Goal: Task Accomplishment & Management: Complete application form

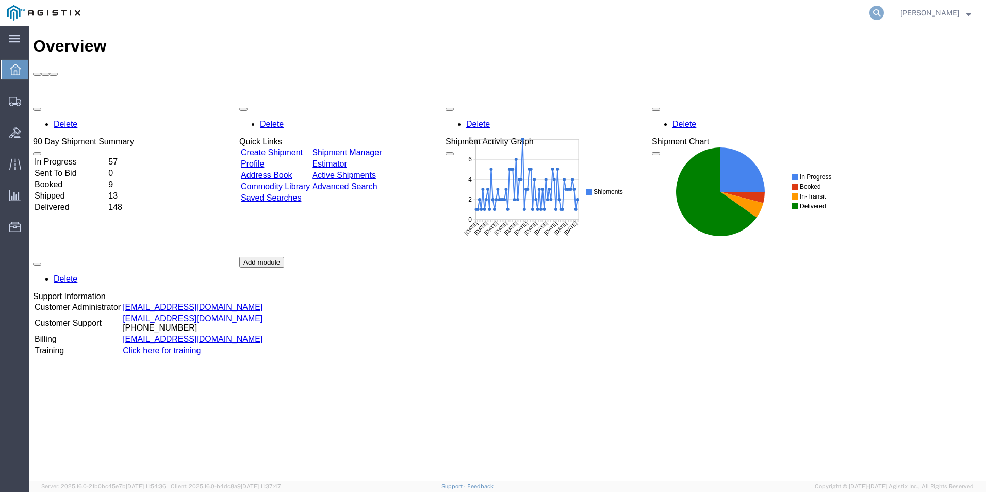
click at [871, 17] on icon at bounding box center [877, 13] width 14 height 14
click at [703, 18] on input "GDIT-" at bounding box center [713, 13] width 314 height 25
click at [879, 10] on icon at bounding box center [877, 13] width 14 height 14
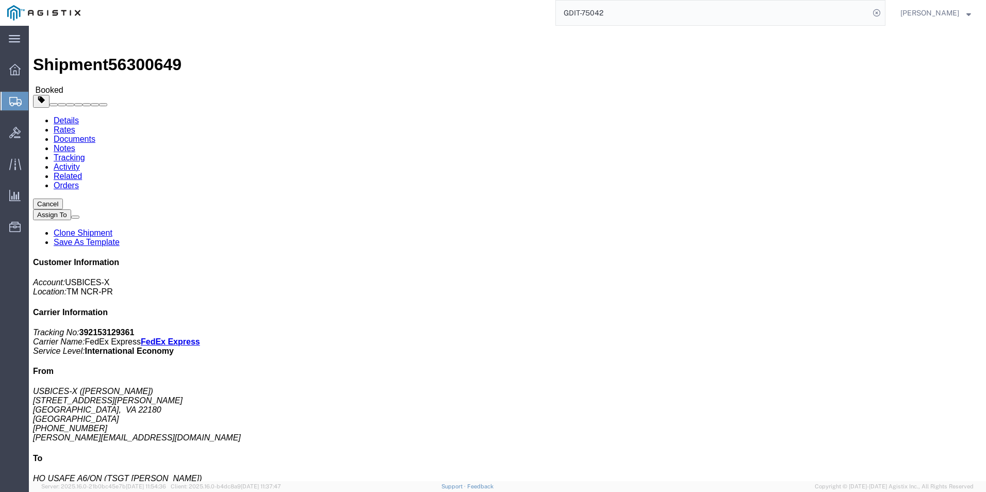
click link "Documents"
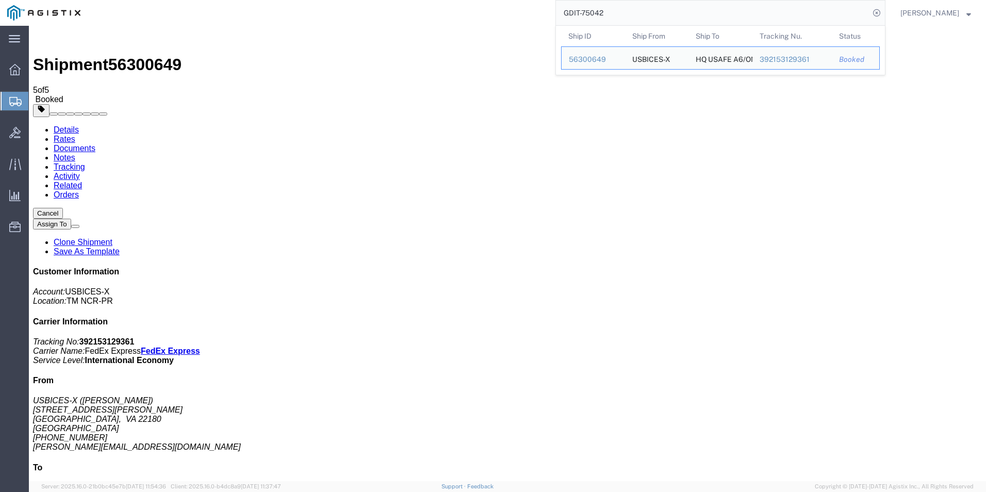
click at [624, 18] on input "GDIT-75042" at bounding box center [713, 13] width 314 height 25
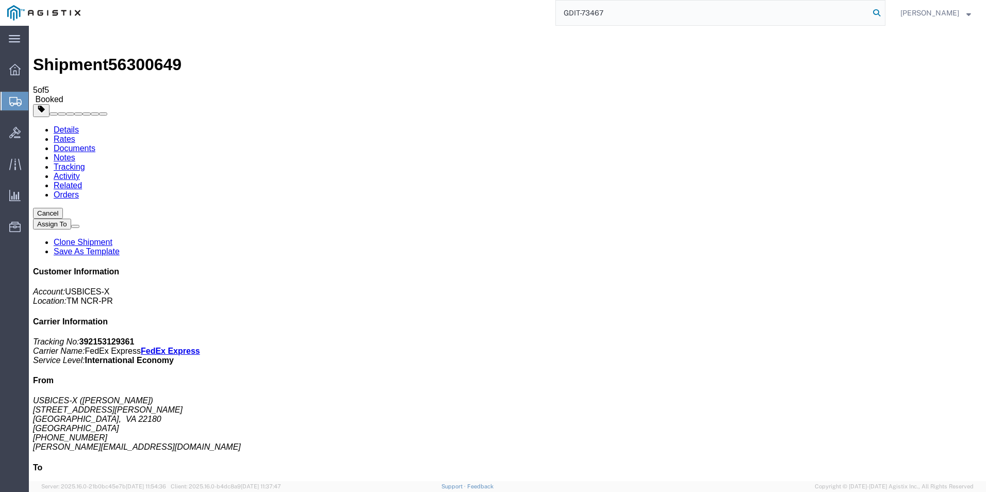
type input "GDIT-73467"
click at [872, 12] on icon at bounding box center [877, 13] width 14 height 14
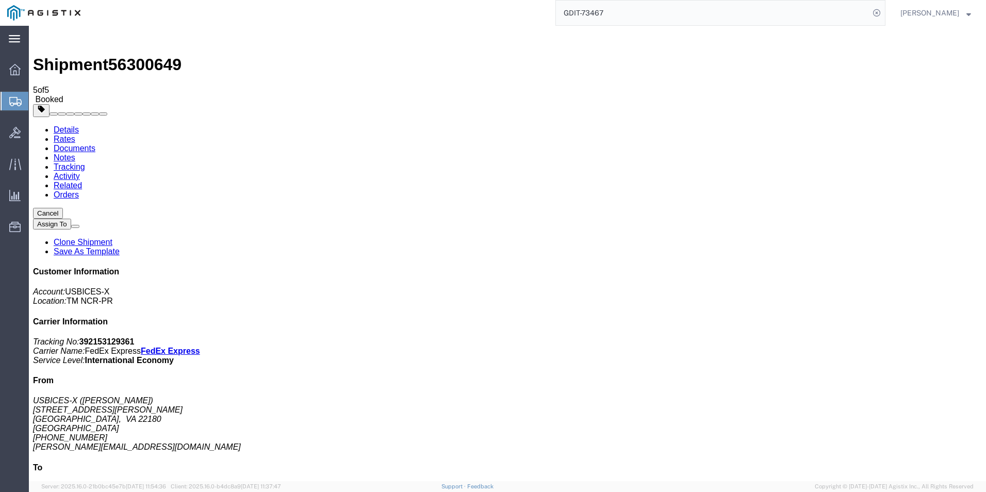
click at [14, 40] on icon at bounding box center [14, 39] width 11 height 8
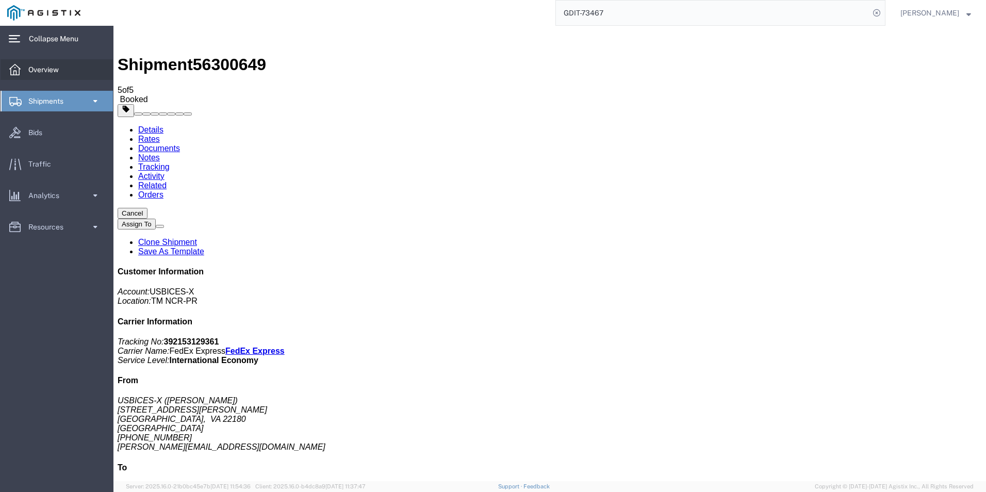
click at [45, 64] on span "Overview" at bounding box center [47, 69] width 38 height 21
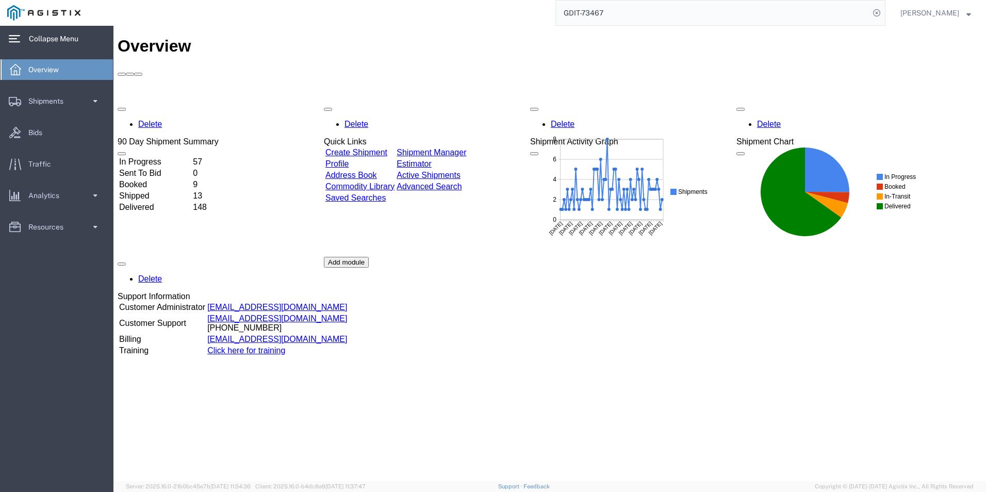
click at [378, 148] on link "Create Shipment" at bounding box center [356, 152] width 62 height 9
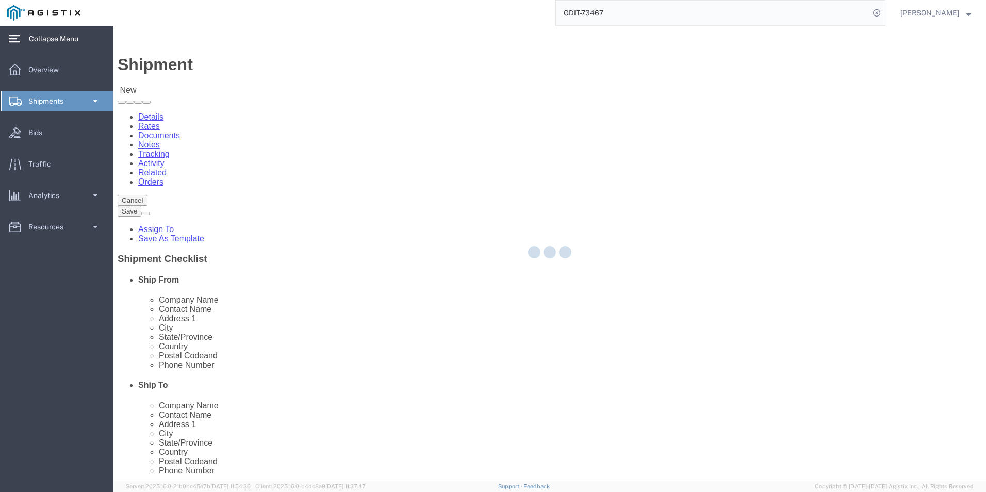
select select
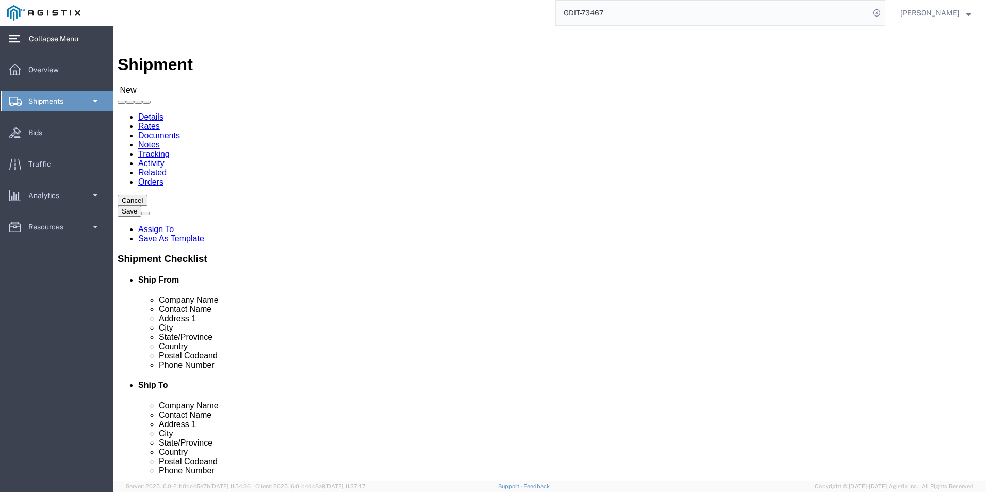
scroll to position [104, 0]
select select "69651"
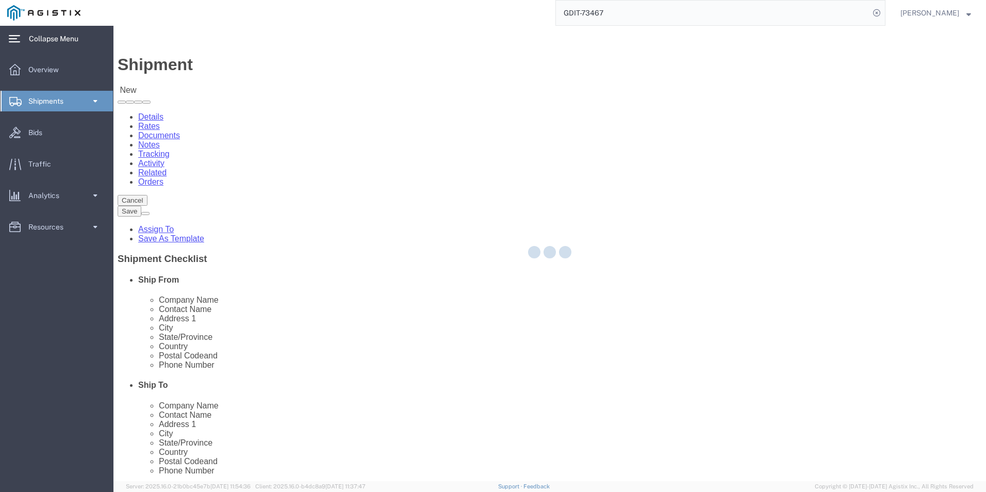
type input "USBICES-X"
type input "[STREET_ADDRESS][PERSON_NAME]"
type input "[GEOGRAPHIC_DATA]"
type input "22180"
select select "VA"
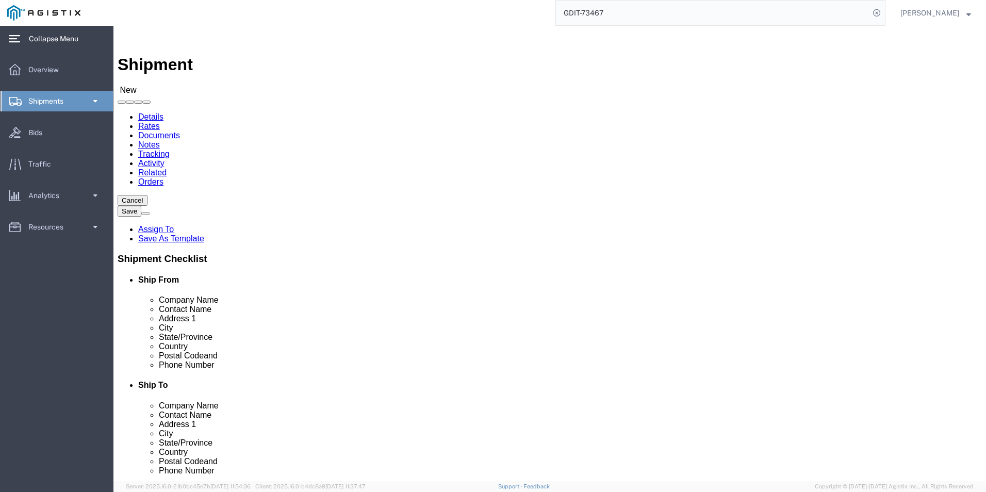
click input "text"
type input "m"
type input "[PERSON_NAME]"
click input "text"
type input "[PHONE_NUMBER]"
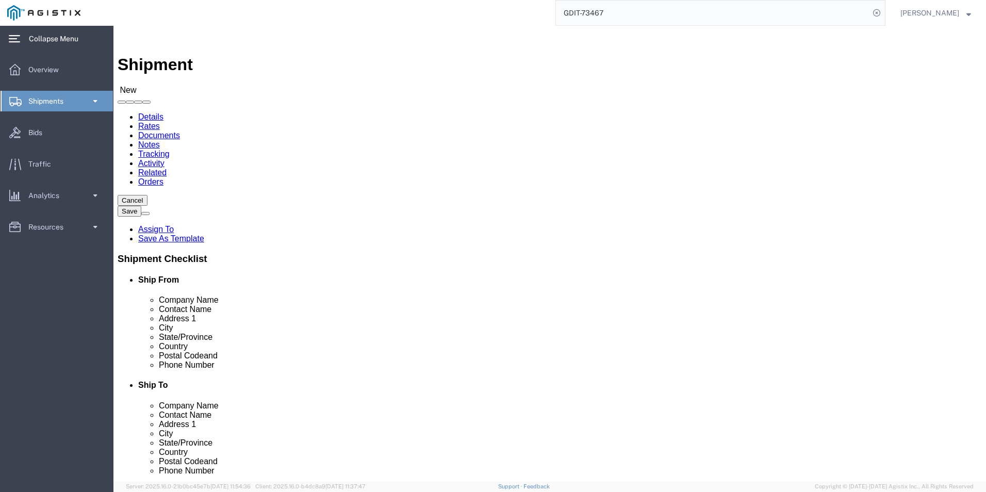
click input "text"
type input "[PERSON_NAME][EMAIL_ADDRESS][DOMAIN_NAME]"
click input "checkbox"
checkbox input "true"
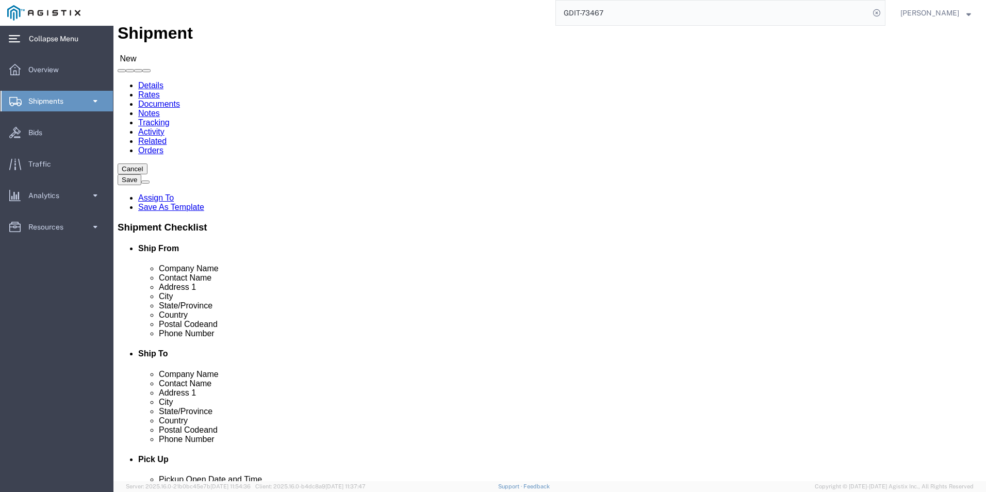
scroll to position [0, 0]
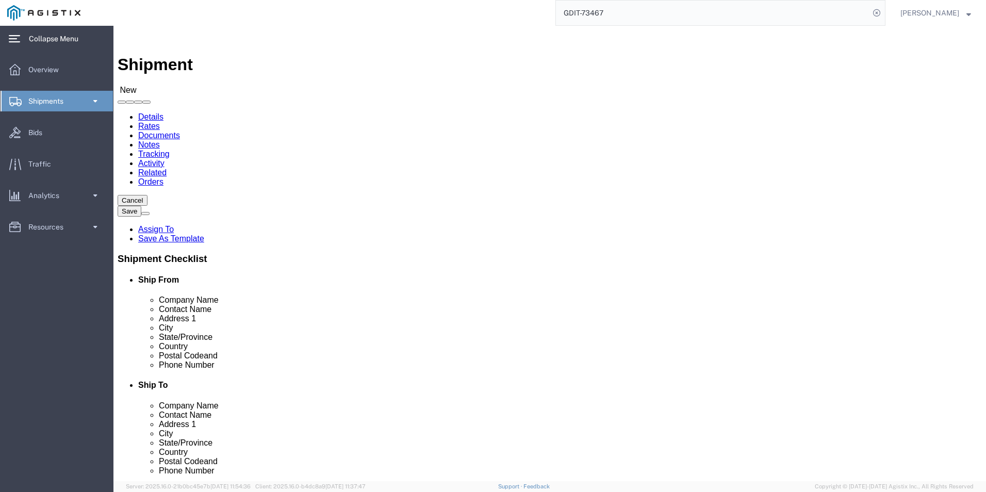
select select "34238"
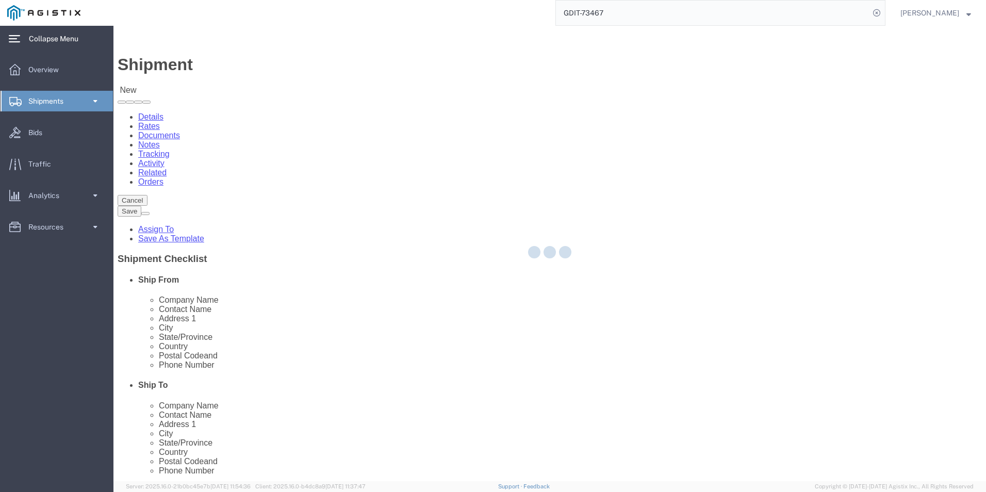
type input "USBICES-X"
type input "[PERSON_NAME]"
type input "HQ USEUCOM J6/9 BICES, BLDG. 2301 RM. 16"
type input "PATCH BARRACKS, KURMAERKER KASERNE"
type input "[GEOGRAPHIC_DATA]"
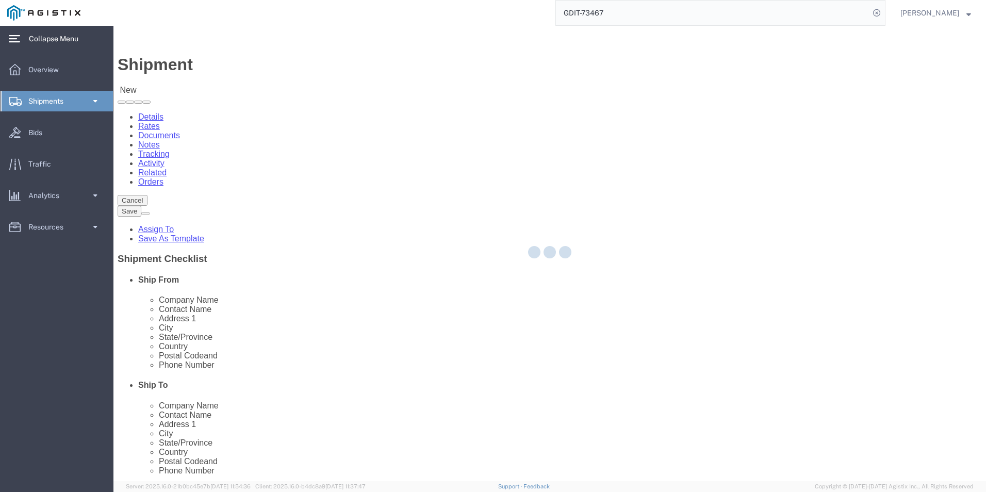
select select "DE"
type input "70569"
type input "+4971170808039/2660"
type input "[PERSON_NAME][EMAIL_ADDRESS][PERSON_NAME][DOMAIN_NAME]"
checkbox input "true"
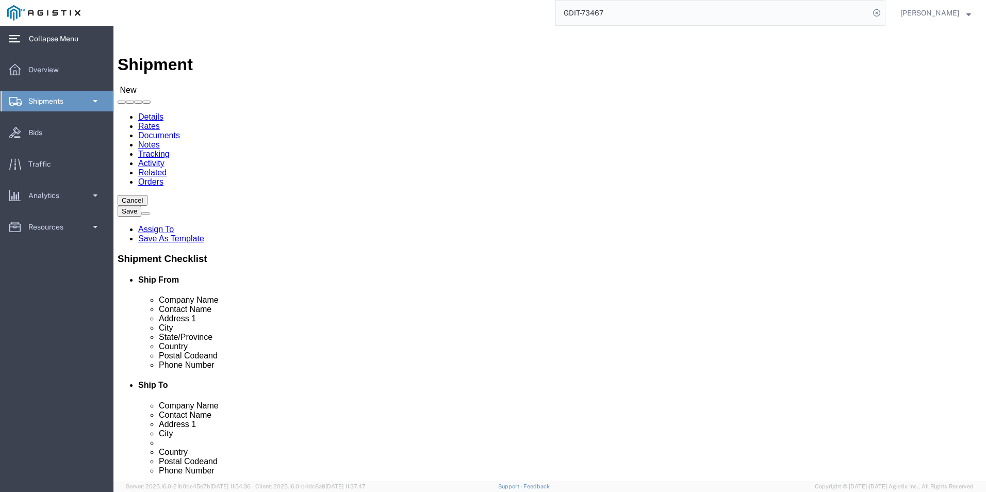
select select "01"
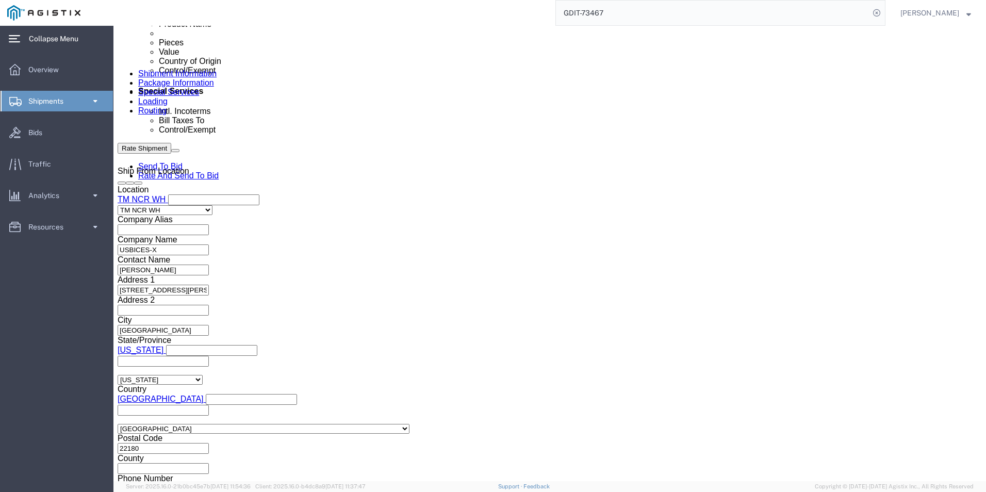
scroll to position [669, 0]
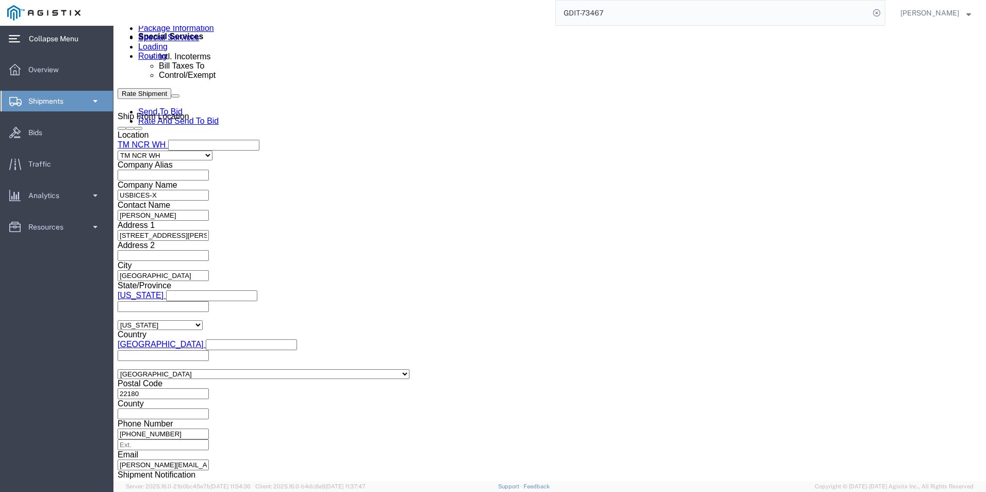
click input "text"
type input "GDIT-73467"
click button "Add reference"
click select "Select Account Type Activity ID Airline Appointment Number ASN Batch Request # …"
select select "PURCHORD"
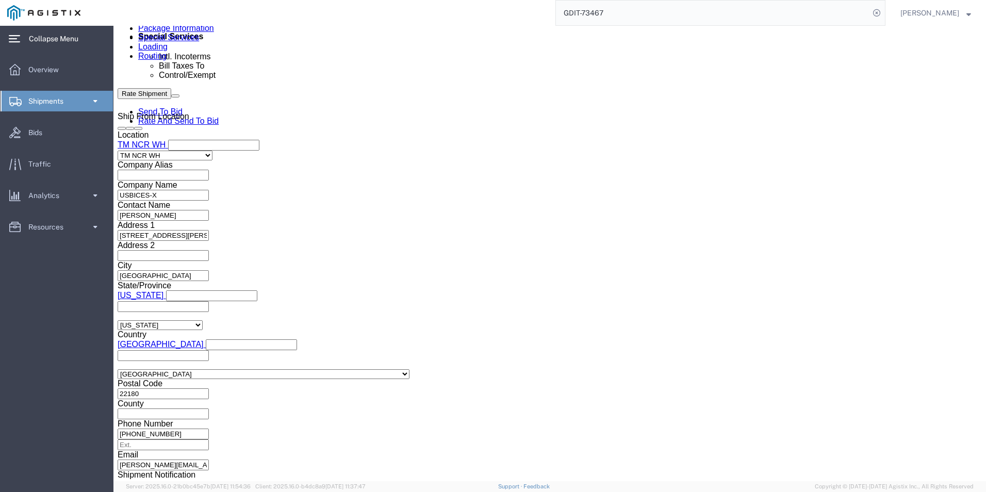
click select "Select Account Type Activity ID Airline Appointment Number ASN Batch Request # …"
click input "text"
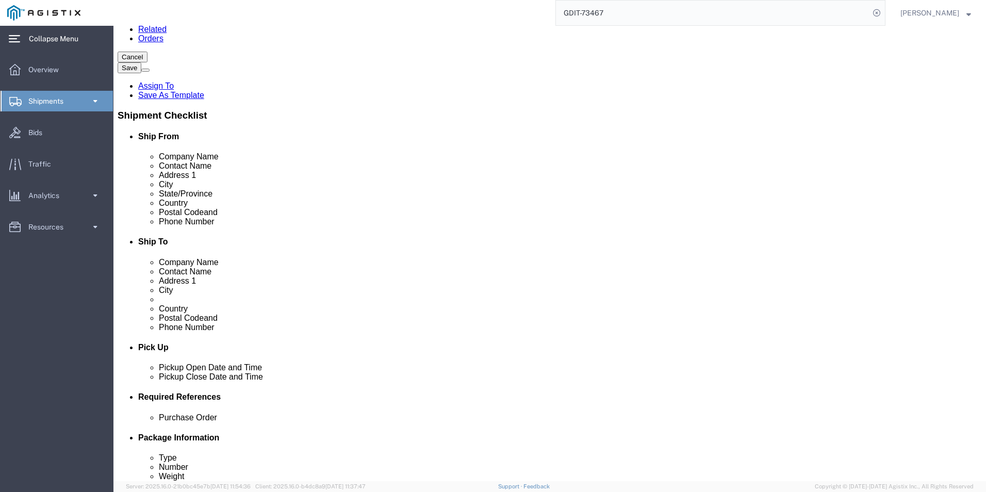
scroll to position [0, 0]
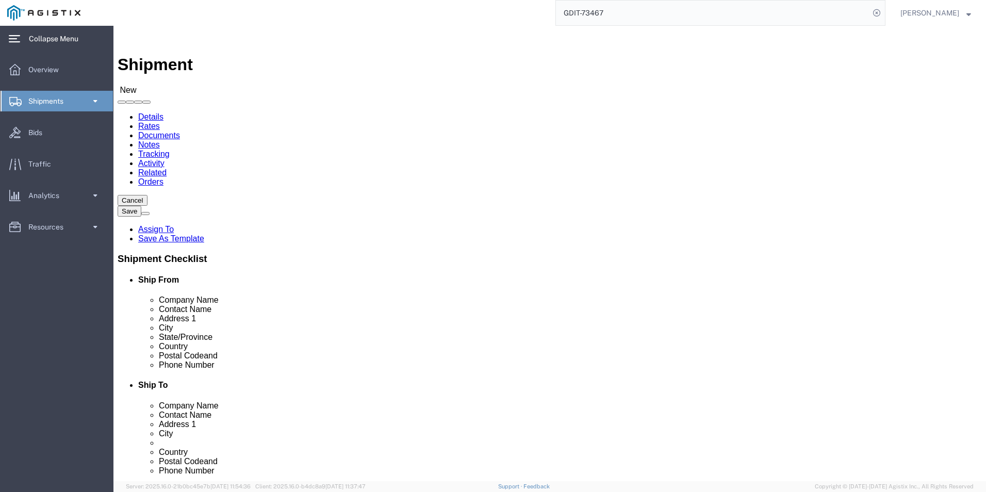
type input "GDIT-72166"
click link "Package Information"
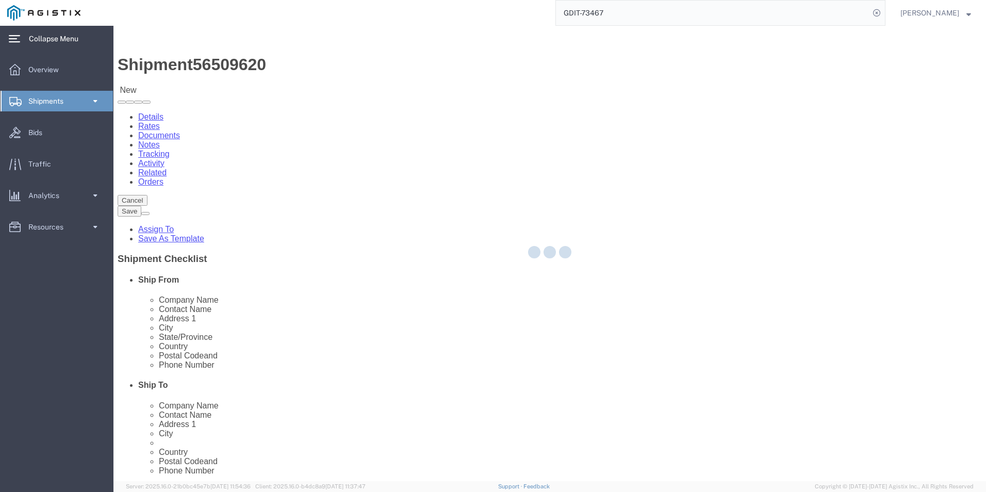
select select "69651"
select select "34238"
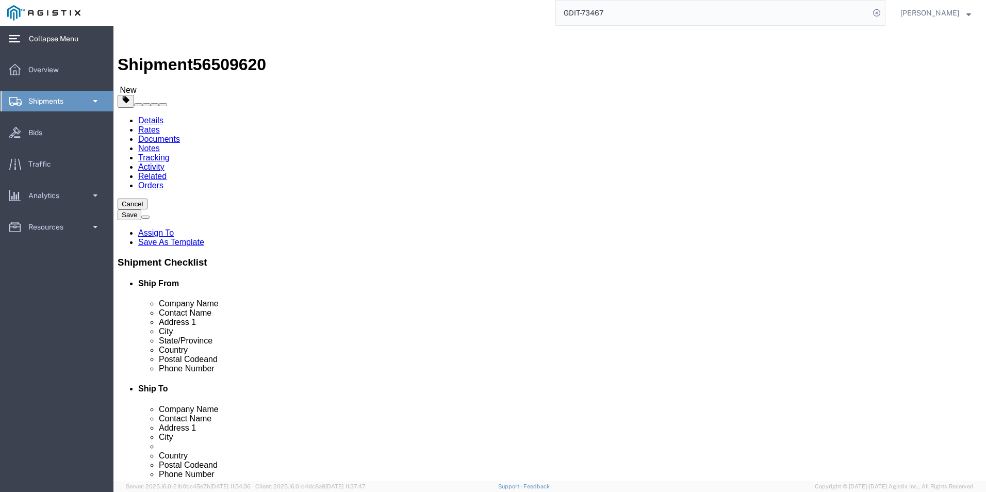
click select "Select Bale(s) Basket(s) Bolt(s) Bottle(s) Buckets Bulk Bundle(s) Can(s) Cardbo…"
select select "PSNS"
click select "Select Bale(s) Basket(s) Bolt(s) Bottle(s) Buckets Bulk Bundle(s) Can(s) Cardbo…"
click link "Add Content"
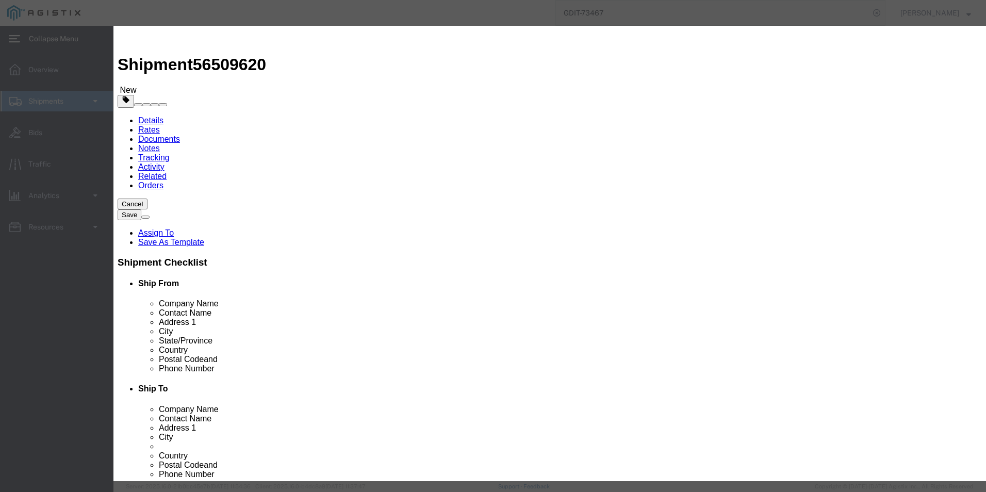
click input "0"
type input "31"
click input "text"
type input "23,039.20"
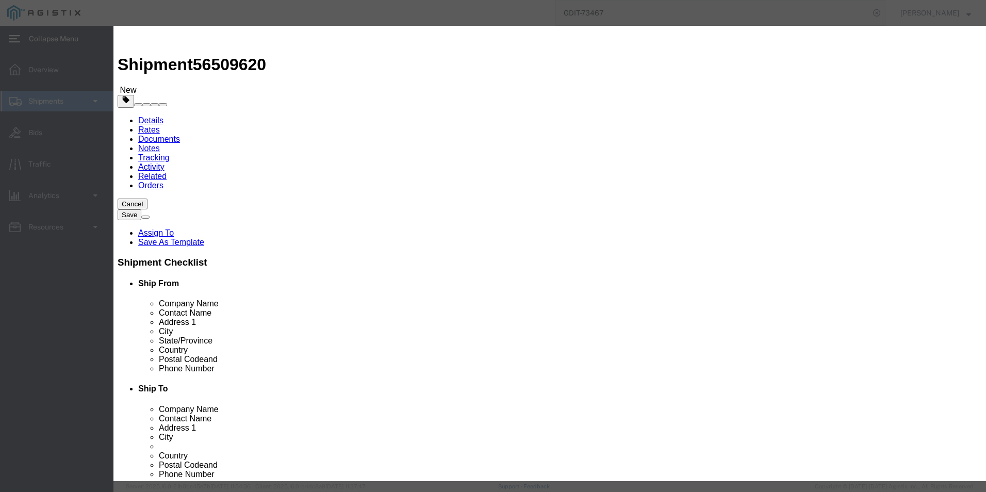
click input "text"
paste input "CP-8875NR-K9++="
type input "CP-8875NR-K9++="
click input "text"
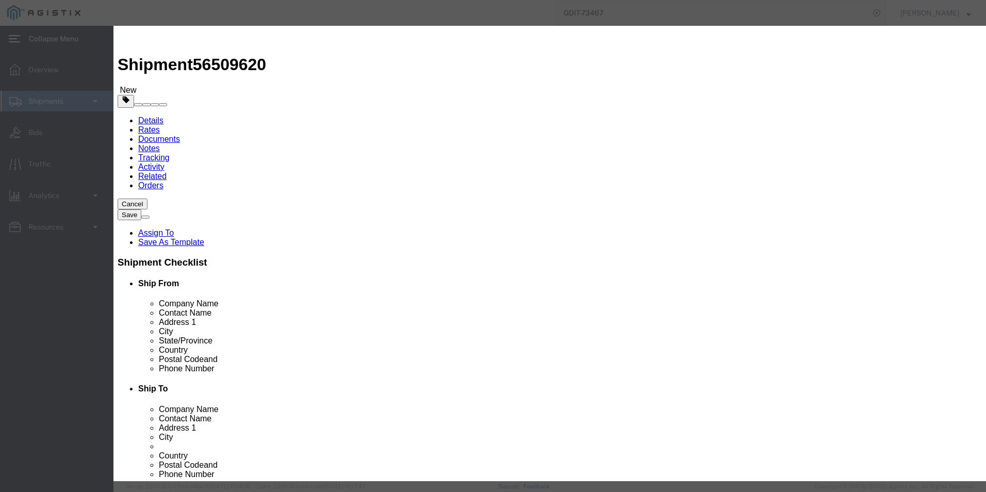
click textarea
type textarea "Phones"
click input "text"
drag, startPoint x: 273, startPoint y: 208, endPoint x: 324, endPoint y: 206, distance: 51.1
click input "CP-8875NR-K9++="
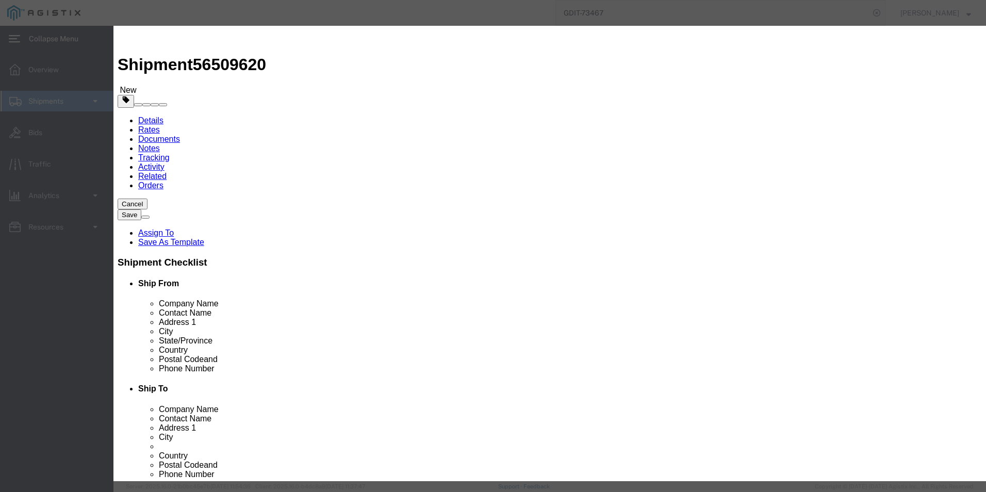
click input "text"
paste input "8875NR-K9++="
type input "8"
type input "Cisco Phones"
click select "Select [GEOGRAPHIC_DATA] [GEOGRAPHIC_DATA] [GEOGRAPHIC_DATA] [GEOGRAPHIC_DATA] …"
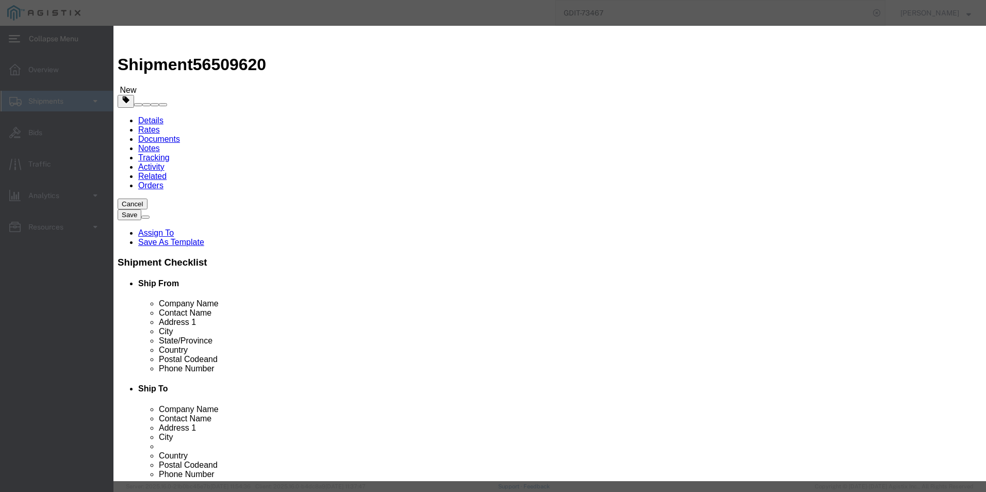
drag, startPoint x: 703, startPoint y: 146, endPoint x: 705, endPoint y: 154, distance: 8.4
click div
click select "Select [GEOGRAPHIC_DATA] [GEOGRAPHIC_DATA] [GEOGRAPHIC_DATA] [GEOGRAPHIC_DATA] …"
select select "US"
click select "Select [GEOGRAPHIC_DATA] [GEOGRAPHIC_DATA] [GEOGRAPHIC_DATA] [GEOGRAPHIC_DATA] …"
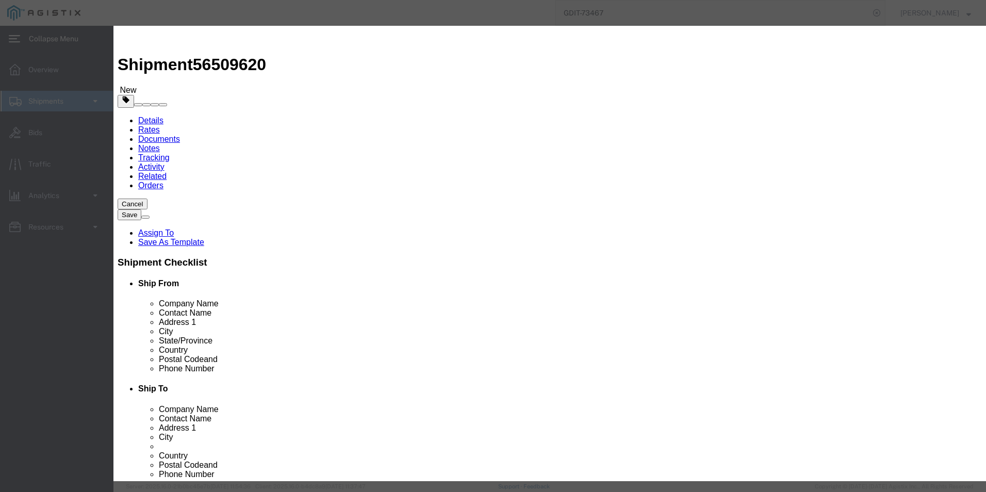
scroll to position [155, 0]
type input "8517180010"
click input "text"
type input "5A992"
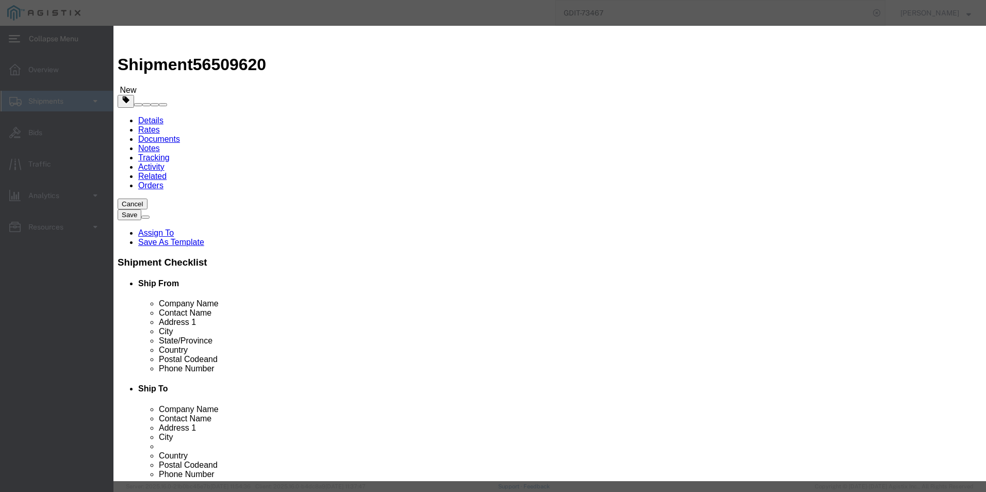
click select "Select ATF BIS DEA EPA FDA FTR ITAR OFAC Other (OPA)"
select select "BIS"
click select "Select ATF BIS DEA EPA FDA FTR ITAR OFAC Other (OPA)"
click select "Select AGR-Agricultural APP-Computers APR-Additional Permissive Exports AVS-Air…"
select select "NLR"
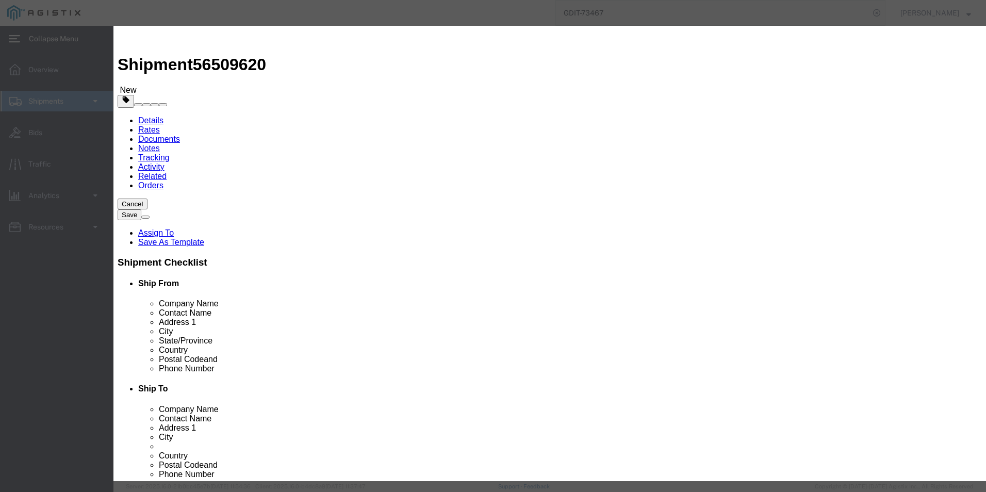
click select "Select AGR-Agricultural APP-Computers APR-Additional Permissive Exports AVS-Air…"
click button "Save & Close"
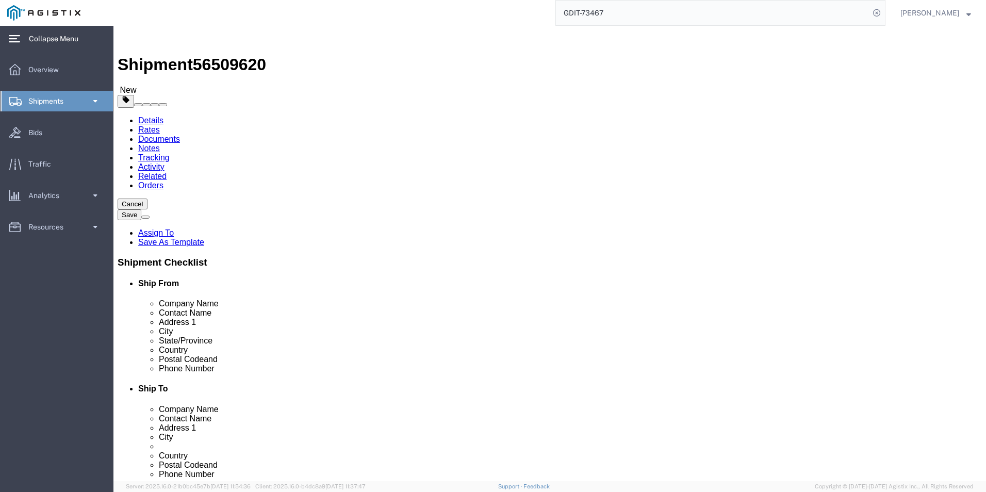
click link "Add Content"
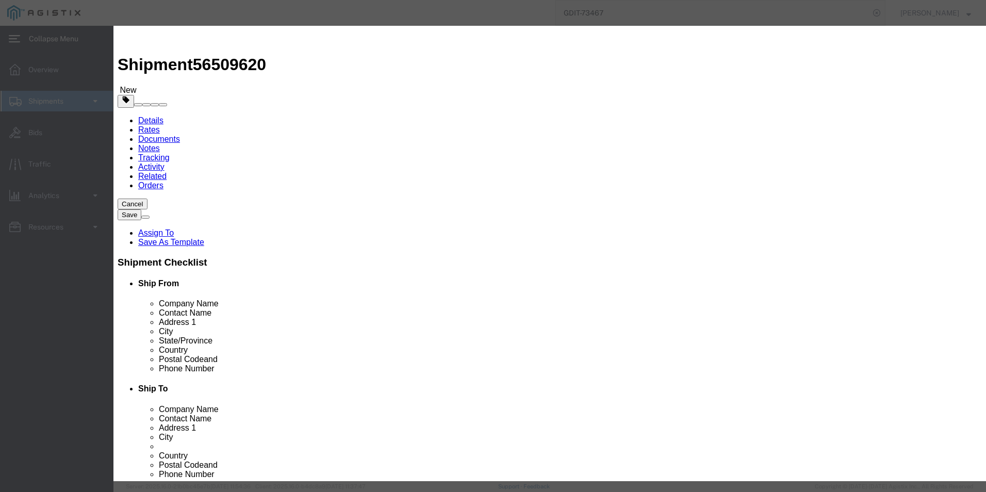
click button "button"
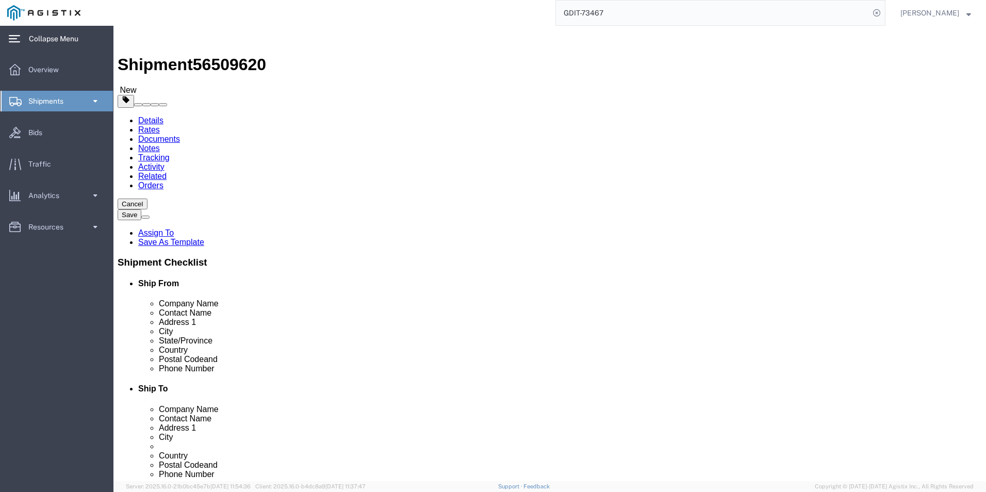
click link "Add Content"
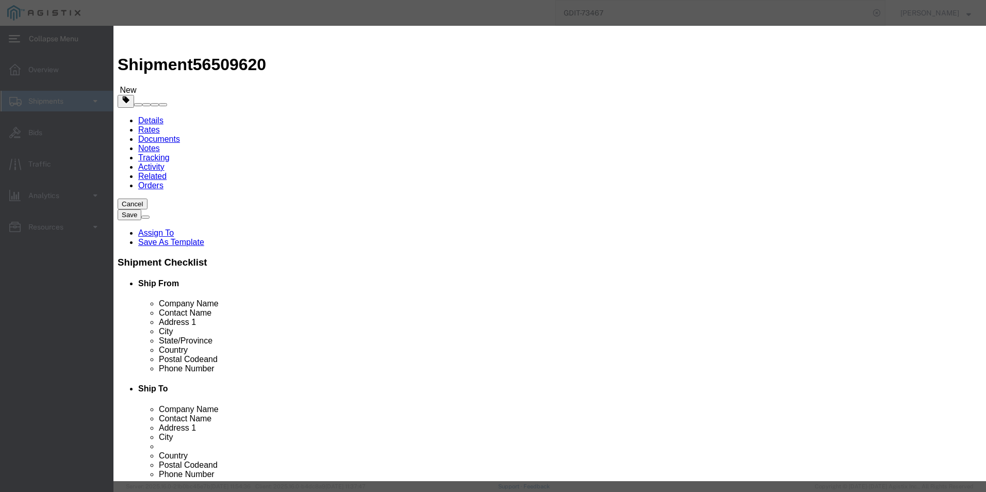
click input "text"
paste input "CS-DeskPro-NR-K9++"
type input "CS-DeskPro-NR-K9++"
click select "Select 50 55 60 65 70 85 92.5 100 125 175 250 300 400"
select select "92.5"
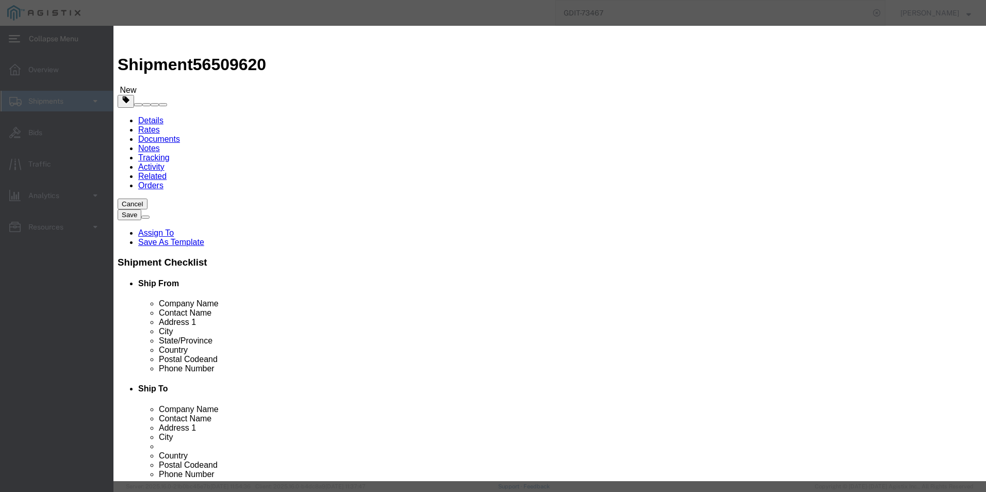
click select "Select 50 55 60 65 70 85 92.5 100 125 175 250 300 400"
click input "0"
type input "1"
click input "text"
type input "7,422.07"
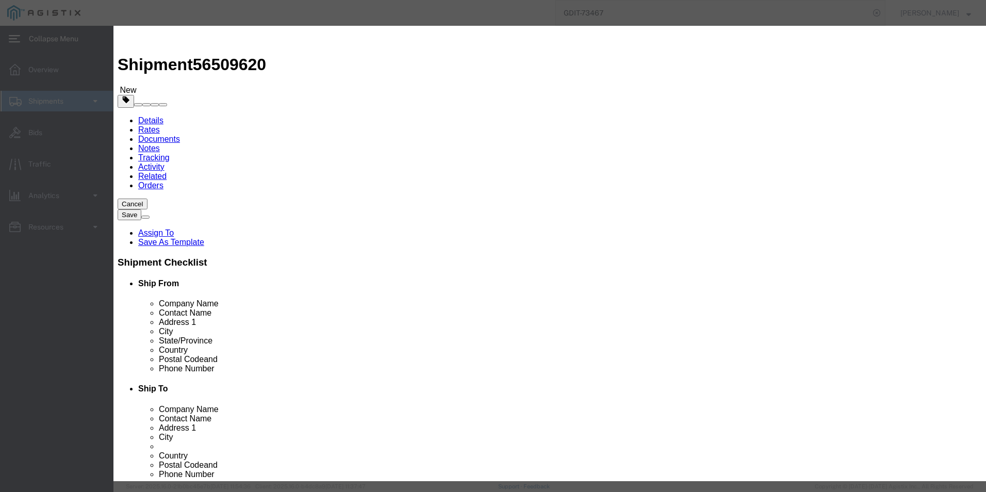
click input "text"
paste input ""Cisco Desk Pro, No-Radio, TAA""
type input ""Cisco Desk Pro, No-Radio, TAA""
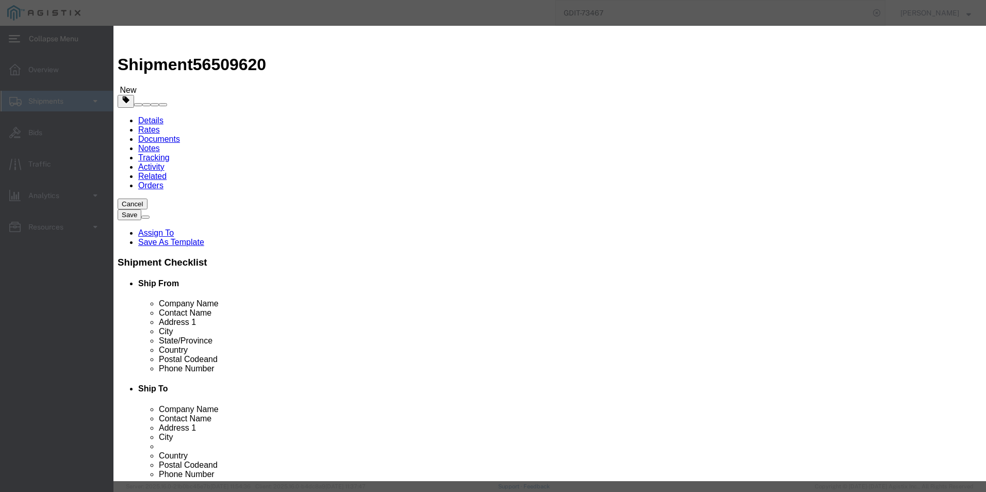
scroll to position [0, 0]
click textarea
paste textarea ""Cisco Desk Pro, No-Radio, TAA""
type textarea ""Cisco Desk Pro, No-Radio, TAA""
click select "Select [GEOGRAPHIC_DATA] [GEOGRAPHIC_DATA] [GEOGRAPHIC_DATA] [GEOGRAPHIC_DATA] …"
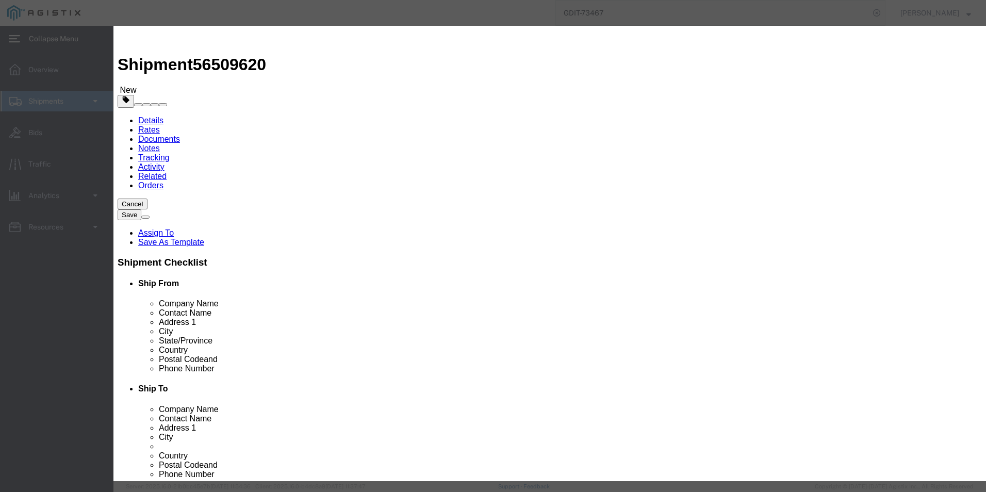
select select "US"
click select "Select [GEOGRAPHIC_DATA] [GEOGRAPHIC_DATA] [GEOGRAPHIC_DATA] [GEOGRAPHIC_DATA] …"
click select "Select ATF BIS DEA EPA FDA FTR ITAR OFAC Other (OPA)"
select select "BIS"
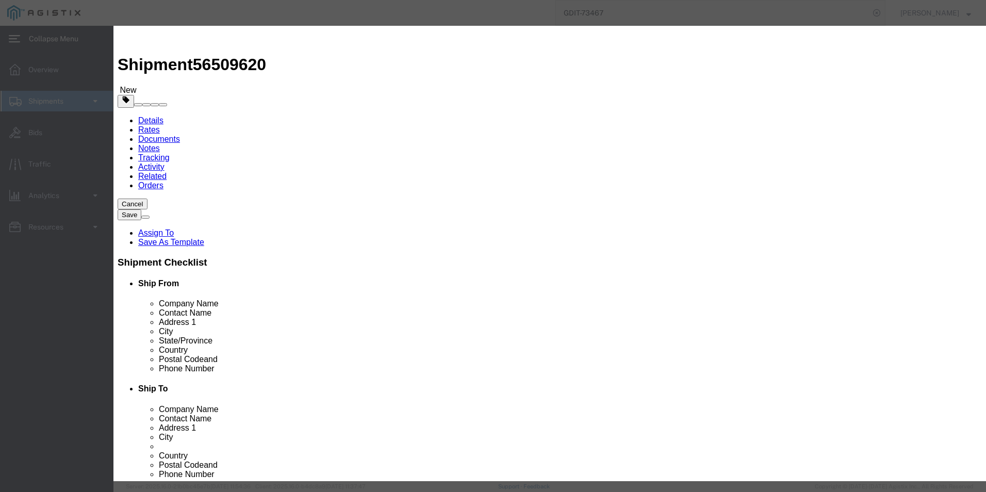
click select "Select ATF BIS DEA EPA FDA FTR ITAR OFAC Other (OPA)"
click select "Select AGR-Agricultural APP-Computers APR-Additional Permissive Exports AVS-Air…"
select select "NLR"
click select "Select AGR-Agricultural APP-Computers APR-Additional Permissive Exports AVS-Air…"
type input "8517620085"
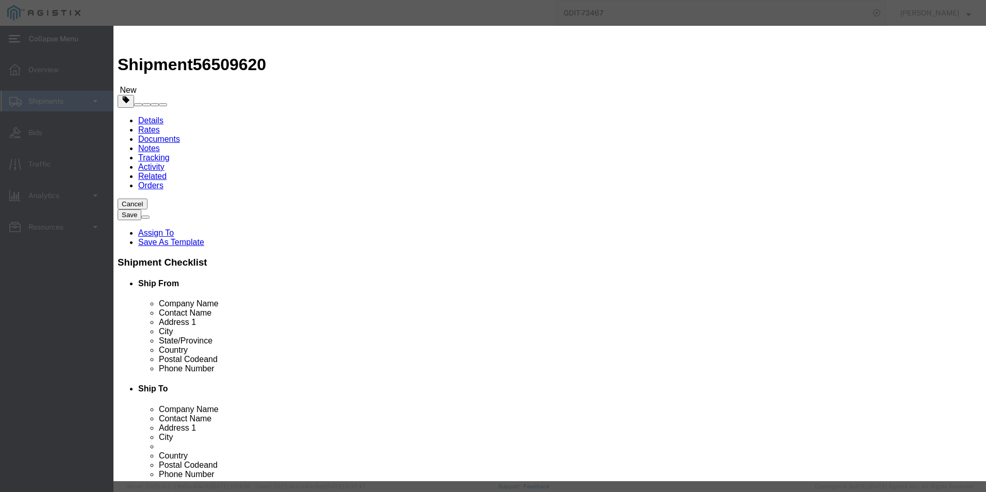
select select "NO"
type input "8517620085"
click input "text"
type input "5A992"
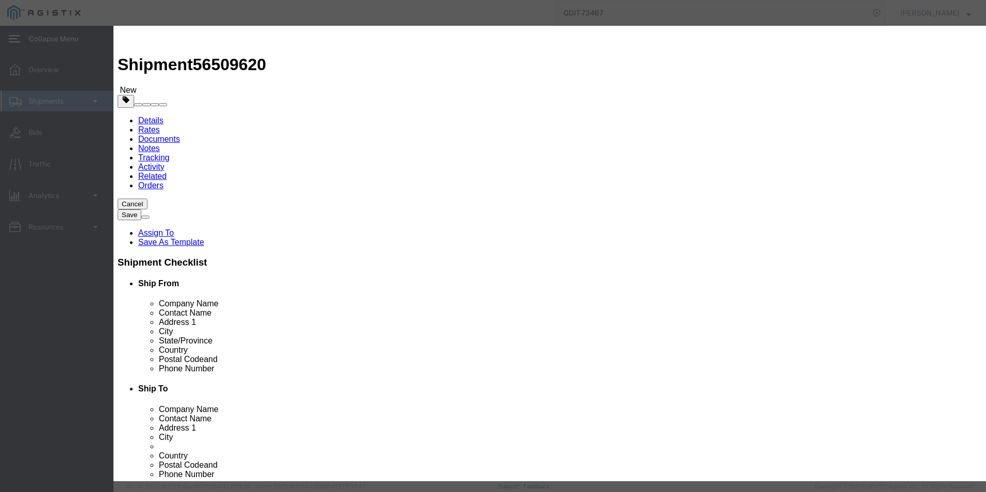
click button "Save & Close"
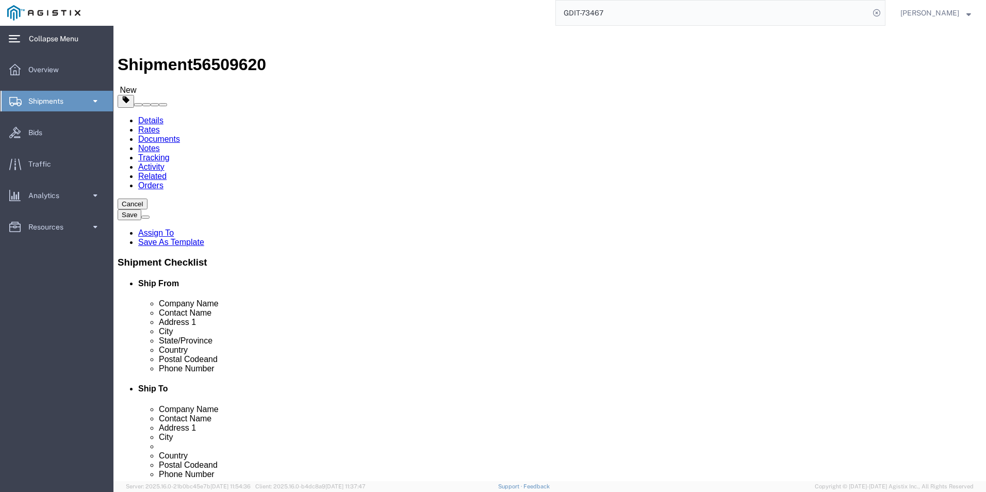
click link "Clone this content"
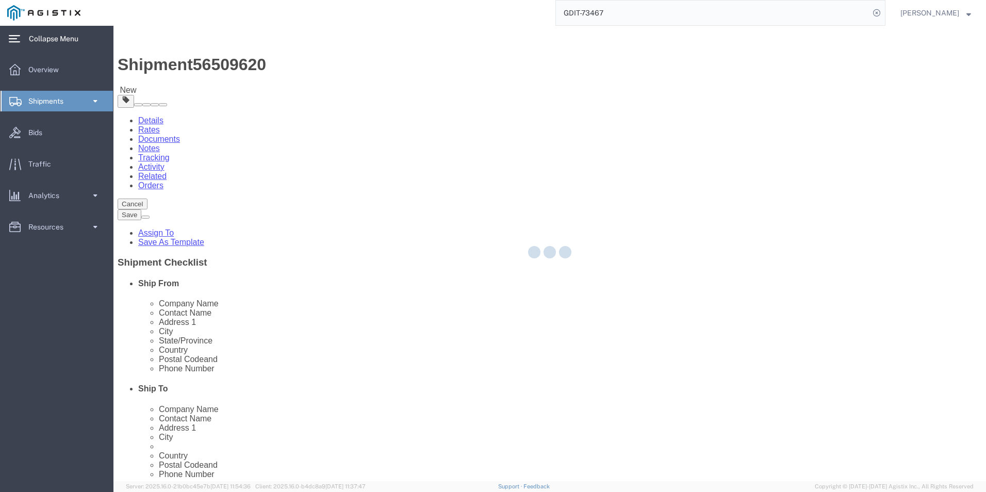
select select "PSNS"
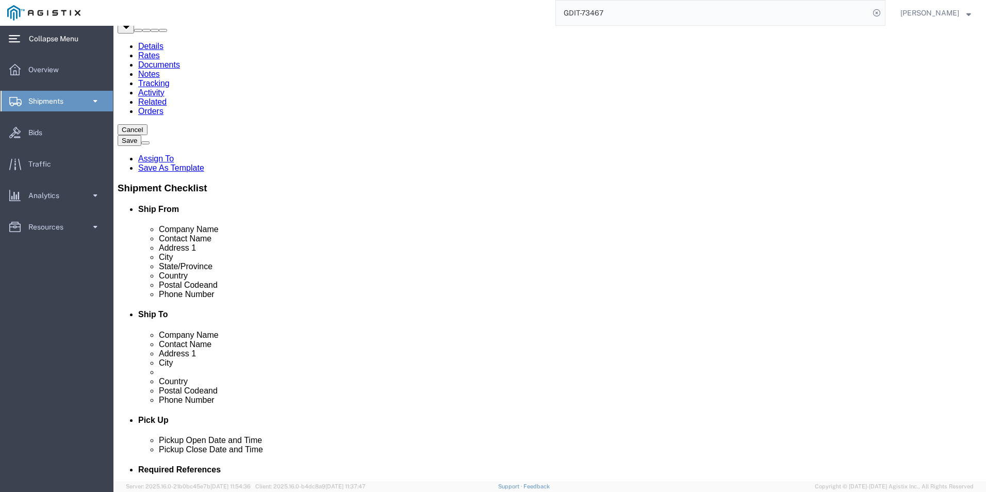
scroll to position [155, 0]
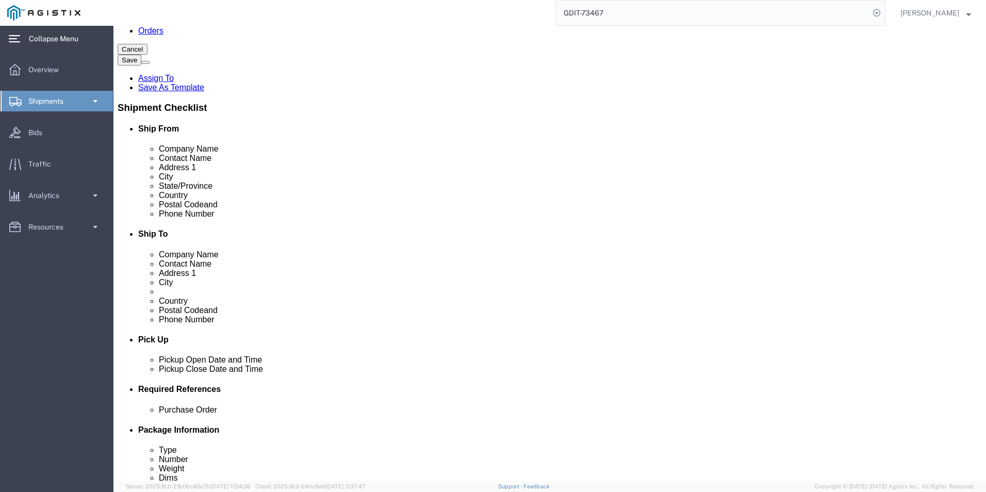
click div "Pieces: 1.00 Not otherwise specified Total value: 7422.07 USD"
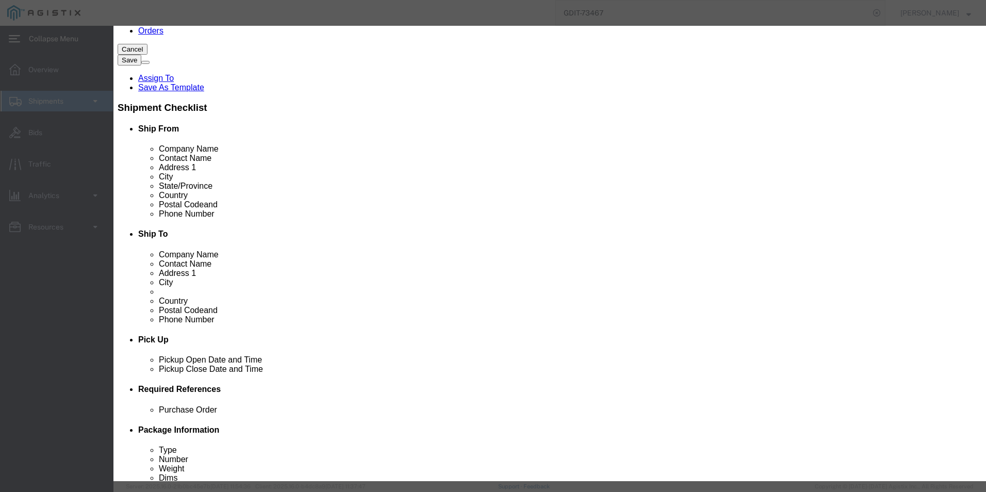
click textarea
type textarea "a"
type textarea "Asset Tag: 131138"
click button "Save & Close"
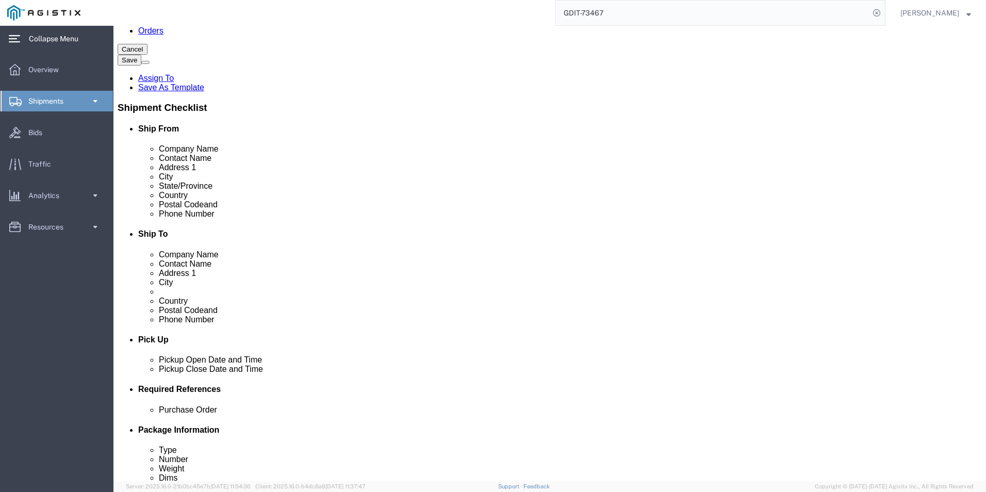
click dd "7422.07 USD"
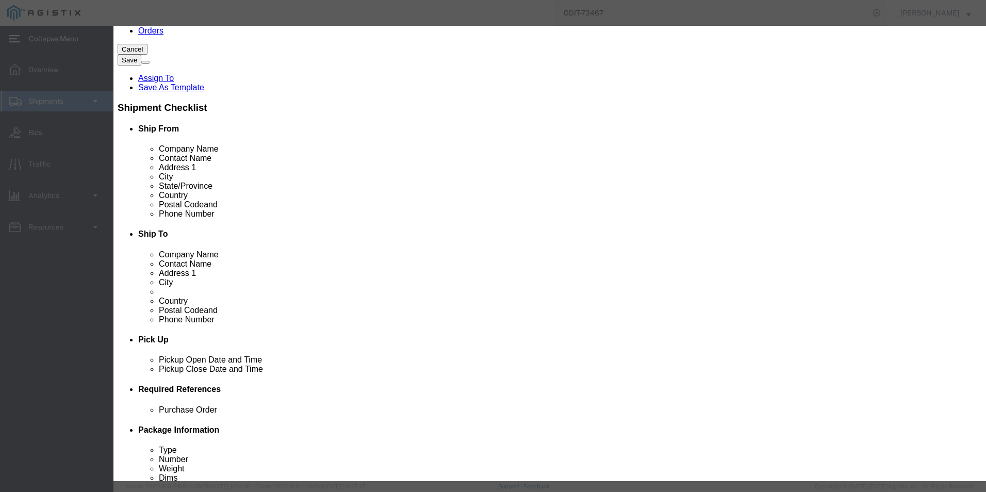
click textarea
type textarea "Asset Tag: 131137"
click input "text"
paste input "FOC2903JA6S"
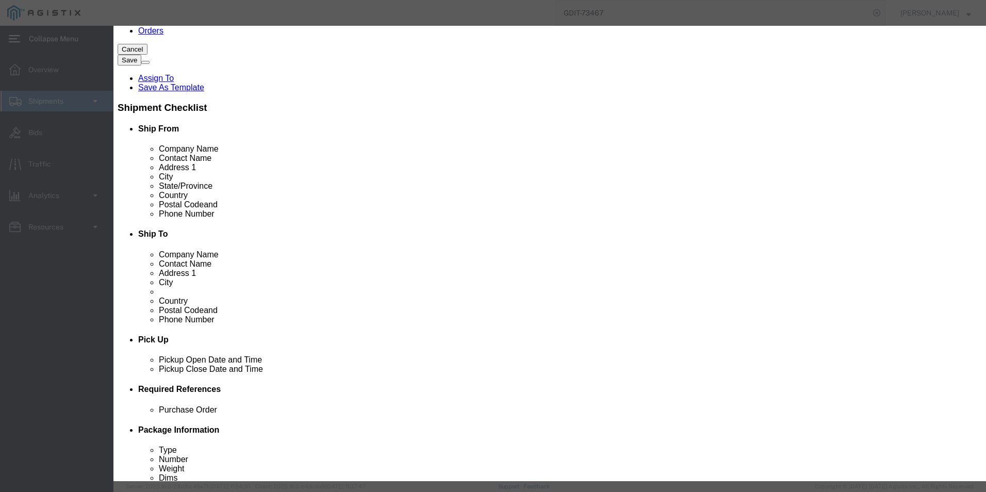
type input "FOC2903JA6S"
click button "Save & Close"
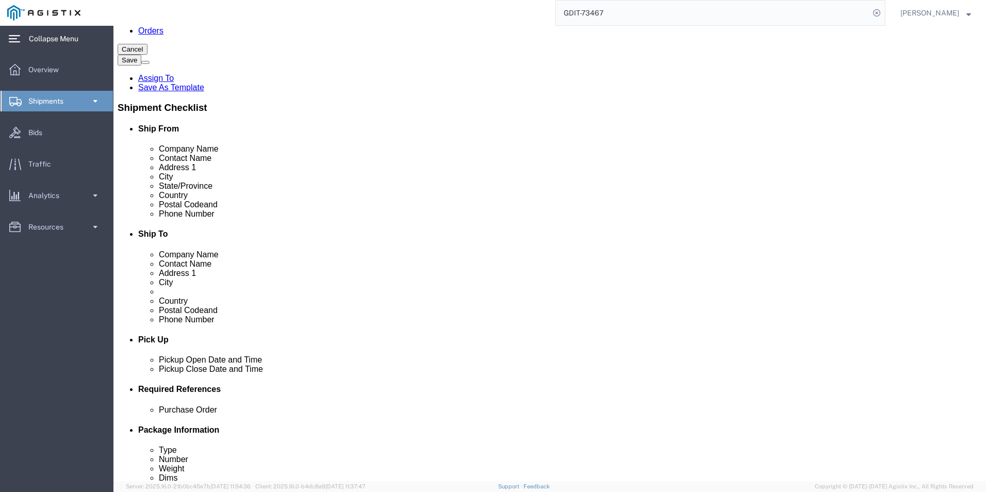
click dd "7422.07 USD"
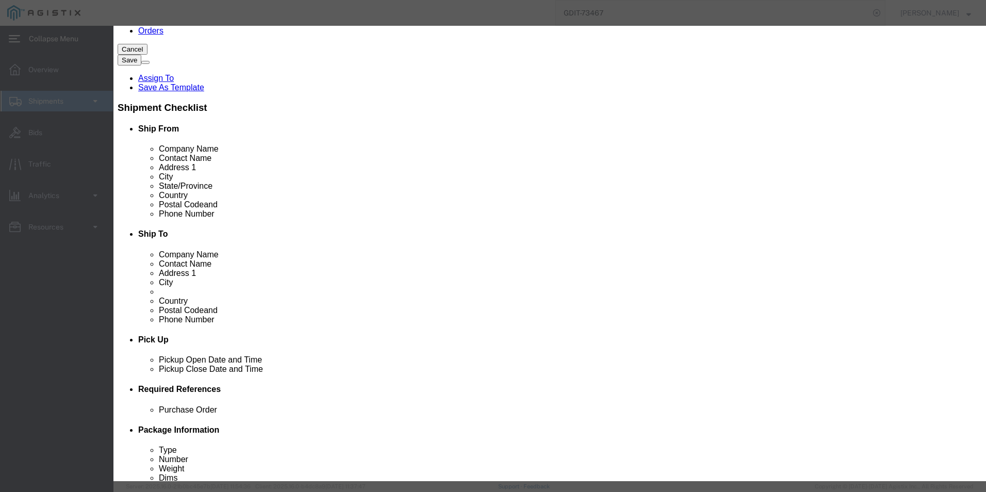
click input "text"
paste input "FOC2903JA5B"
type input "FOC2903JA5B"
click button "Save & Close"
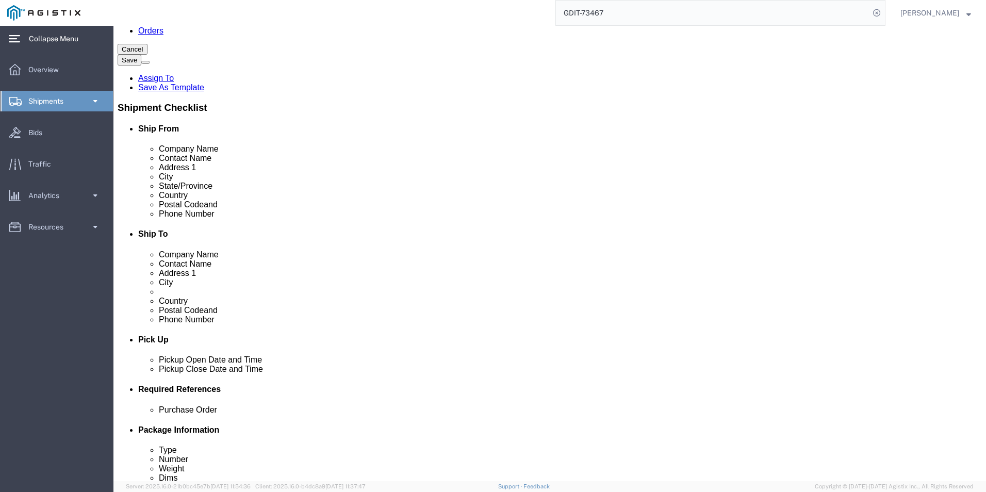
click link "Clone this content"
select select "PSNS"
click dd "7422.07 USD"
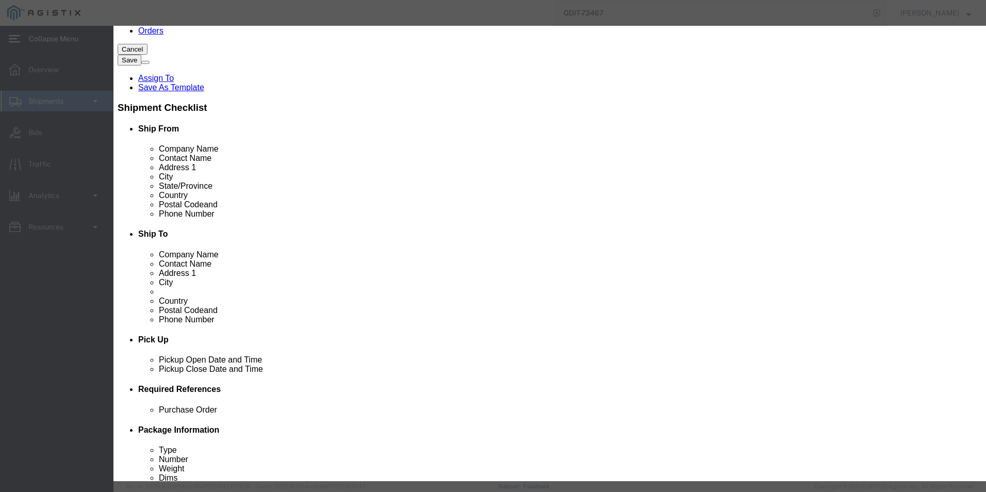
click textarea "Asset Tag: 131138"
type textarea "Asset Tag: 131139"
click input "FOC2903JA5B"
type input "F"
click input "text"
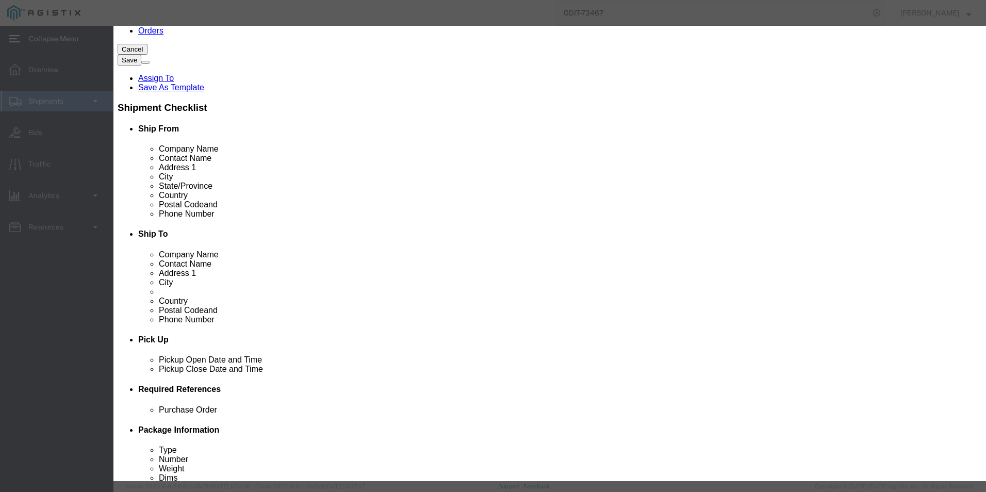
paste input "FOC2903JA41"
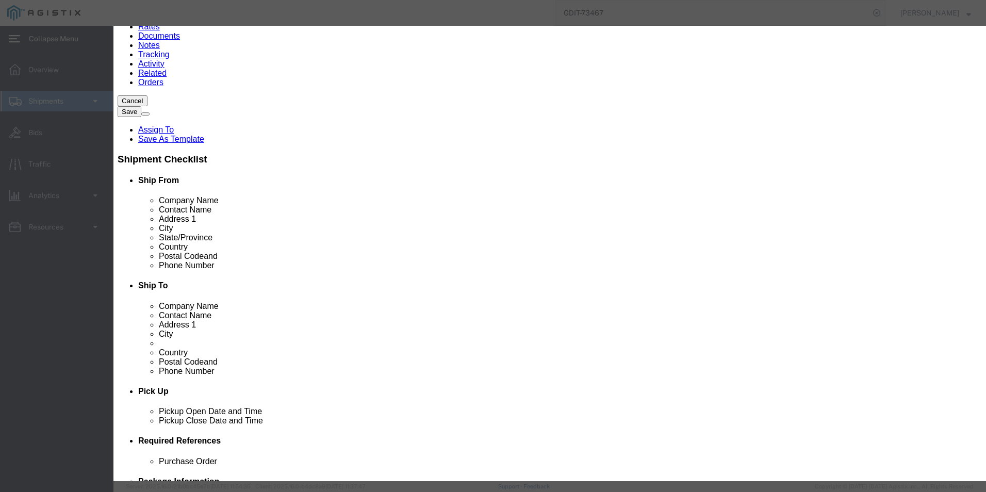
scroll to position [156, 0]
type input "FOC2903JA41"
click button "Save & Close"
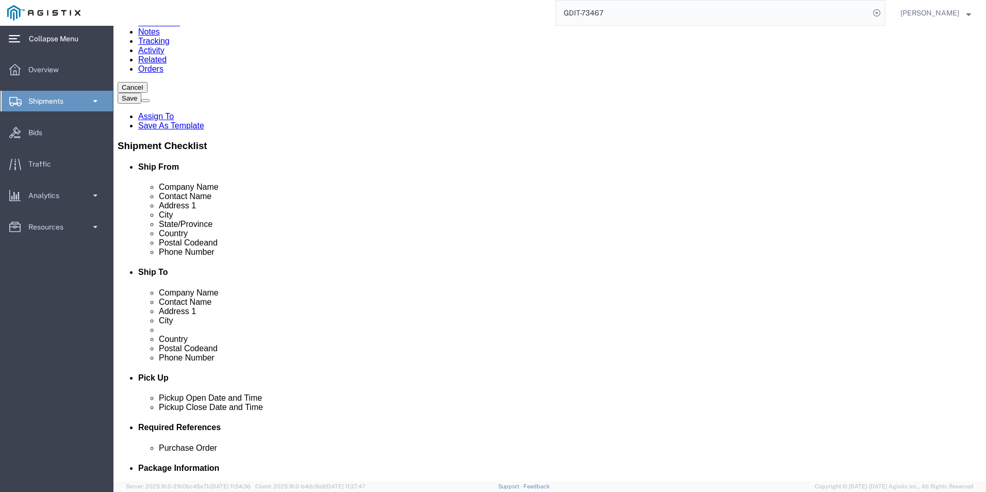
scroll to position [237, 0]
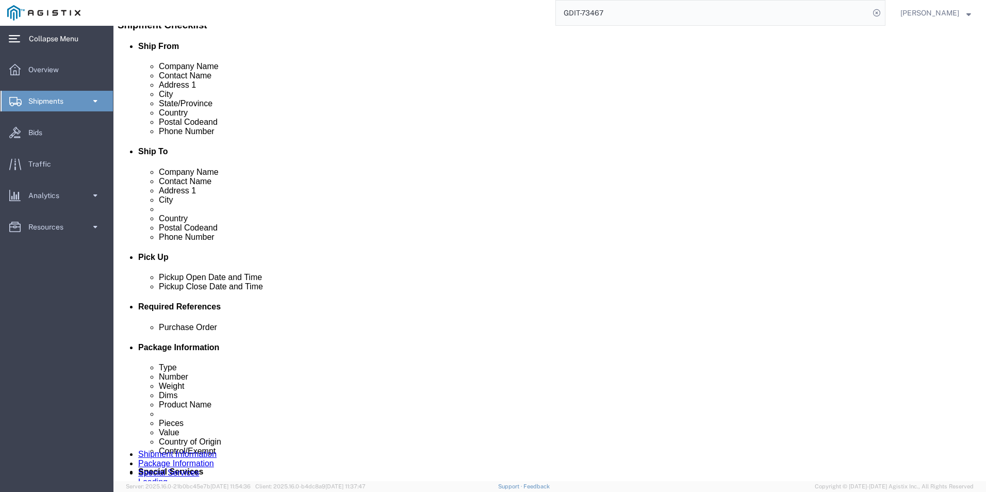
click link "Add Content"
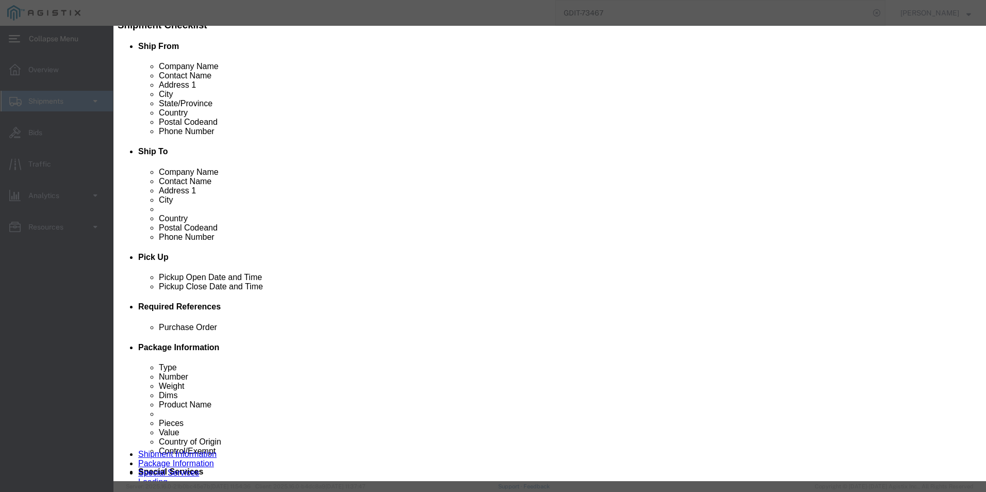
click select "Select 50 55 60 65 70 85 92.5 100 125 175 250 300 400"
select select "92.5"
click select "Select 50 55 60 65 70 85 92.5 100 125 175 250 300 400"
click input "0"
type input "4"
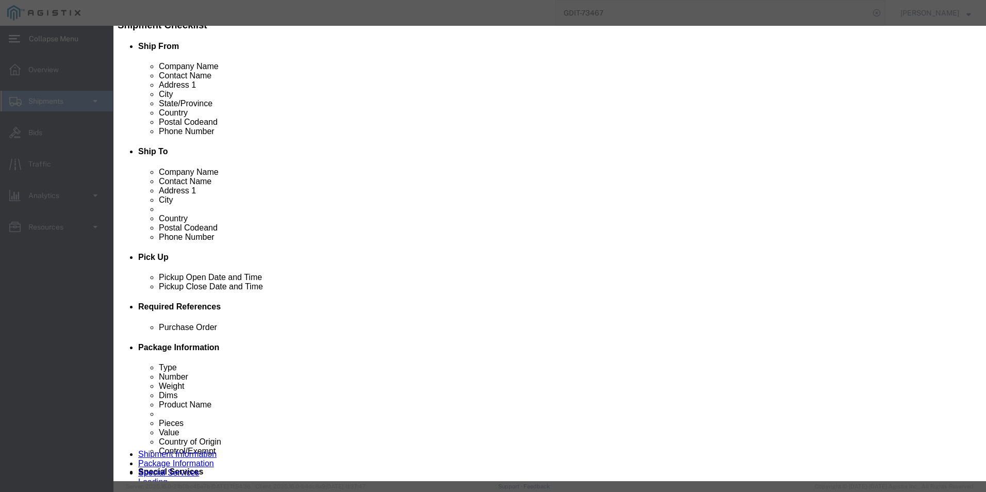
click input "text"
paste input "SGFEB1039-130-NA"
type input "SGFEB1039-130-NA"
click select "Select [GEOGRAPHIC_DATA] [GEOGRAPHIC_DATA] [GEOGRAPHIC_DATA] [GEOGRAPHIC_DATA] …"
select select "US"
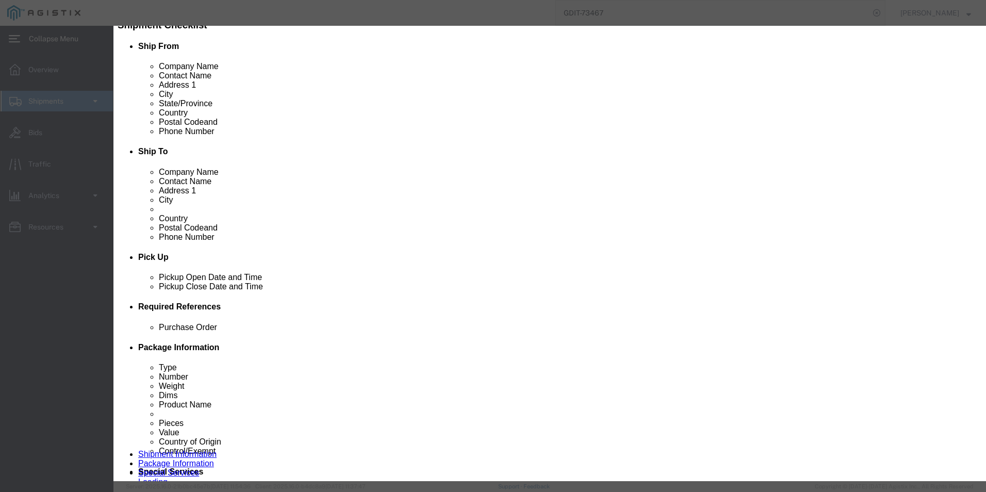
click select "Select [GEOGRAPHIC_DATA] [GEOGRAPHIC_DATA] [GEOGRAPHIC_DATA] [GEOGRAPHIC_DATA] …"
click icon "button"
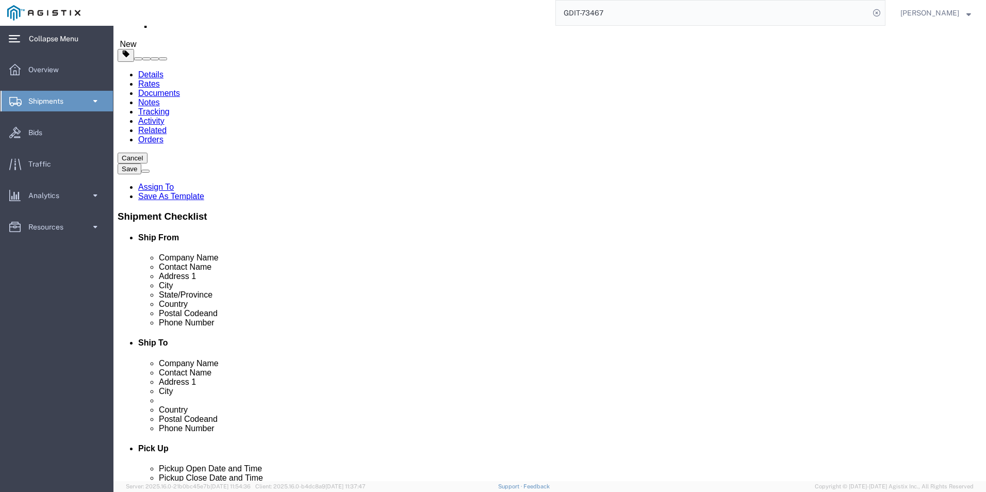
scroll to position [0, 0]
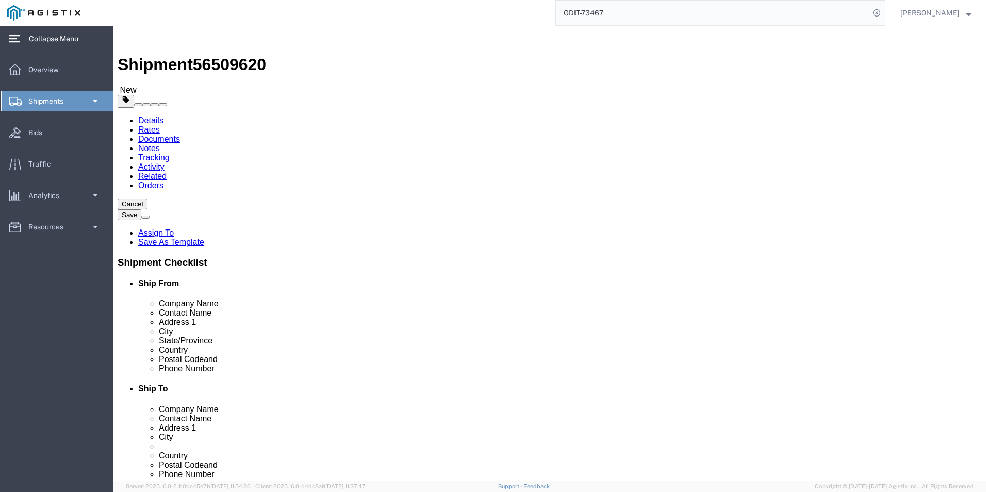
click button "Save"
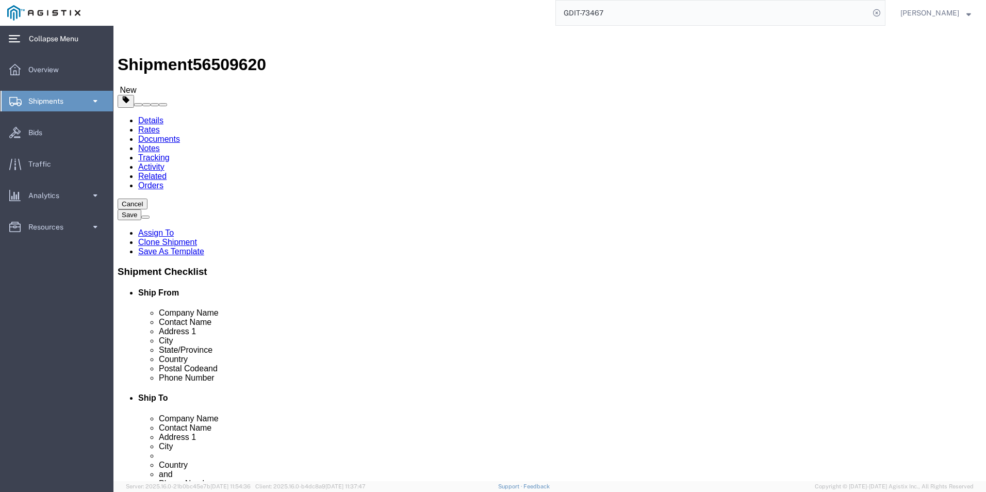
click at [615, 12] on input "GDIT-73467" at bounding box center [713, 13] width 314 height 25
type input "GDIT-75042"
click at [874, 13] on icon at bounding box center [877, 13] width 14 height 14
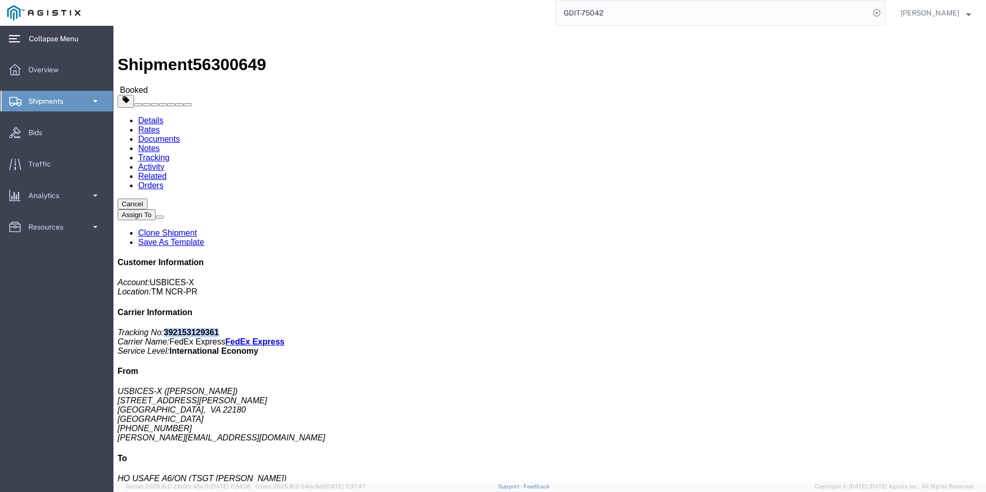
drag, startPoint x: 721, startPoint y: 133, endPoint x: 773, endPoint y: 131, distance: 51.6
click p "Tracking No: 392153129361 Carrier Name: FedEx Express FedEx Express Service Lev…"
drag, startPoint x: 773, startPoint y: 131, endPoint x: 752, endPoint y: 130, distance: 20.6
copy b "392153129361"
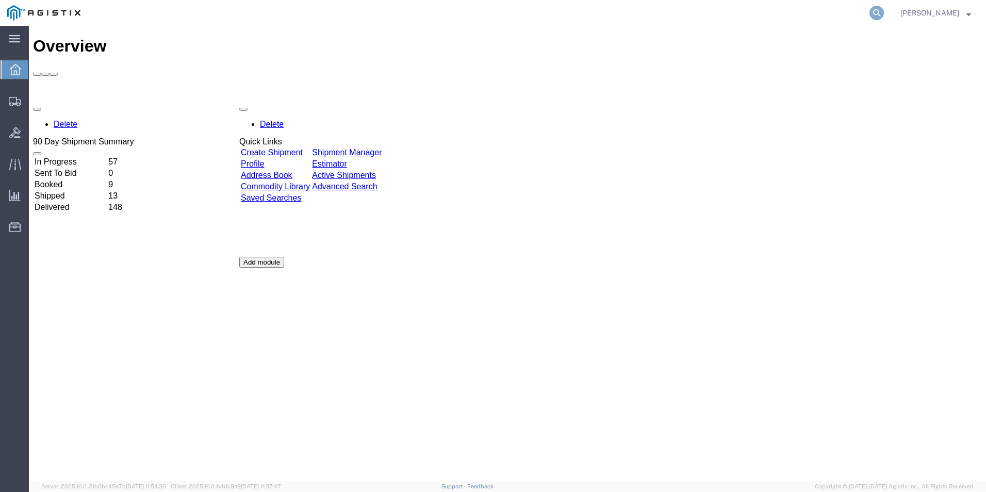
click at [876, 14] on icon at bounding box center [877, 13] width 14 height 14
type input "gdit-73467"
click at [881, 12] on icon at bounding box center [877, 13] width 14 height 14
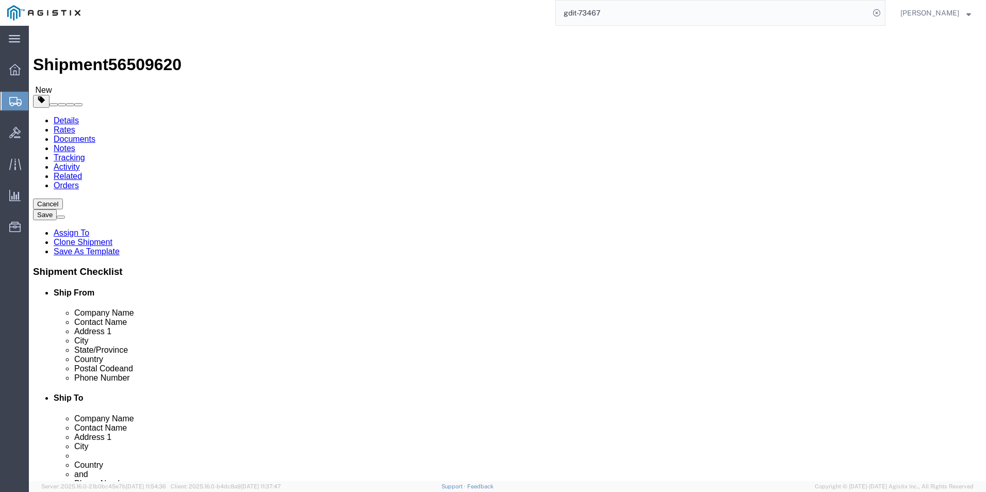
select select "69651"
select select "34238"
click icon
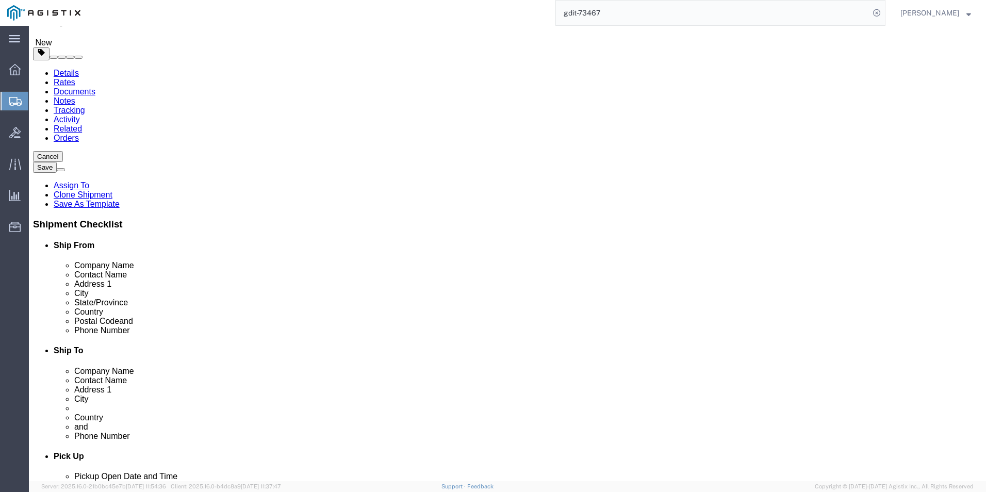
scroll to position [202, 0]
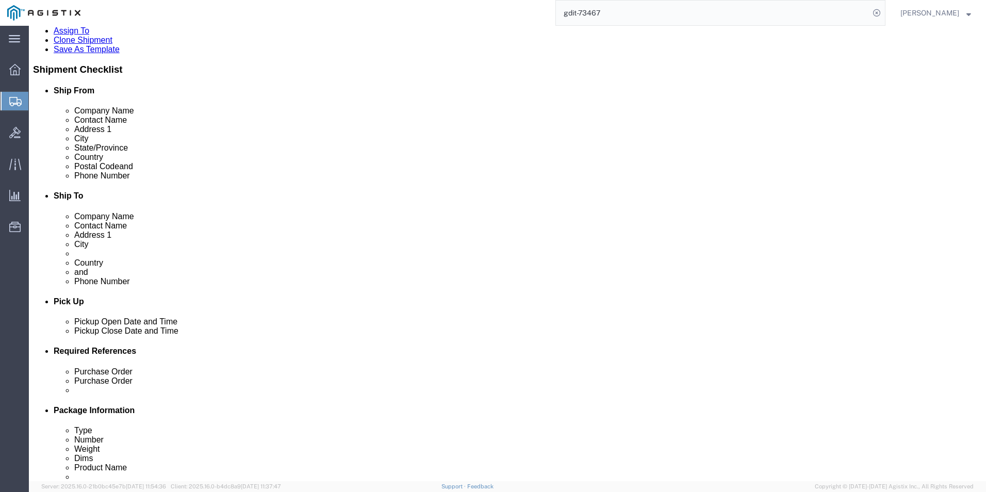
click link "Add Content"
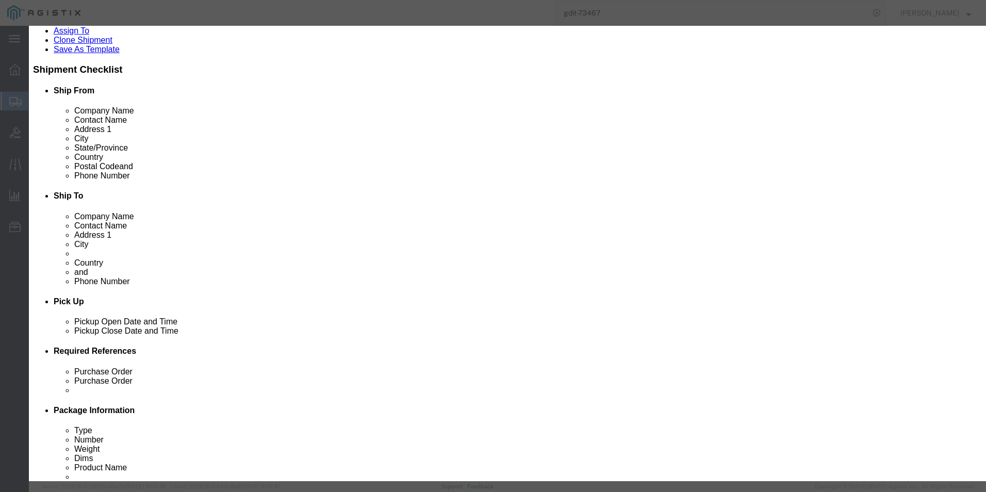
click input "text"
paste input "SGFEB1039-130-NA"
type input "SGFEB1039-130-NA"
click select "Select 50 55 60 65 70 85 92.5 100 125 175 250 300 400"
select select "92.5"
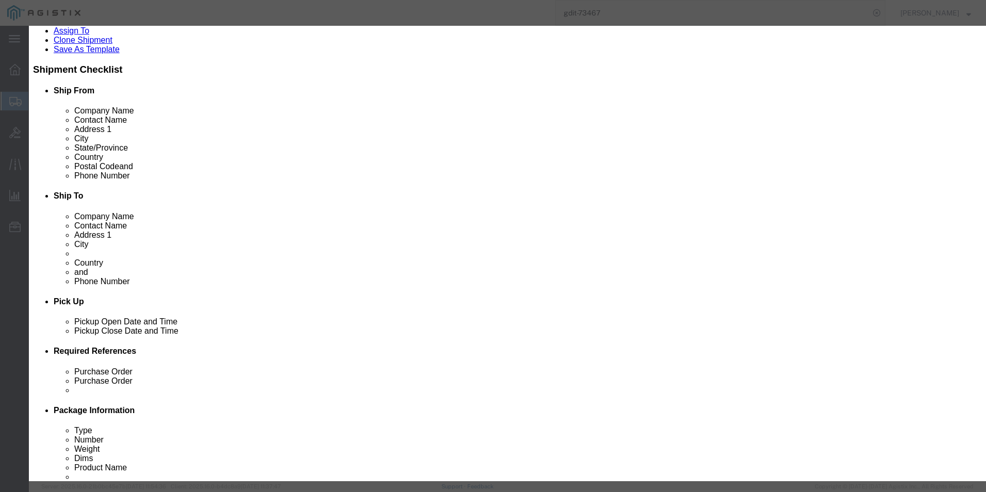
click select "Select 50 55 60 65 70 85 92.5 100 125 175 250 300 400"
click input "0"
type input "4"
click input "text"
type input "Media Converter"
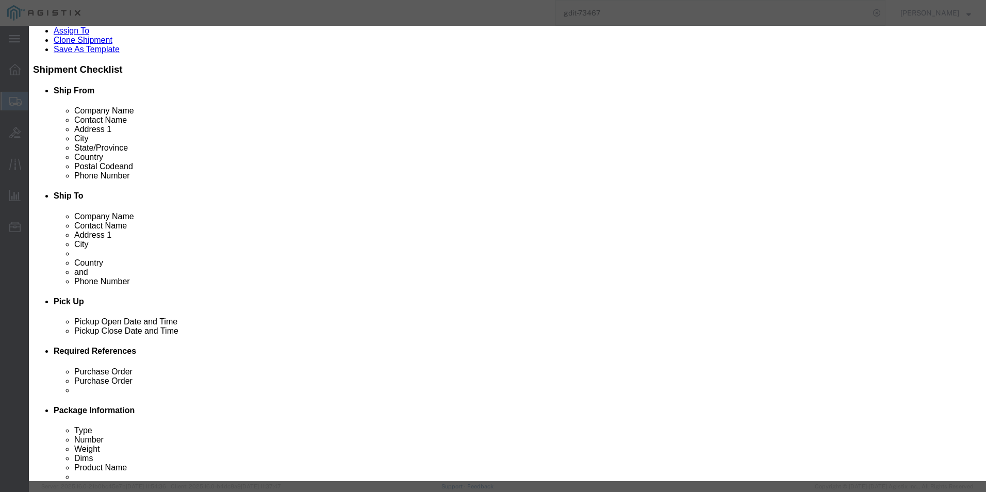
click textarea
type textarea "Media Converter"
click input "text"
type input "920"
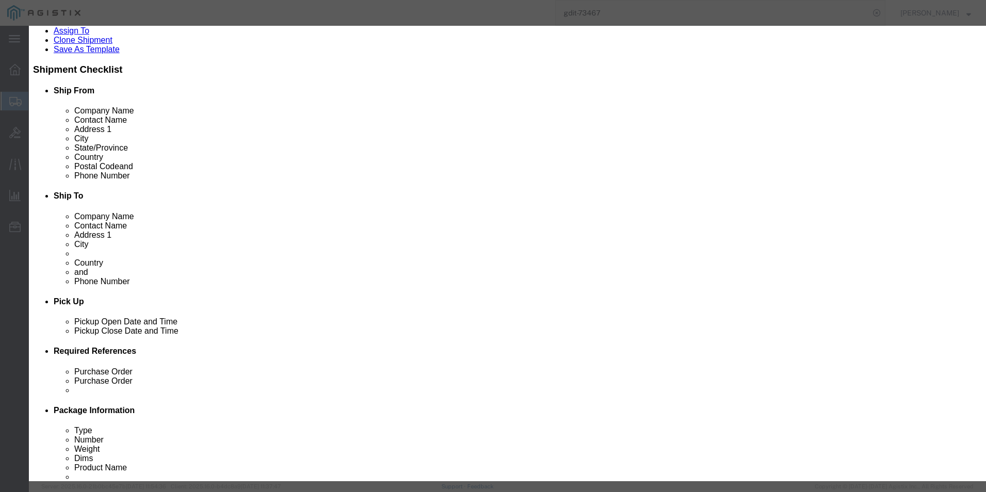
click select "Select [GEOGRAPHIC_DATA] [GEOGRAPHIC_DATA] [GEOGRAPHIC_DATA] [GEOGRAPHIC_DATA] …"
select select "US"
click select "Select [GEOGRAPHIC_DATA] [GEOGRAPHIC_DATA] [GEOGRAPHIC_DATA] [GEOGRAPHIC_DATA] …"
type input "8517620090"
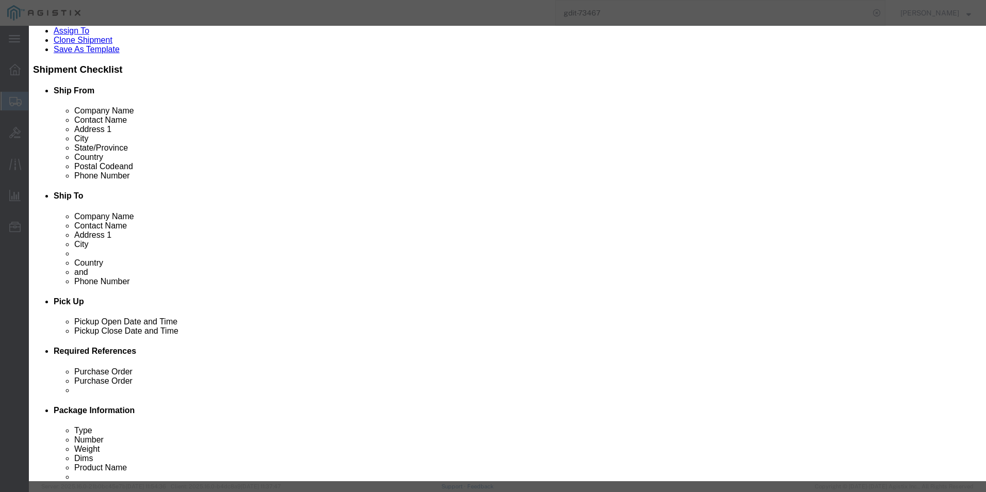
type input "8517620090"
click input "text"
type input "e"
type input "EAR99"
click select "Select ATF BIS DEA EPA FDA FTR ITAR OFAC Other (OPA)"
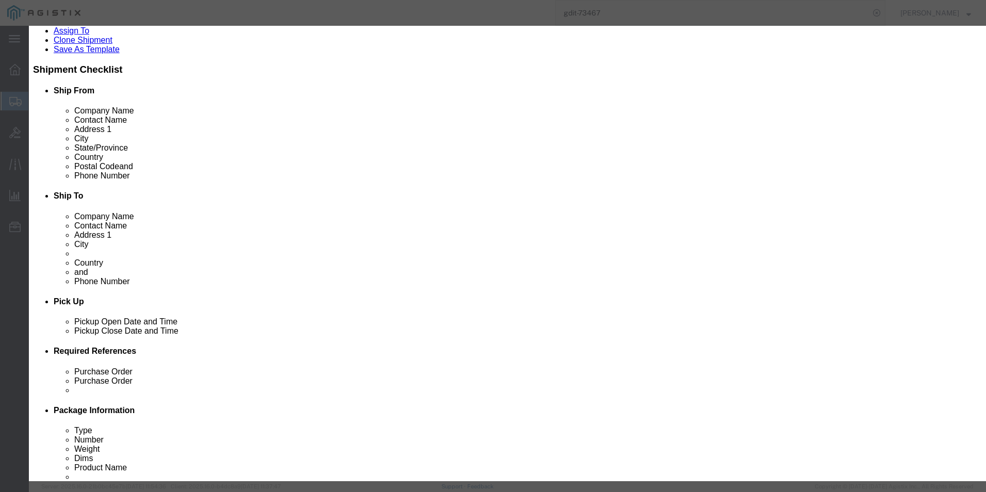
select select "BIS"
click select "Select ATF BIS DEA EPA FDA FTR ITAR OFAC Other (OPA)"
click select "Select AGR-Agricultural APP-Computers APR-Additional Permissive Exports AVS-Air…"
select select "NLR"
click select "Select AGR-Agricultural APP-Computers APR-Additional Permissive Exports AVS-Air…"
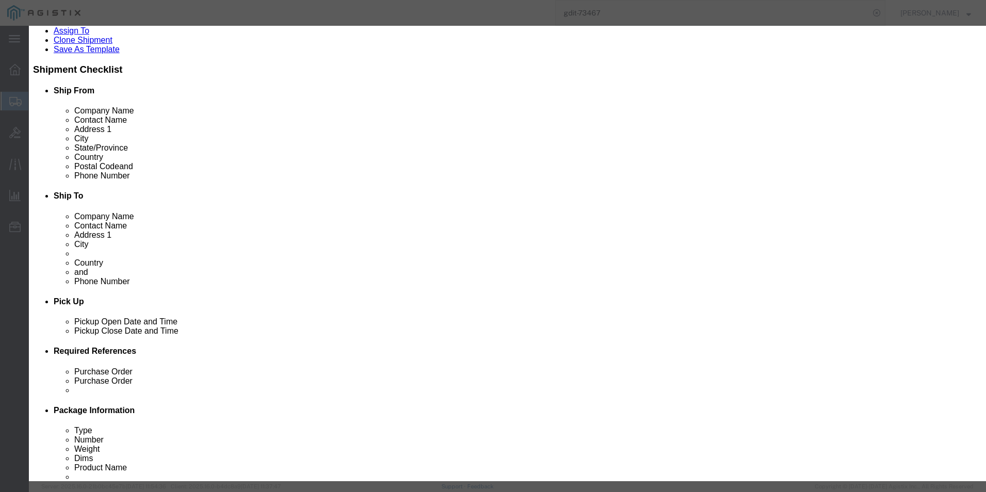
scroll to position [0, 0]
click select "Select [GEOGRAPHIC_DATA] [GEOGRAPHIC_DATA] [GEOGRAPHIC_DATA] [GEOGRAPHIC_DATA] …"
select select "TW"
click select "Select [GEOGRAPHIC_DATA] [GEOGRAPHIC_DATA] [GEOGRAPHIC_DATA] [GEOGRAPHIC_DATA] …"
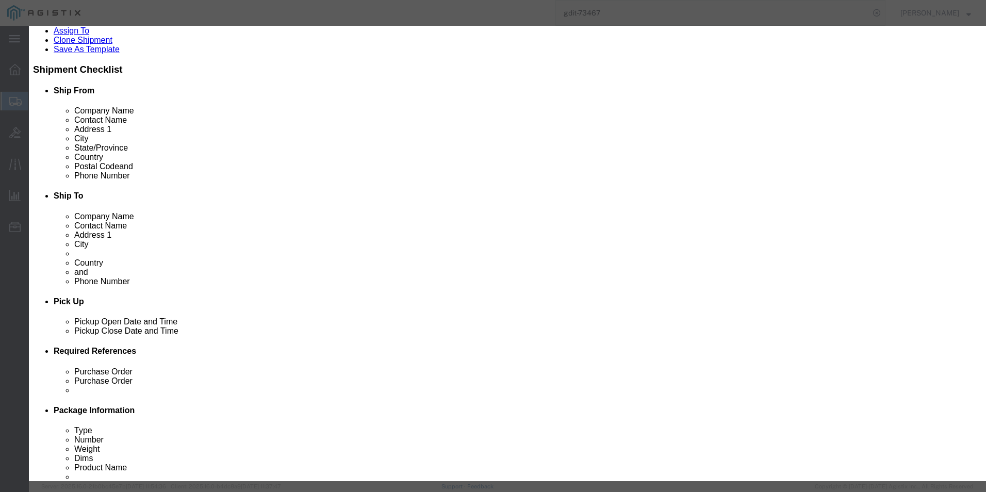
click button "Save & Close"
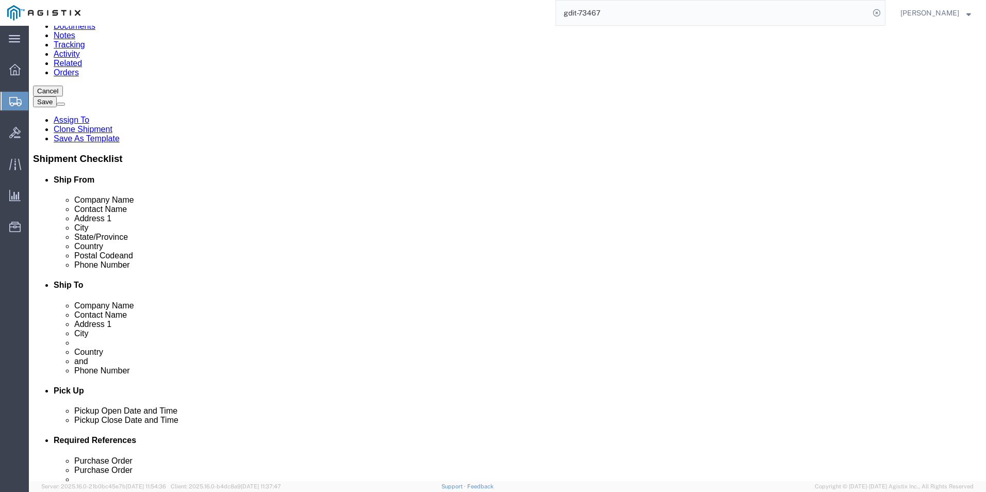
scroll to position [0, 0]
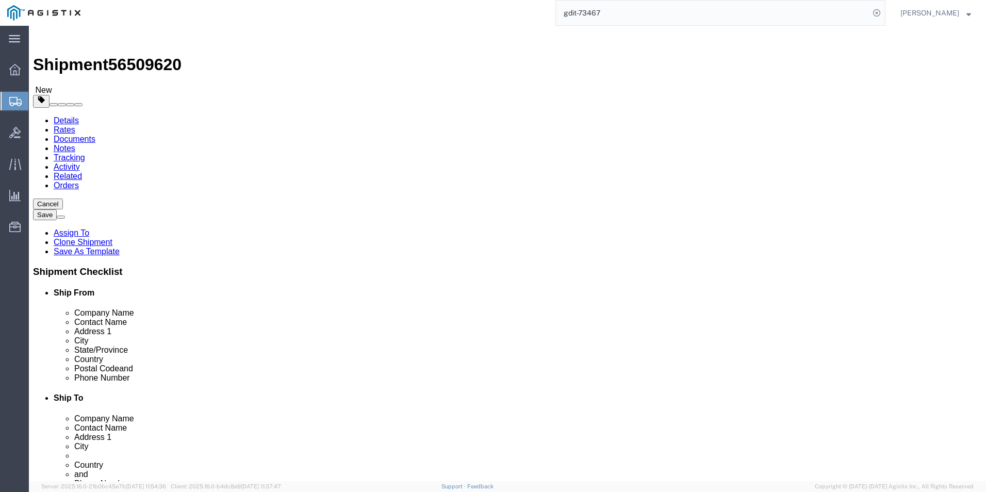
click input "0.00"
type input "0"
type input "330"
click input "text"
type input "48"
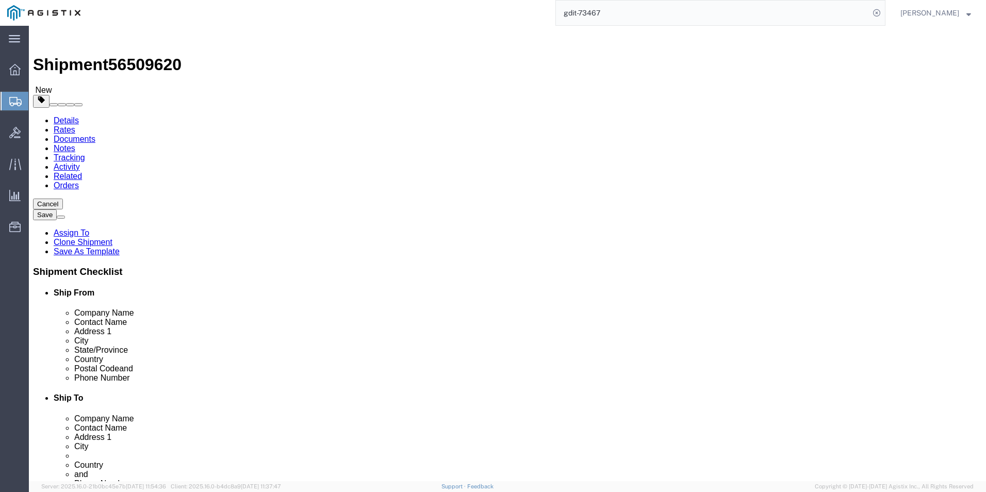
click input "text"
type input "40"
click input "text"
type input "43"
click button "Save"
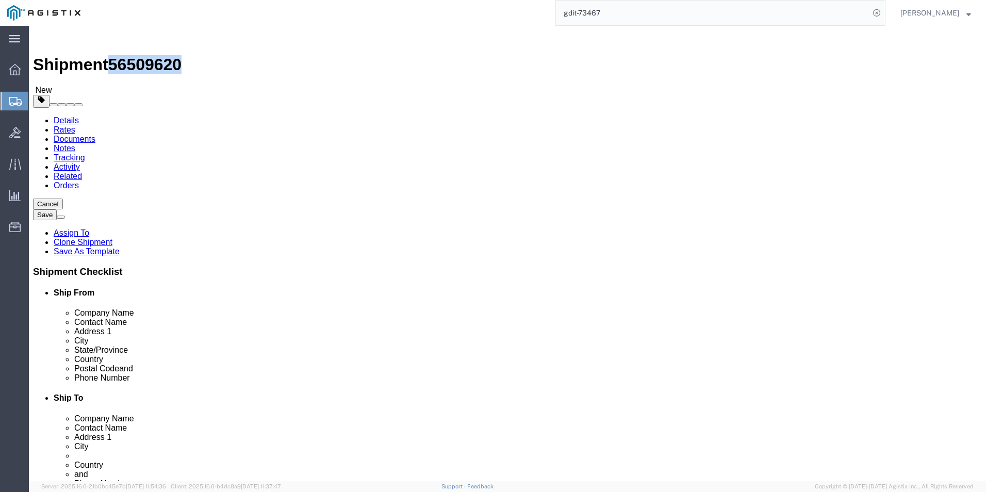
drag, startPoint x: 86, startPoint y: 7, endPoint x: 140, endPoint y: 9, distance: 54.7
click h1 "Shipment 56509620"
drag, startPoint x: 140, startPoint y: 9, endPoint x: 129, endPoint y: 12, distance: 11.6
copy span "56509620"
click icon
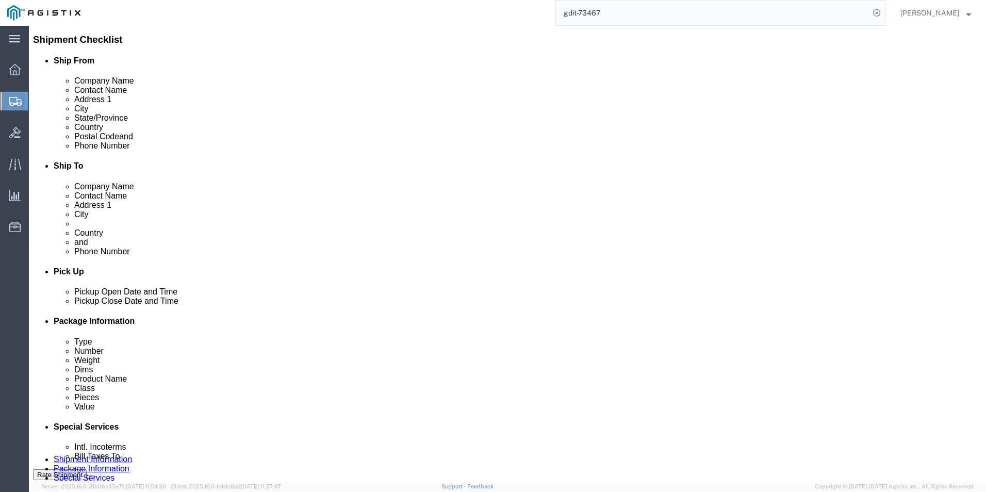
scroll to position [155, 0]
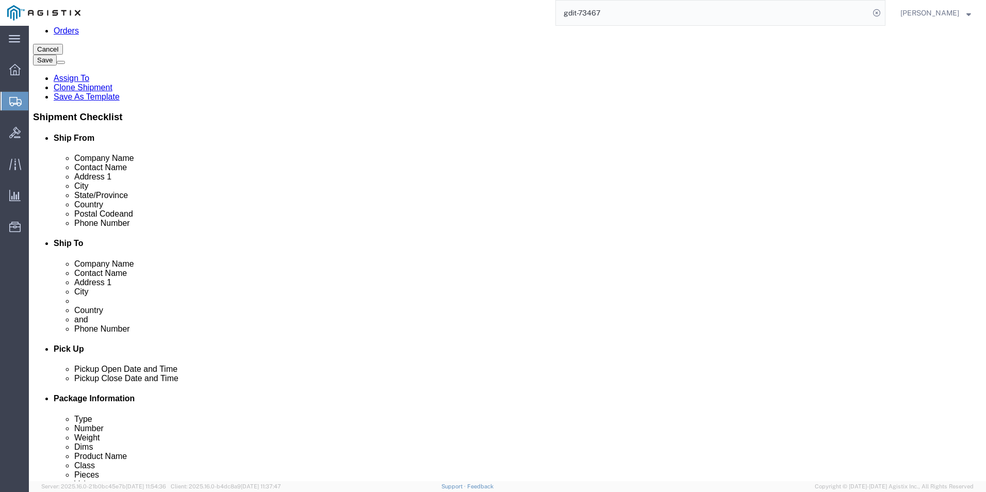
click link "ADDITIONAL INFORMATION"
click button "Add"
click select "Select EIN EORI TIN VAT Other"
select select "EORI"
click select "Select EIN EORI TIN VAT Other"
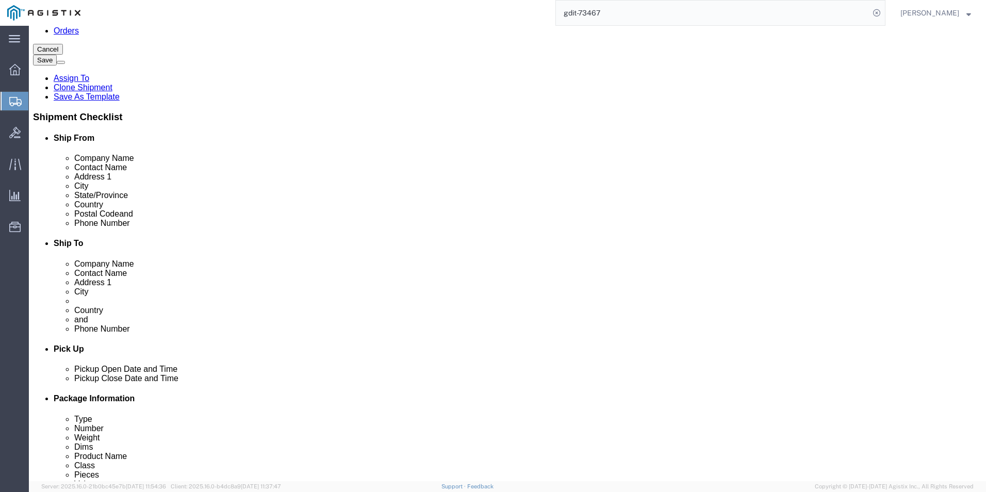
click input "text"
type input "x20250815003039"
click icon "button"
click select "Select EIN EORI TIN VAT Other"
select select "Other"
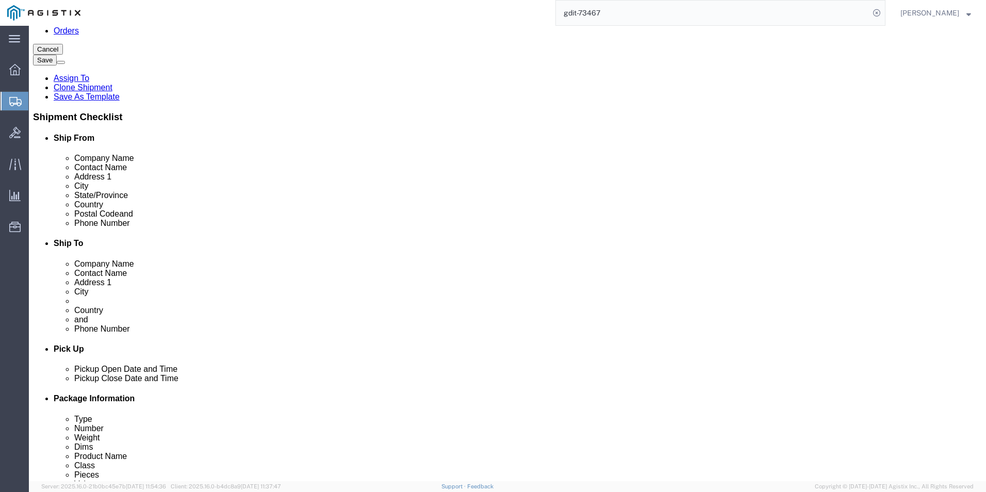
click select "Select EIN EORI TIN VAT Other"
click input "text"
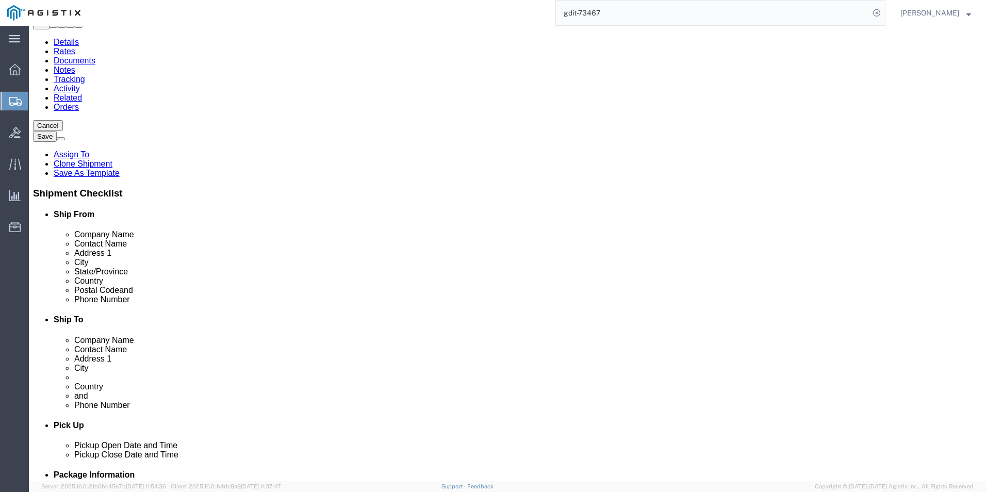
scroll to position [0, 0]
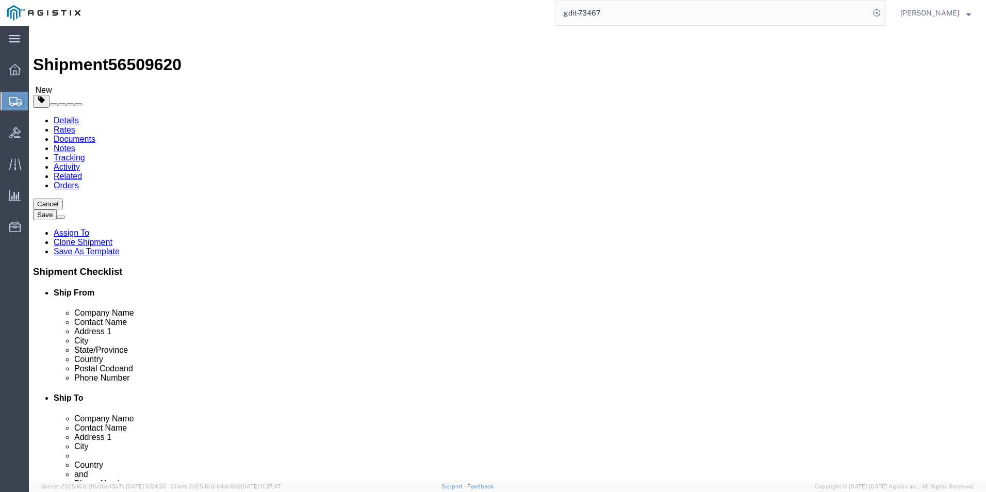
type input "[US_EMPLOYER_IDENTIFICATION_NUMBER]"
click icon
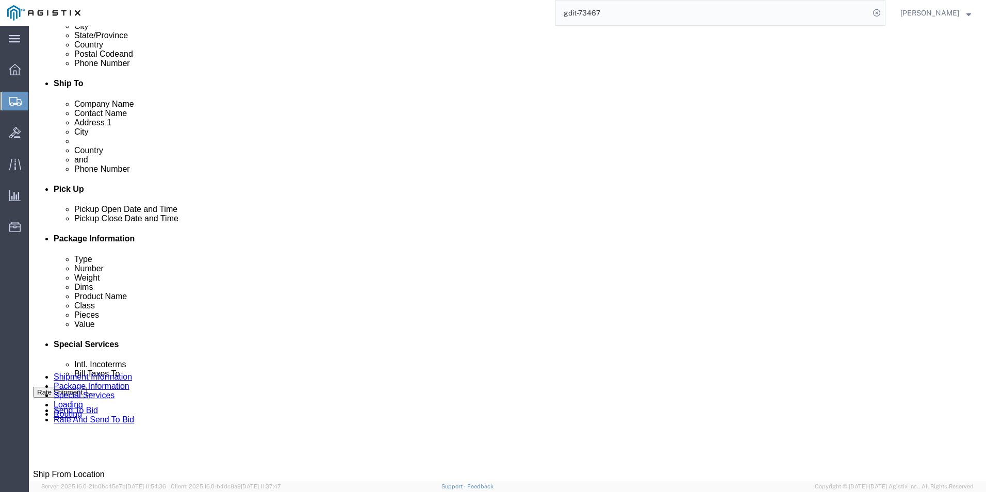
scroll to position [361, 0]
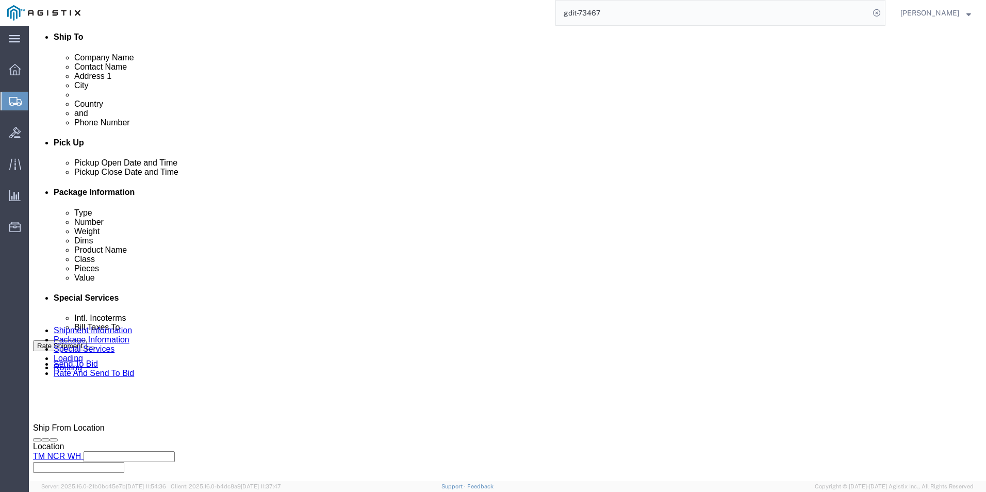
click select "Select Carriage Insurance Paid Carriage Paid To Cost and Freight Cost Insurance…"
select select "DDP"
click select "Select Carriage Insurance Paid Carriage Paid To Cost and Freight Cost Insurance…"
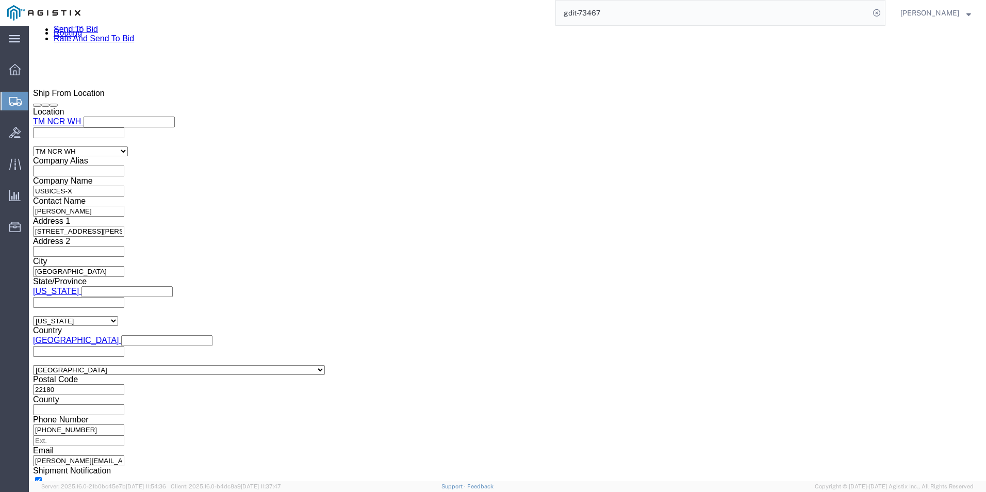
scroll to position [774, 0]
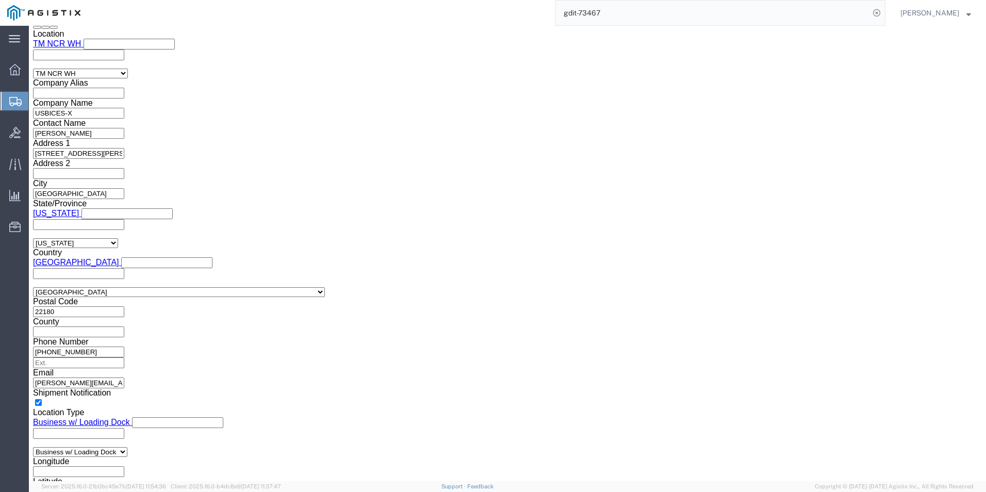
click select "Select AES-Direct EEI Carrier File EEI EEI Exempt"
select select "CFIL"
click select "Select AES-Direct EEI Carrier File EEI EEI Exempt"
click select "Select ATF BIS DEA EPA FDA FTR ITAR OFAC Other (OPA)"
select select "BIS"
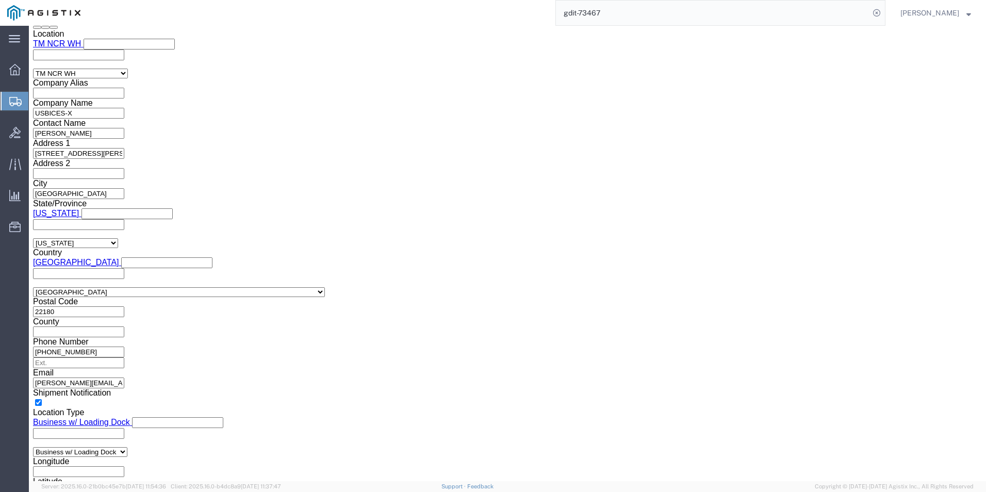
click select "Select ATF BIS DEA EPA FDA FTR ITAR OFAC Other (OPA)"
click select "Select AGR-Agricultural APP-Computers APR-Additional Permissive Exports AVS-Air…"
select select "NLR"
click select "Select AGR-Agricultural APP-Computers APR-Additional Permissive Exports AVS-Air…"
click input "text"
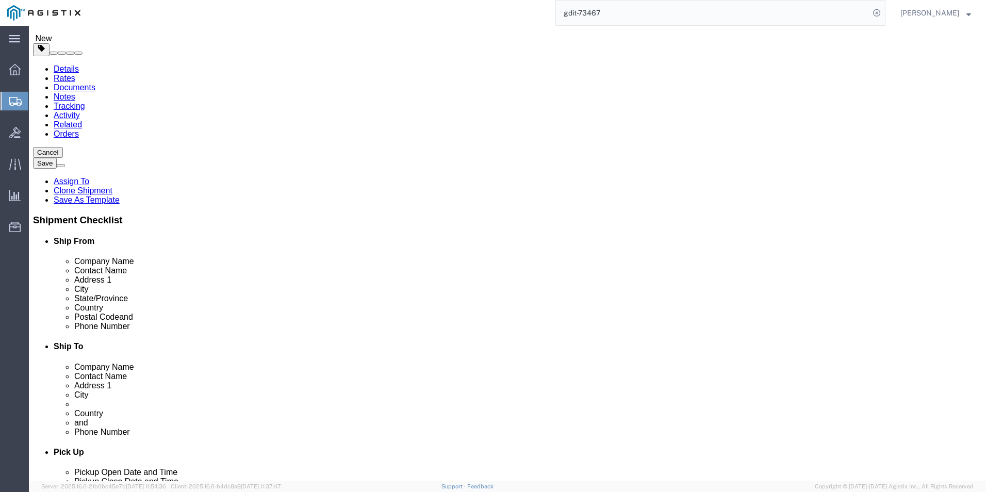
scroll to position [0, 0]
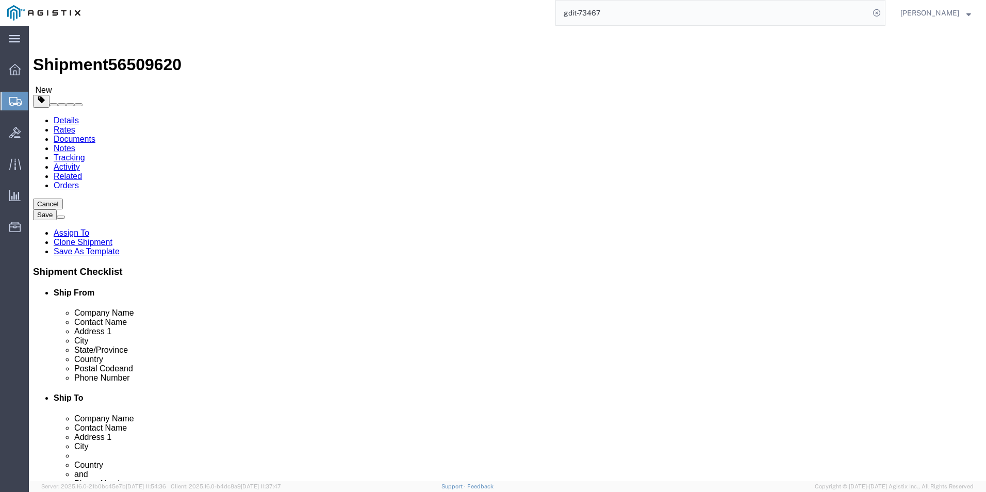
type input "x20250815003039"
click icon
click button "Rate Shipment"
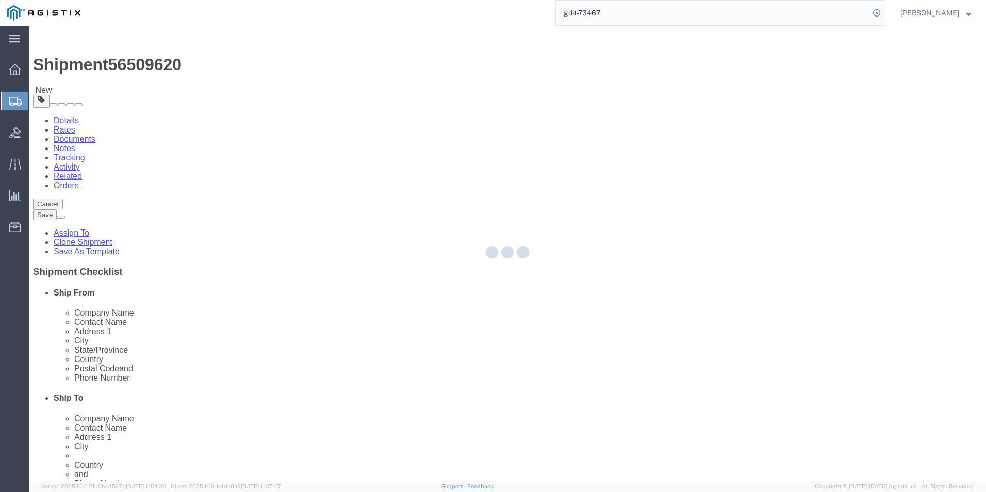
select select "69651"
select select "34238"
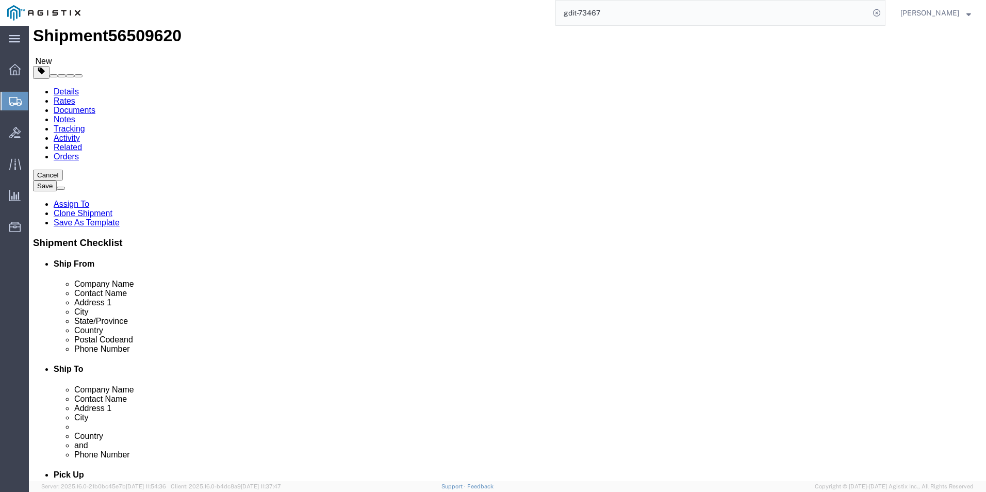
scroll to position [52, 0]
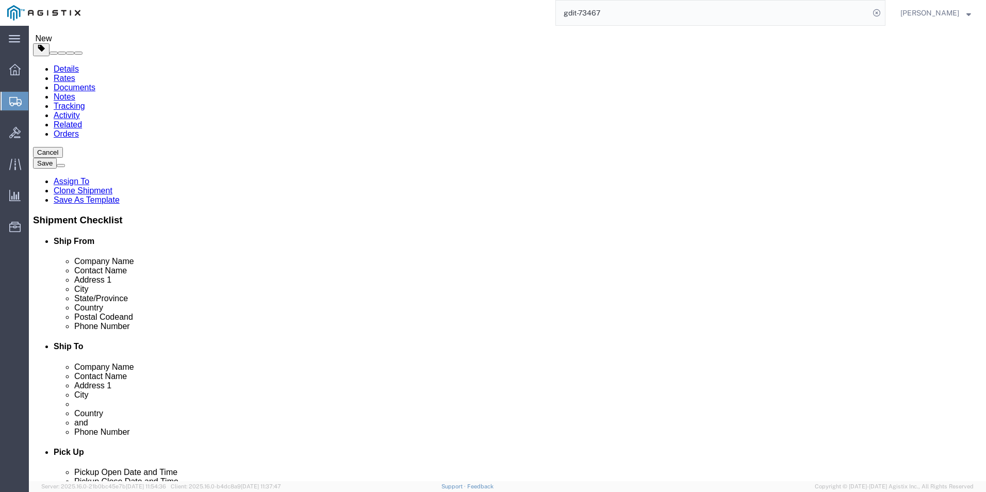
click input "+4971170808039/2660"
type input "[PHONE_NUMBER]"
click button "Rate Shipment"
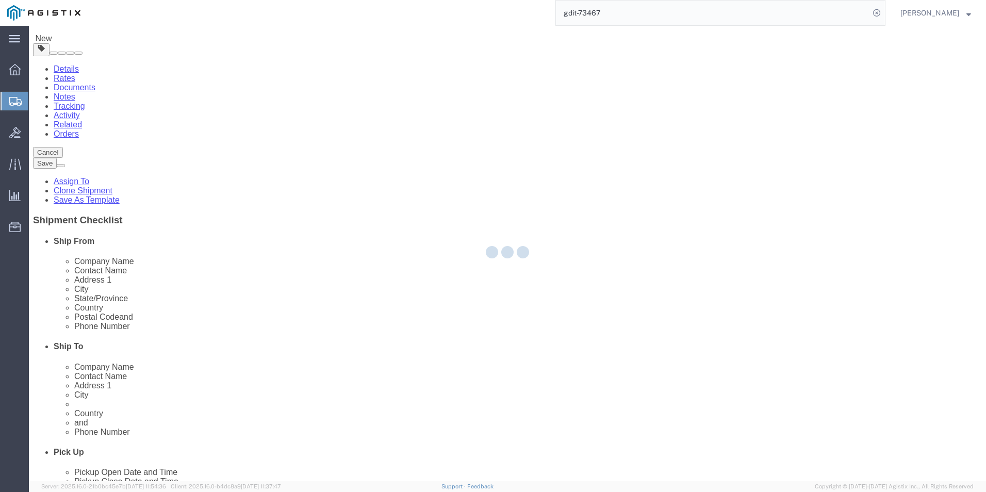
scroll to position [0, 0]
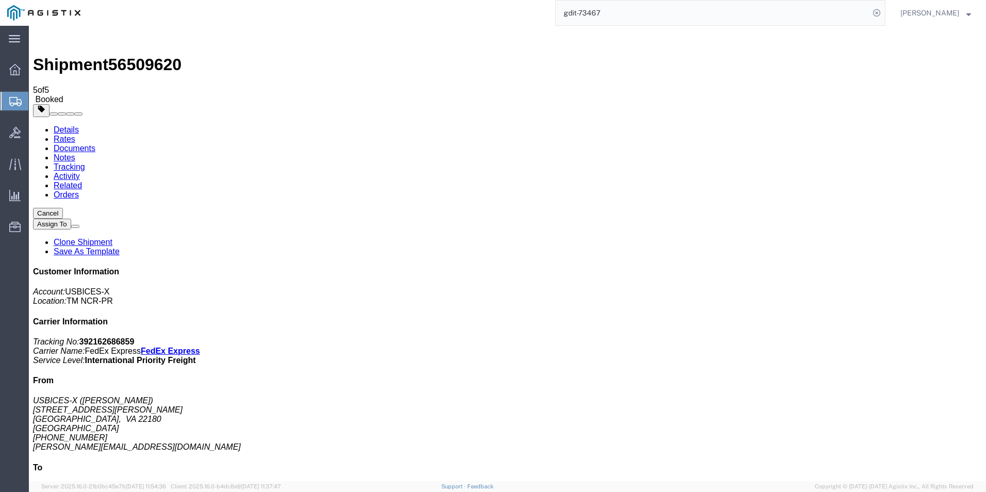
checkbox input "true"
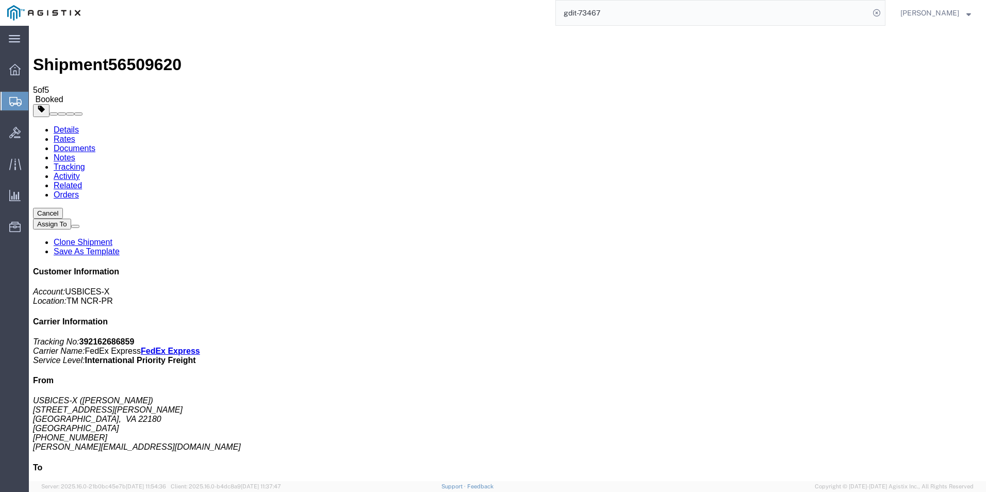
click at [638, 12] on input "gdit-73467" at bounding box center [713, 13] width 314 height 25
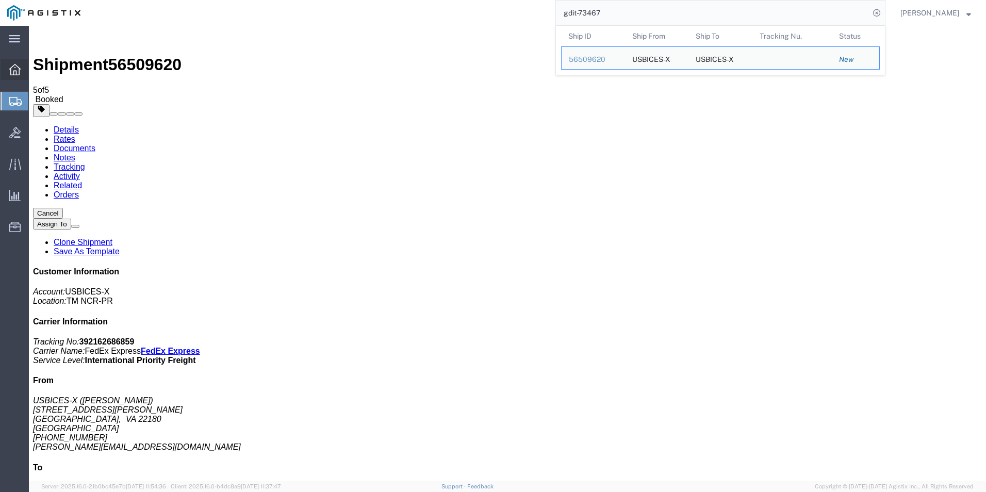
click at [14, 68] on icon at bounding box center [14, 69] width 11 height 11
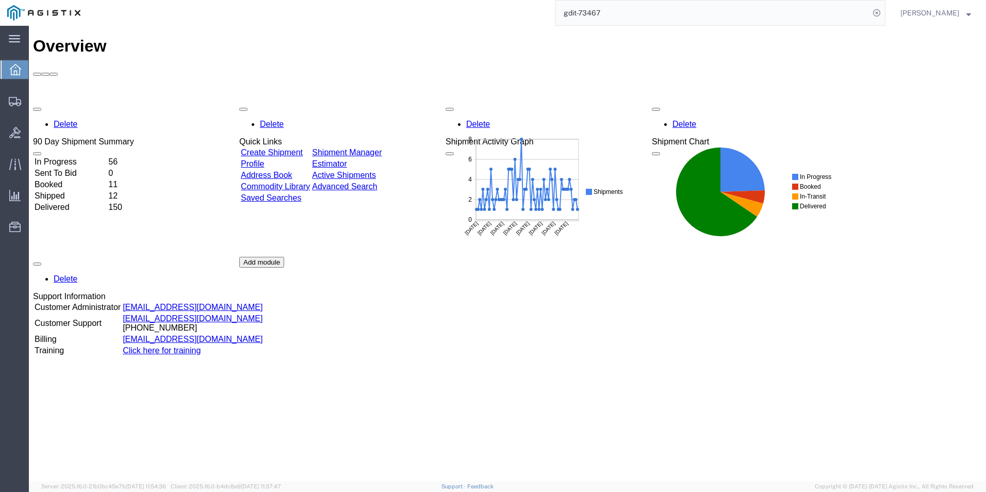
click at [638, 9] on input "gdit-73467" at bounding box center [713, 13] width 314 height 25
type input "gdit-"
click at [876, 8] on icon at bounding box center [877, 13] width 14 height 14
type input "gdit-73068"
click at [878, 9] on icon at bounding box center [877, 13] width 14 height 14
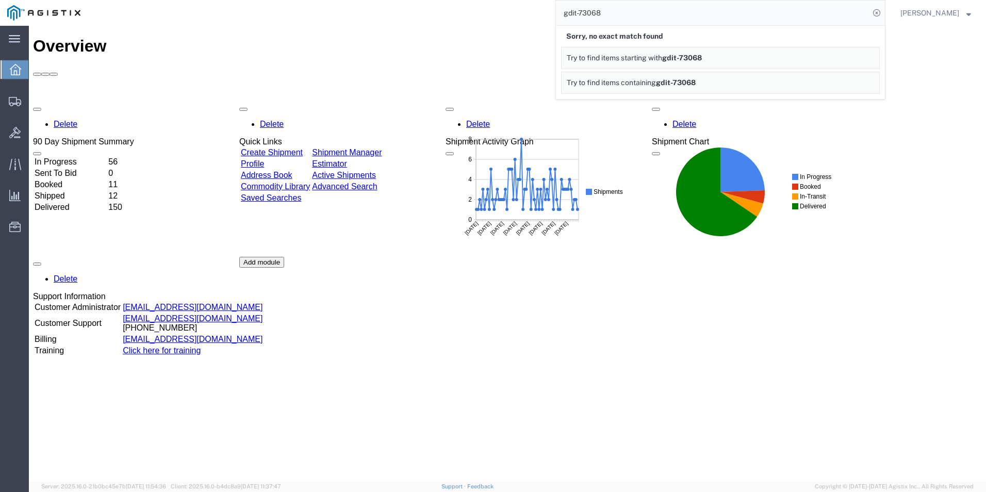
click at [287, 148] on link "Create Shipment" at bounding box center [272, 152] width 62 height 9
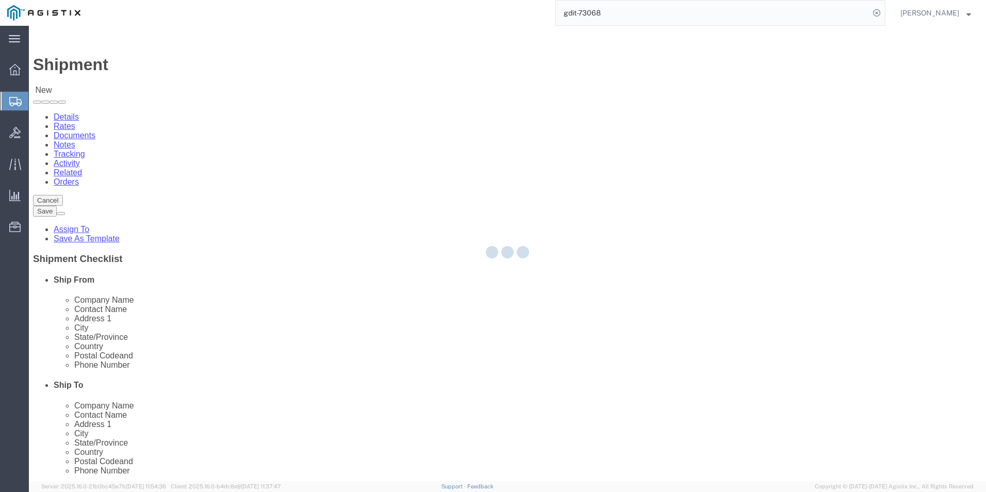
select select
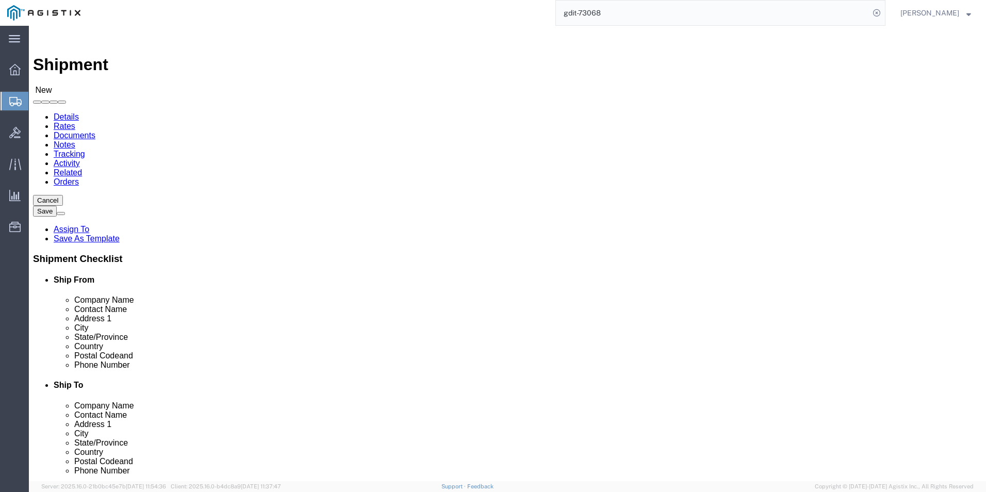
scroll to position [104, 0]
select select "69651"
type input "USBICES-X"
type input "[STREET_ADDRESS][PERSON_NAME]"
type input "[GEOGRAPHIC_DATA]"
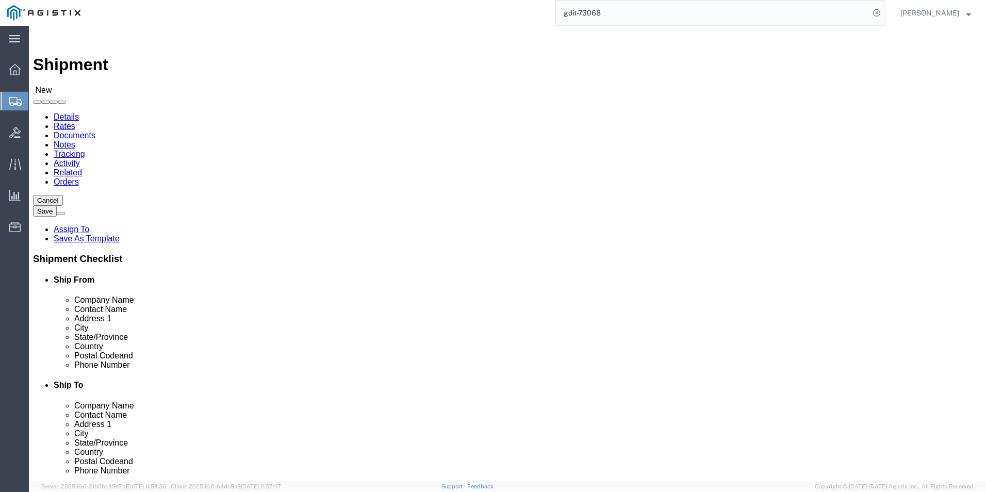
type input "22180"
select select "VA"
click input "text"
type input "[PERSON_NAME]"
click input "text"
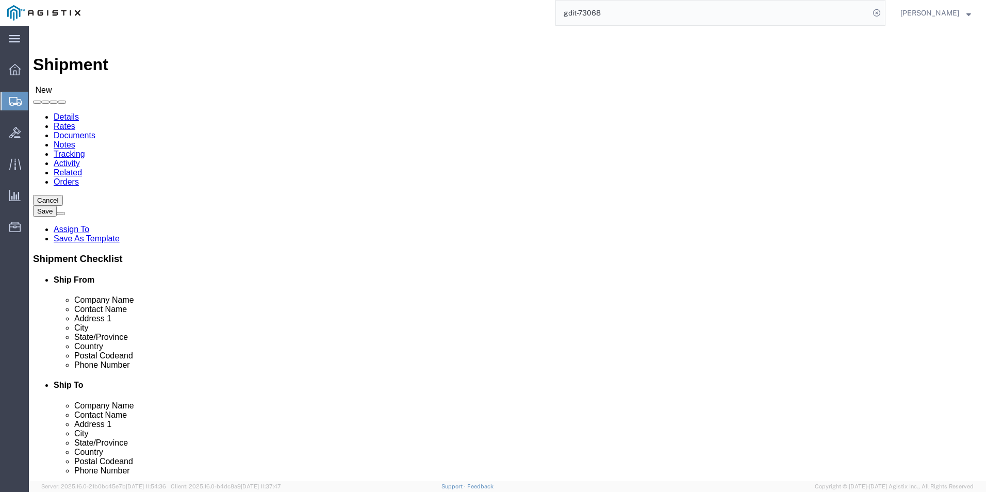
type input "[PHONE_NUMBER]"
click input "text"
type input "[PERSON_NAME][EMAIL_ADDRESS][DOMAIN_NAME]"
checkbox input "true"
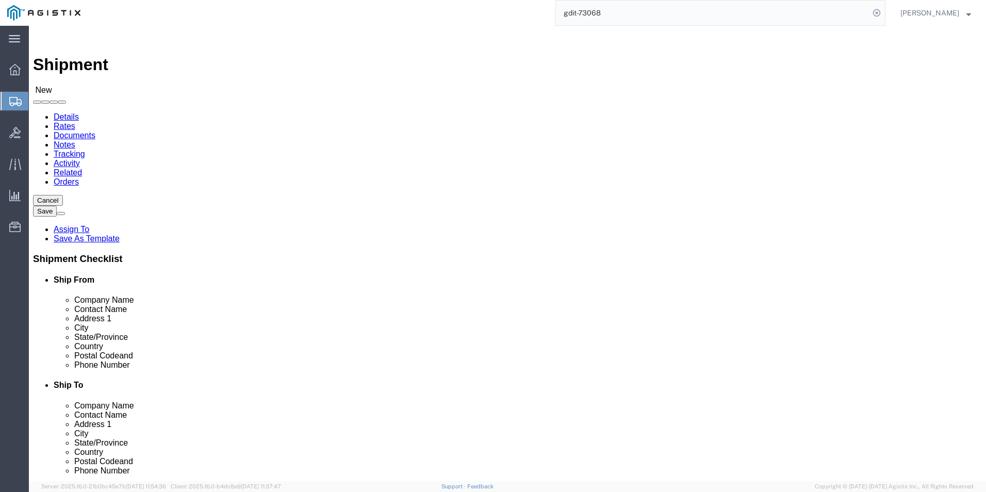
select select "59114"
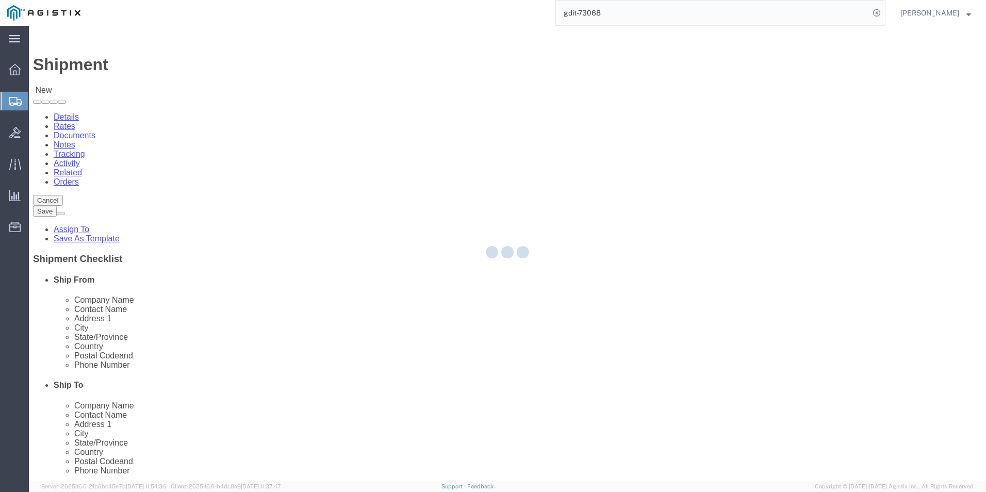
type input "NAVEUR USBICES-X (EUCOM)"
type input "Base Militare Americana - CNE-CNA-C6F N66"
type input "Viale Fulco Ruffo Di Calabria"
type input "Napoli"
select select "IT"
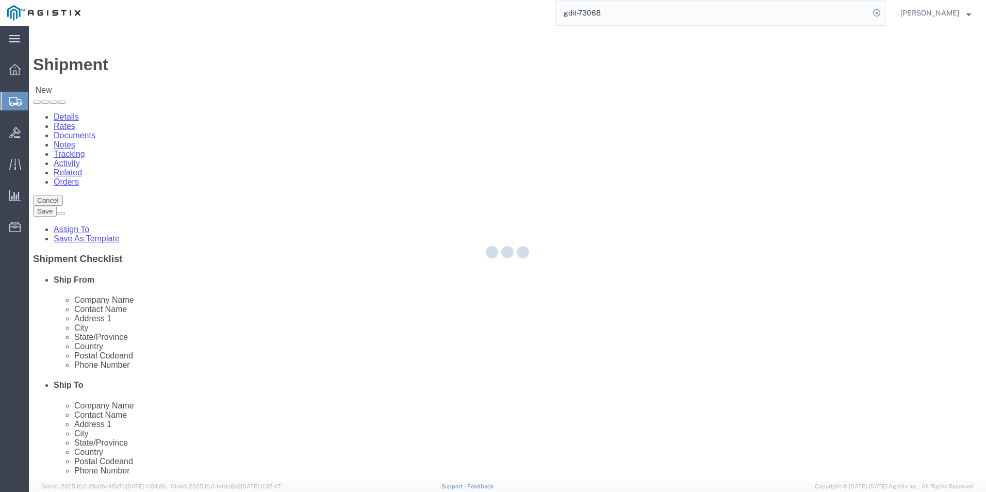
type input "80144"
type input "+39-081-569-4739"
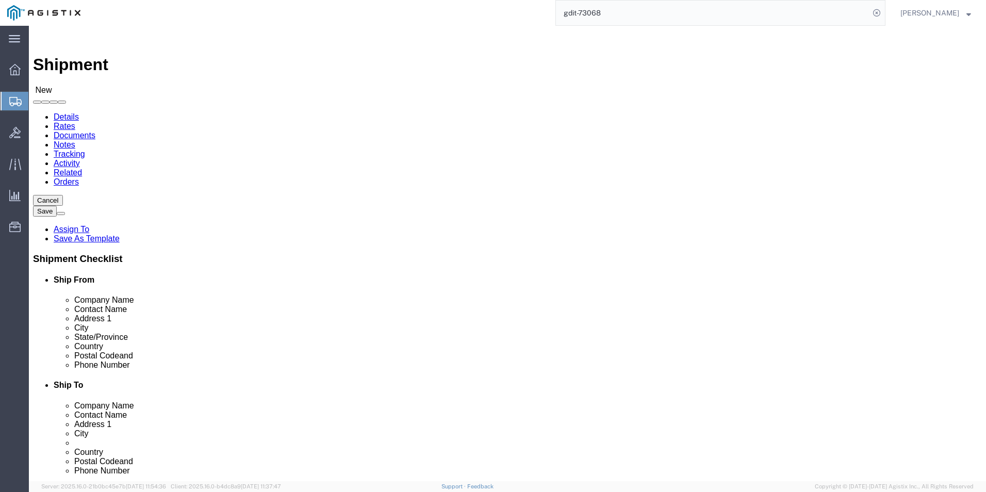
scroll to position [1, 0]
select select "34239"
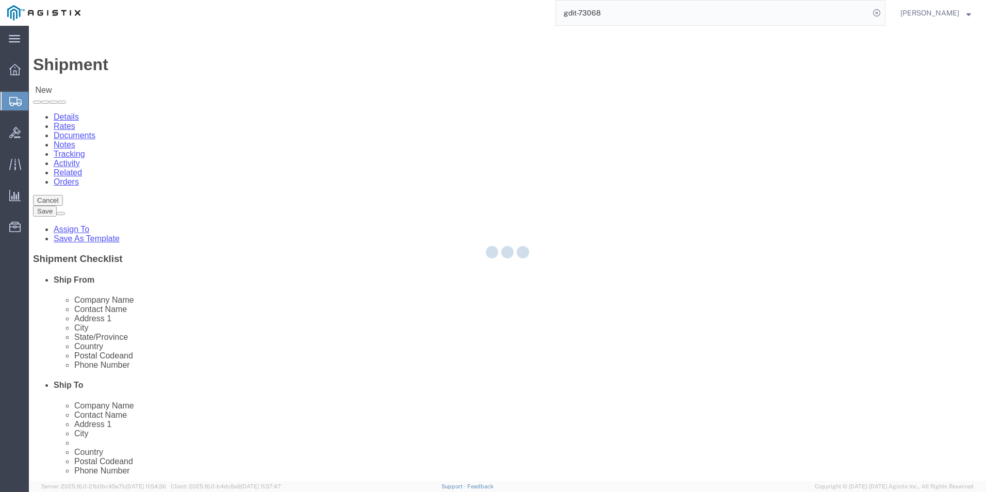
type input "USBICES-X"
type input "[PERSON_NAME]"
type input "HQ USAFRICOM"
type input "Bldg. 3312, [PERSON_NAME] Barracks"
type input "[GEOGRAPHIC_DATA]"
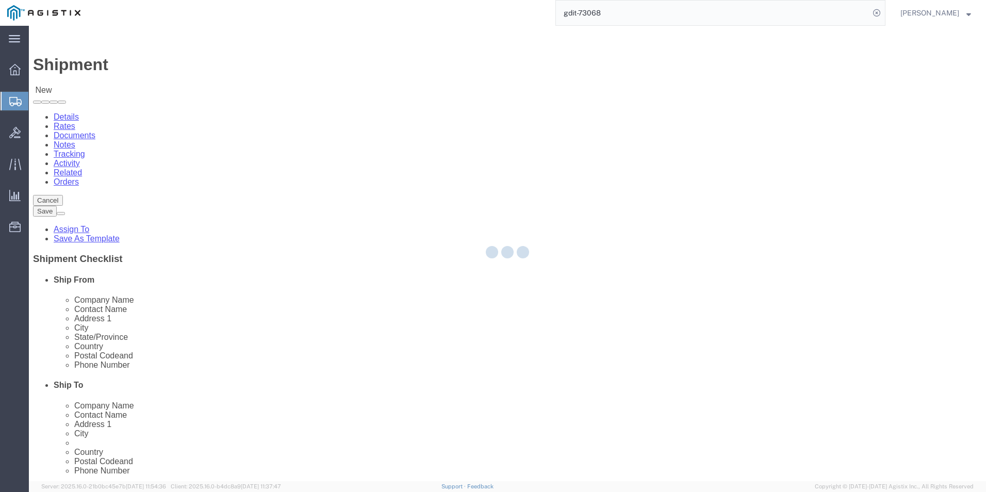
select select "01"
select select "DE"
type input "70771"
type input "[PHONE_NUMBER]"
type input "[PERSON_NAME][EMAIL_ADDRESS][PERSON_NAME][DOMAIN_NAME]"
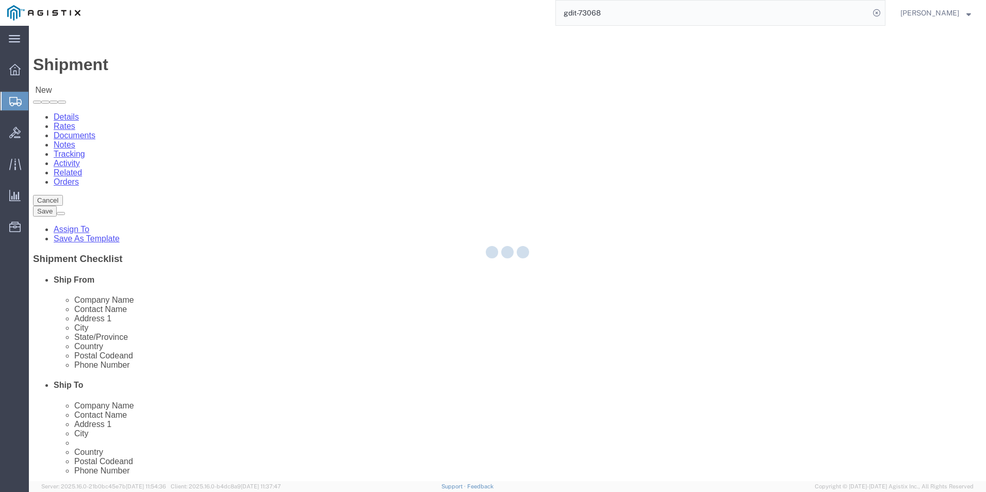
checkbox input "true"
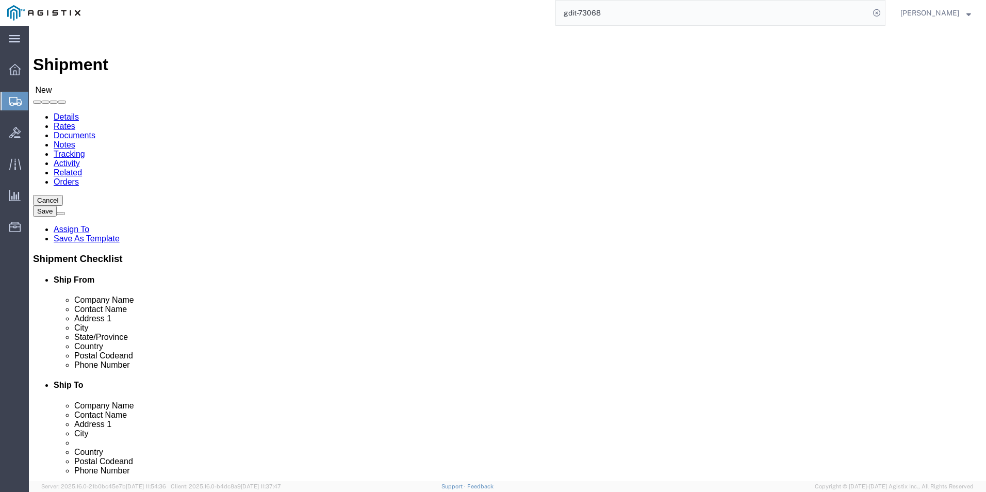
select select "01"
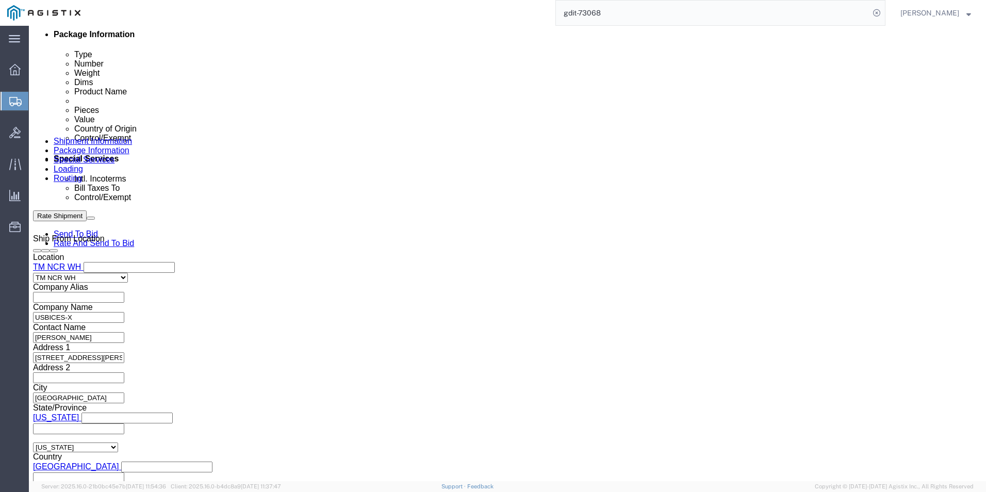
scroll to position [567, 0]
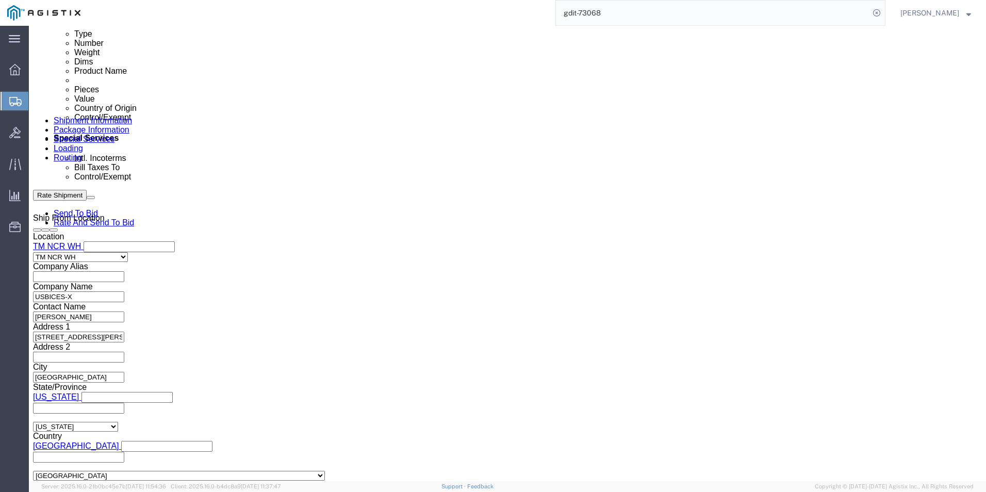
click input "text"
type input "g"
type input "GDIT-73068"
click button "Add reference"
click select "Select Account Type Activity ID Airline Appointment Number ASN Batch Request # …"
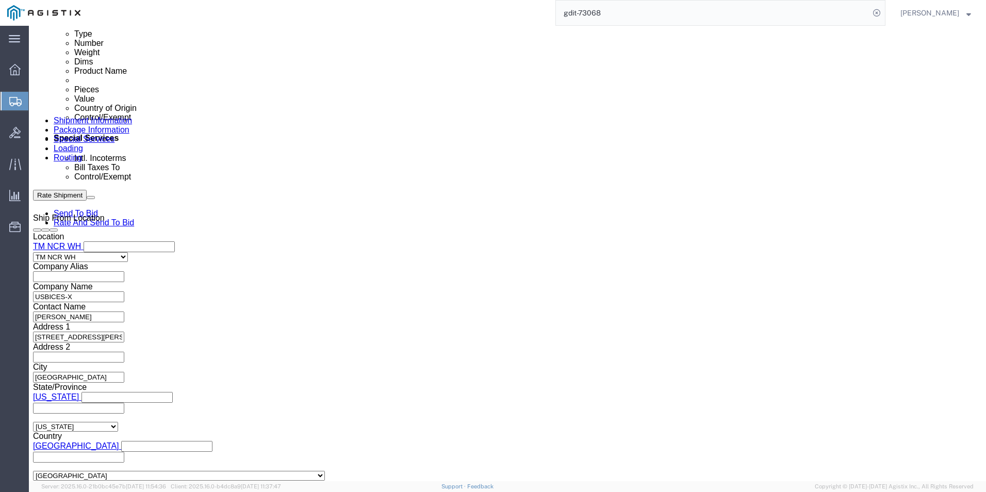
select select "PURCHORD"
click select "Select Account Type Activity ID Airline Appointment Number ASN Batch Request # …"
click div "Purchase Order GDIT-73068 Select Account Type Activity ID Airline Appointment N…"
click input "text"
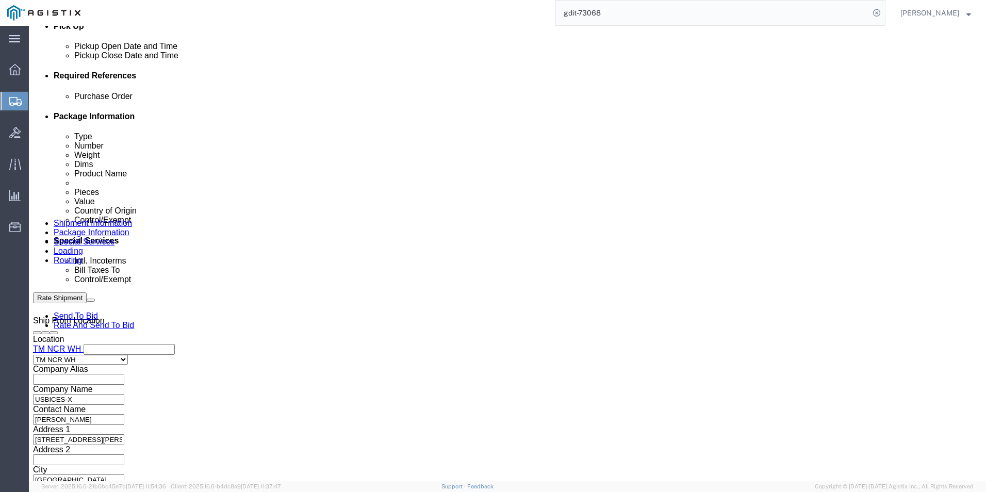
scroll to position [206, 0]
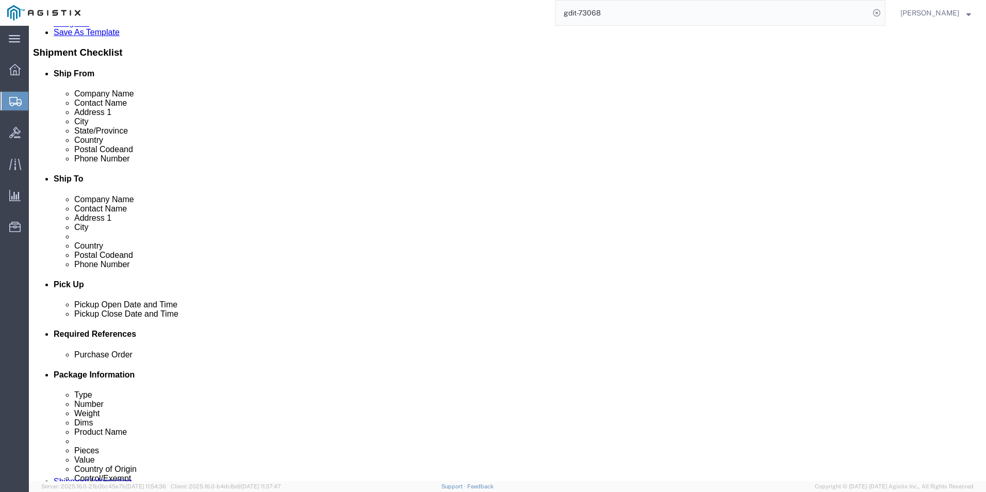
type input "GDIT-73036"
click icon
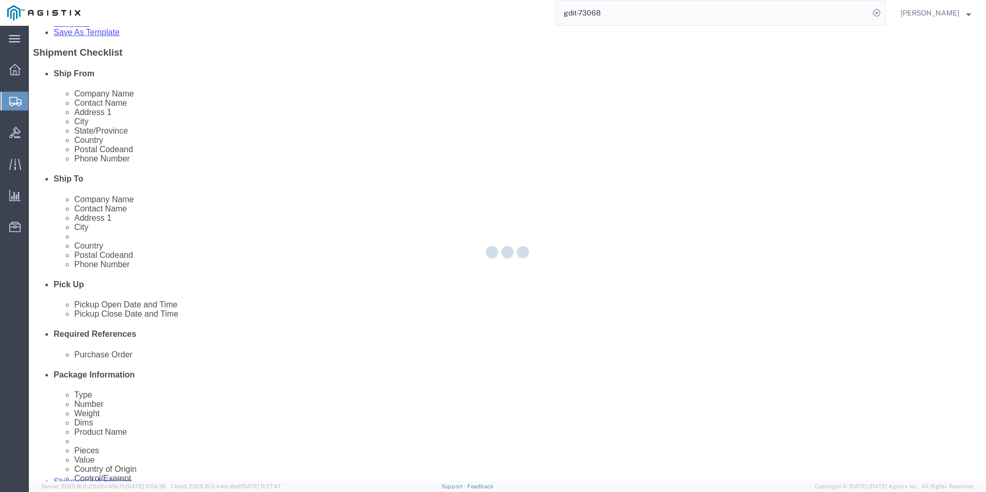
select select "69651"
select select "34239"
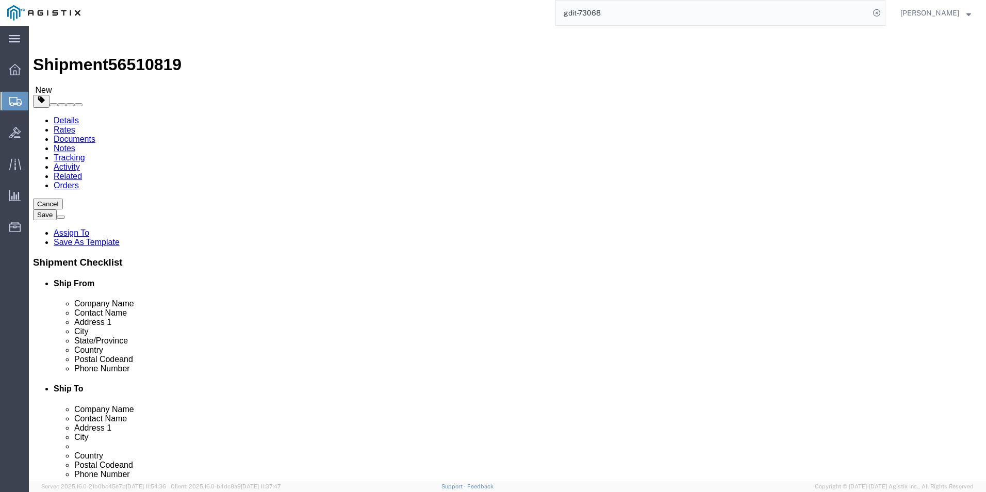
click select "Select Bale(s) Basket(s) Bolt(s) Bottle(s) Buckets Bulk Bundle(s) Can(s) Cardbo…"
select select "PSNS"
click select "Select Bale(s) Basket(s) Bolt(s) Bottle(s) Buckets Bulk Bundle(s) Can(s) Cardbo…"
click link "Add Content"
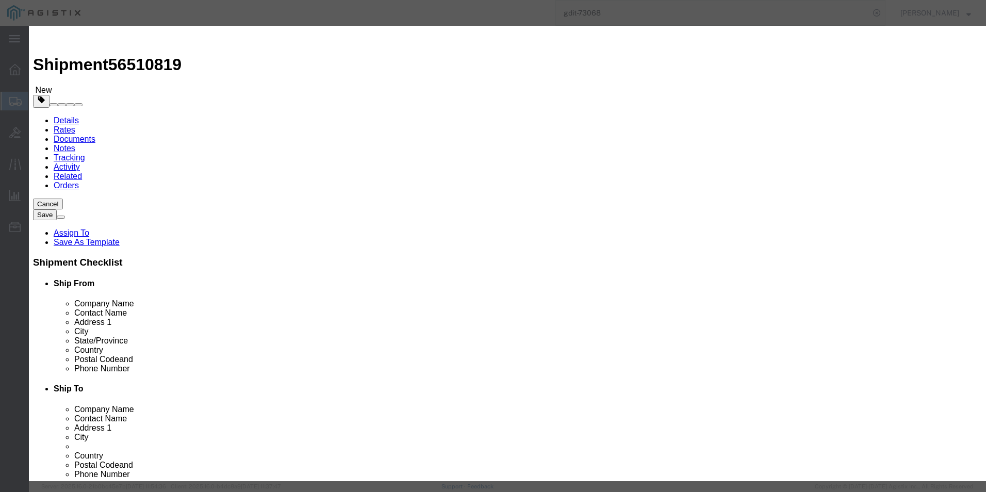
click icon "button"
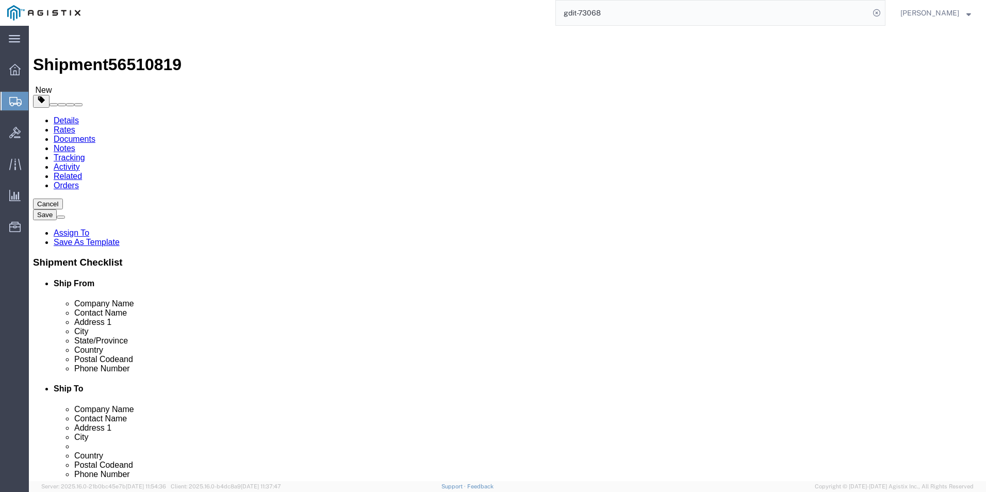
click button "Save"
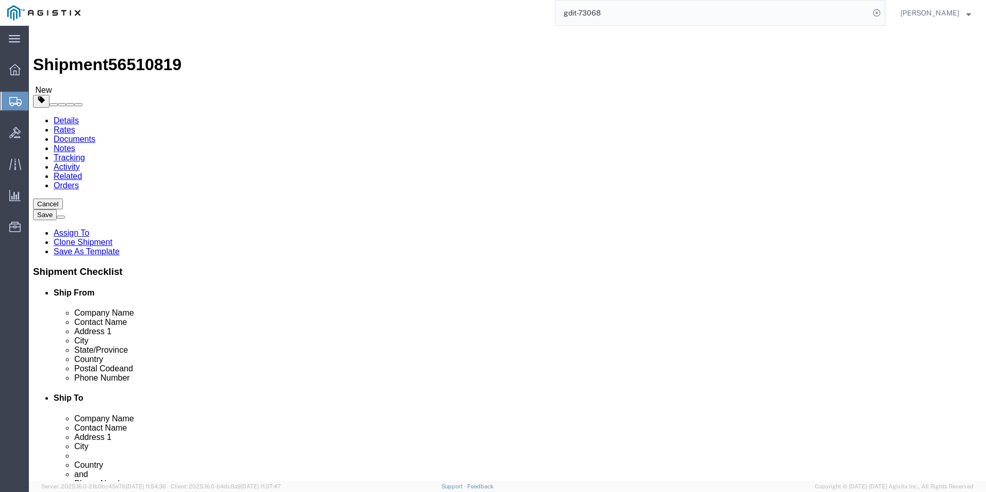
click at [610, 11] on input "gdit-73068" at bounding box center [713, 13] width 314 height 25
type input "gdit-26308"
click at [872, 9] on icon at bounding box center [877, 13] width 14 height 14
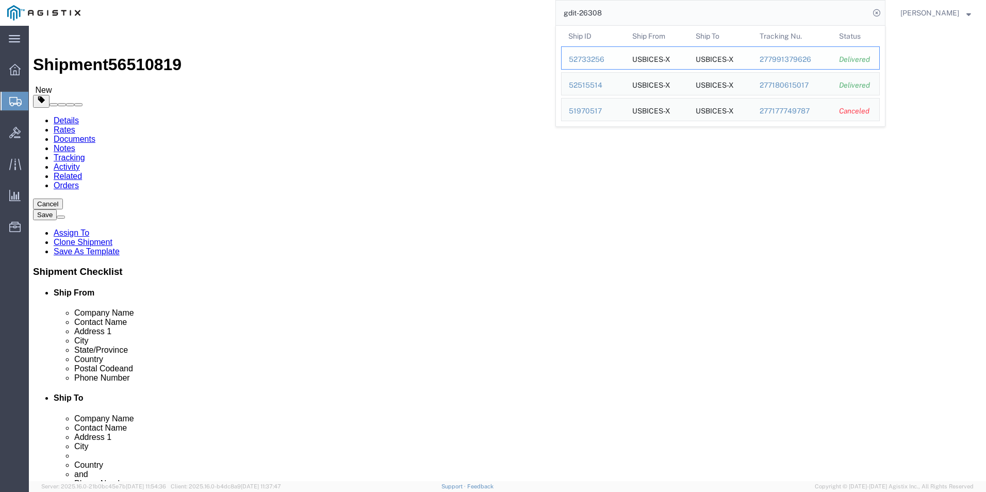
click at [580, 59] on div "52733256" at bounding box center [593, 59] width 49 height 11
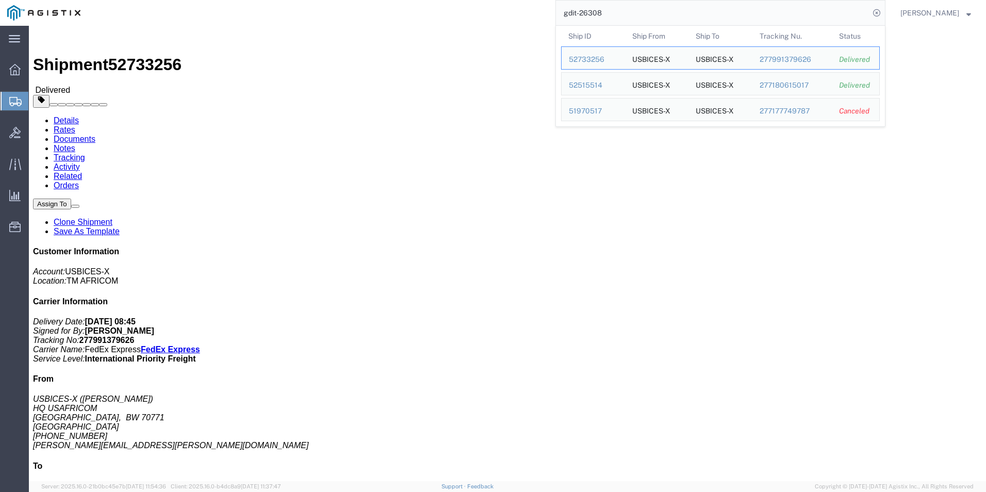
click at [617, 14] on input "gdit-26308" at bounding box center [713, 13] width 314 height 25
click at [581, 87] on div "52515514" at bounding box center [593, 85] width 49 height 11
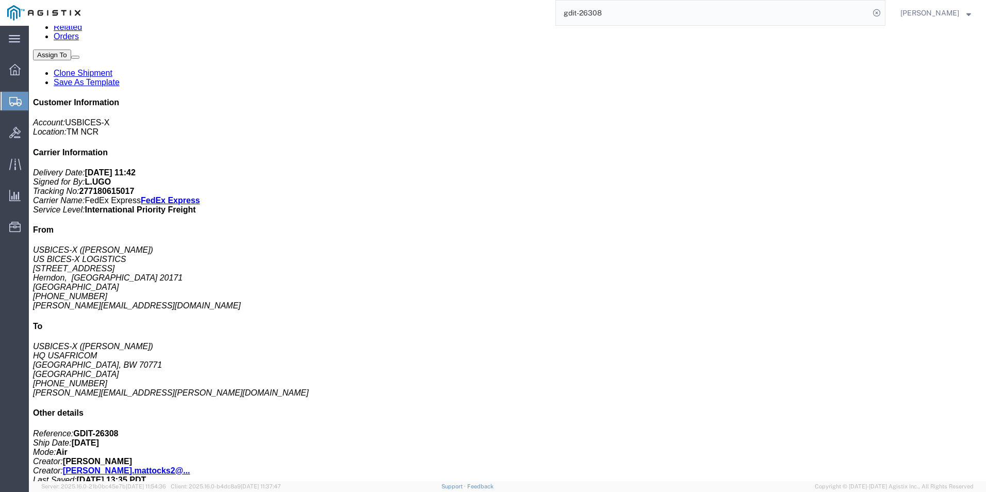
scroll to position [155, 0]
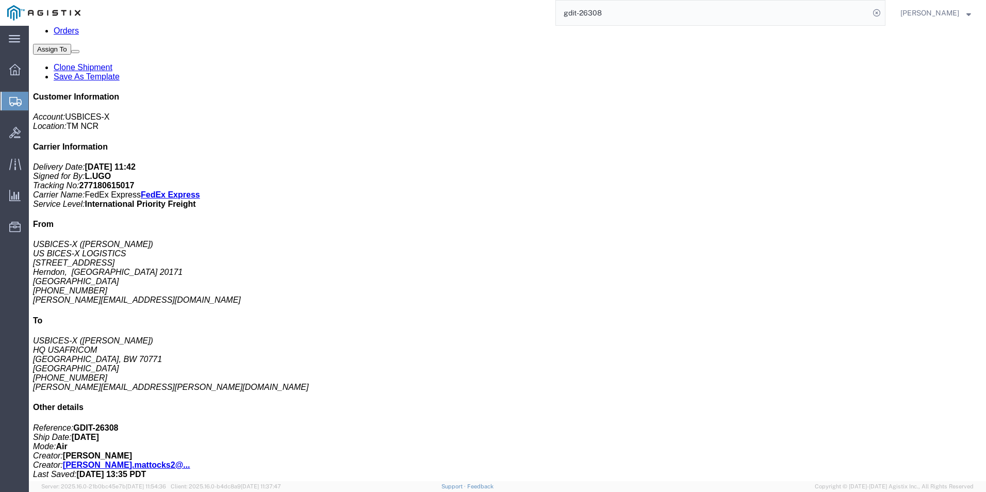
click p "Model: 32388"
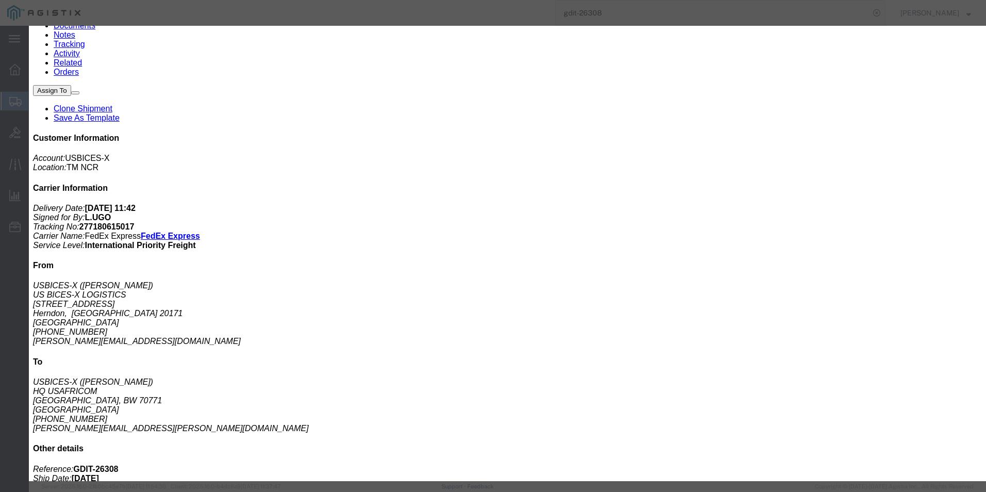
scroll to position [0, 0]
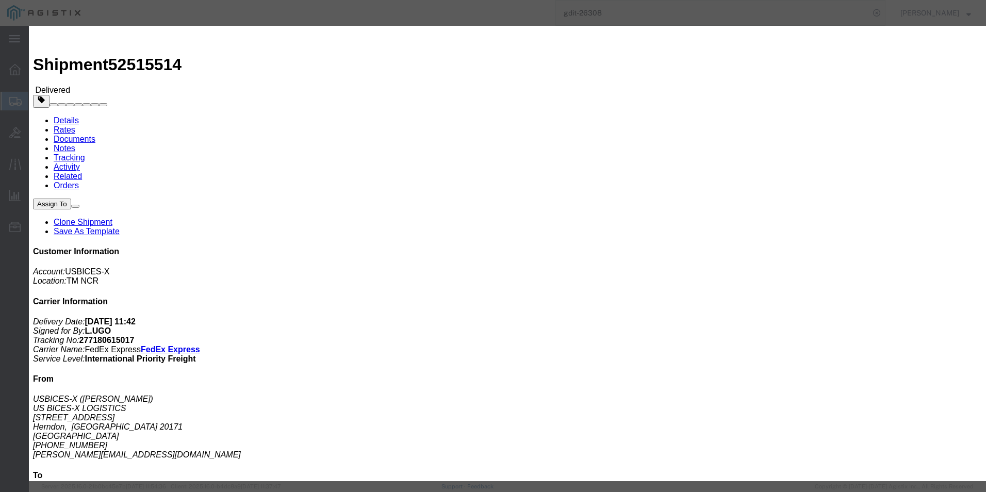
click icon "button"
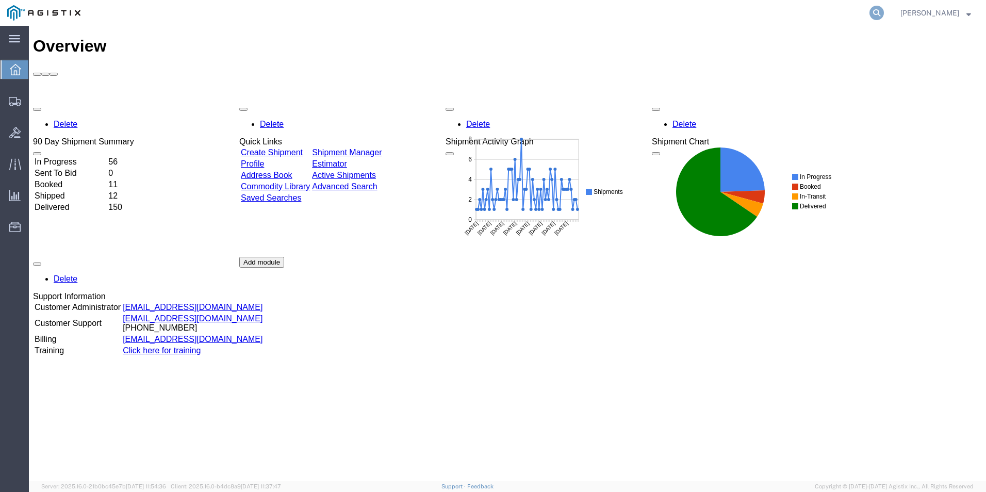
click at [881, 12] on icon at bounding box center [877, 13] width 14 height 14
type input "GDIT-73068"
click at [880, 12] on icon at bounding box center [877, 13] width 14 height 14
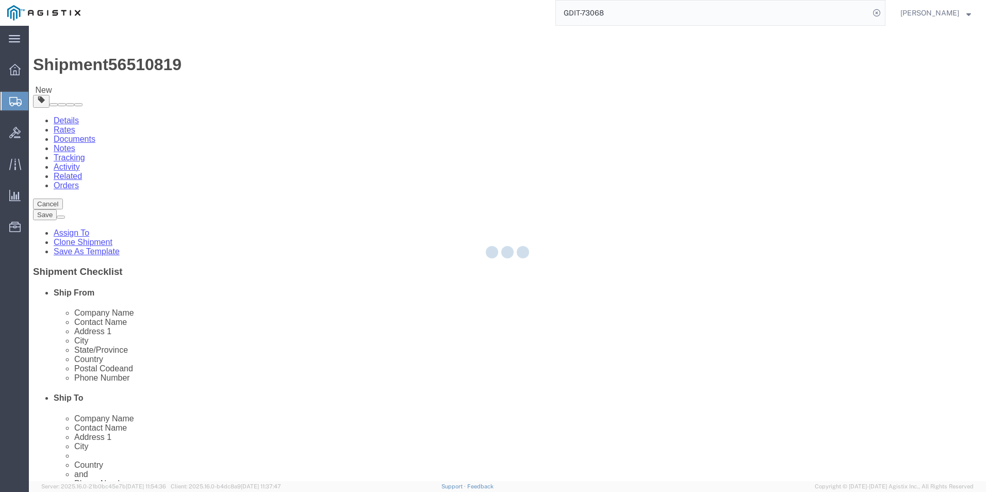
select select "69651"
select select "34239"
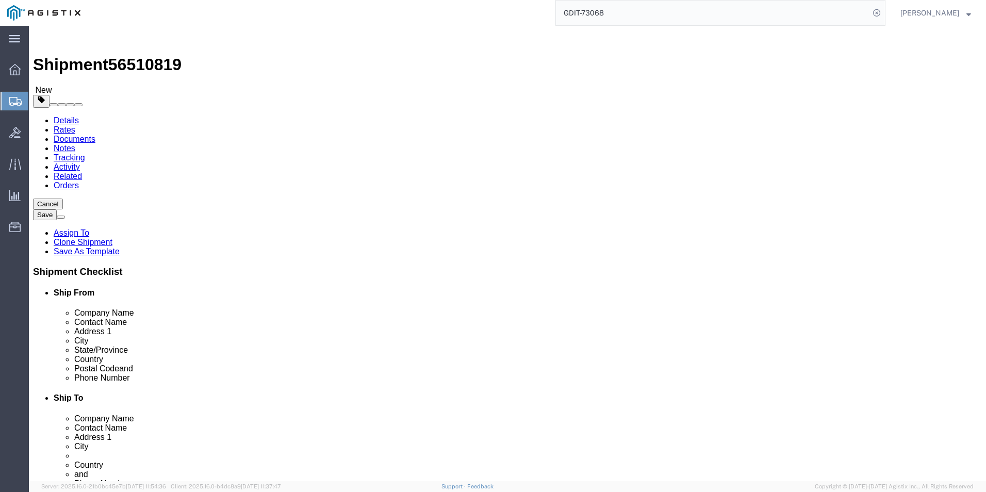
click icon
click link "Add Content"
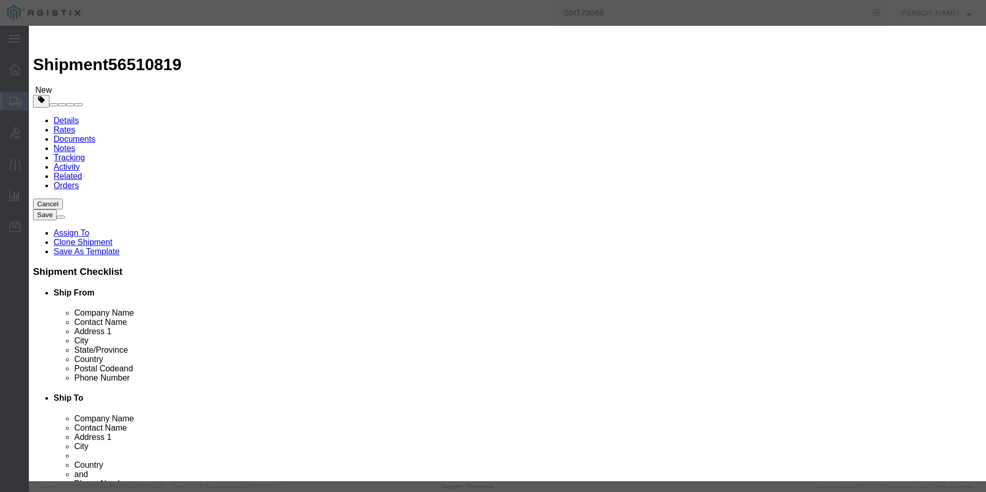
click input "text"
paste input "CP-8875NR-K9++="
type input "CP-8875NR-K9++="
click select "Select 50 55 60 65 70 85 92.5 100 125 175 250 300 400"
select select "92.5"
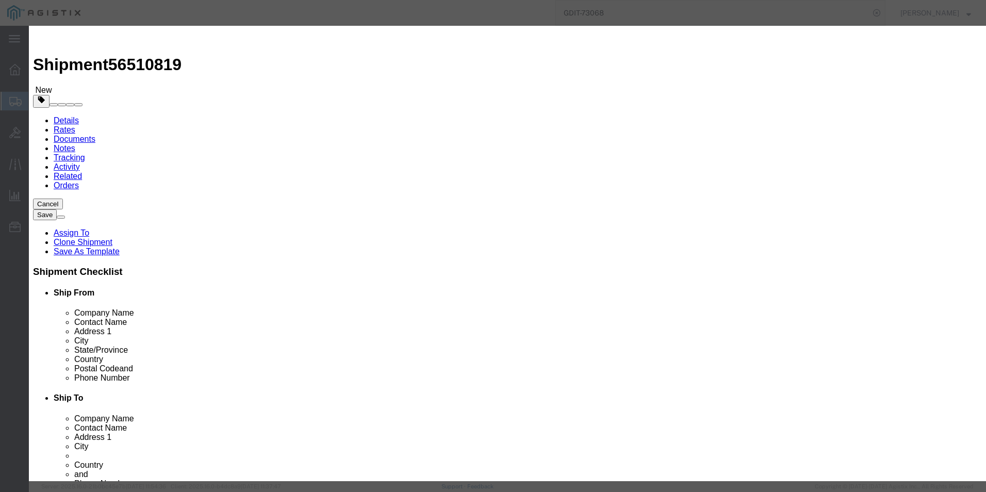
click select "Select 50 55 60 65 70 85 92.5 100 125 175 250 300 400"
click input "0"
type input "1"
click input "text"
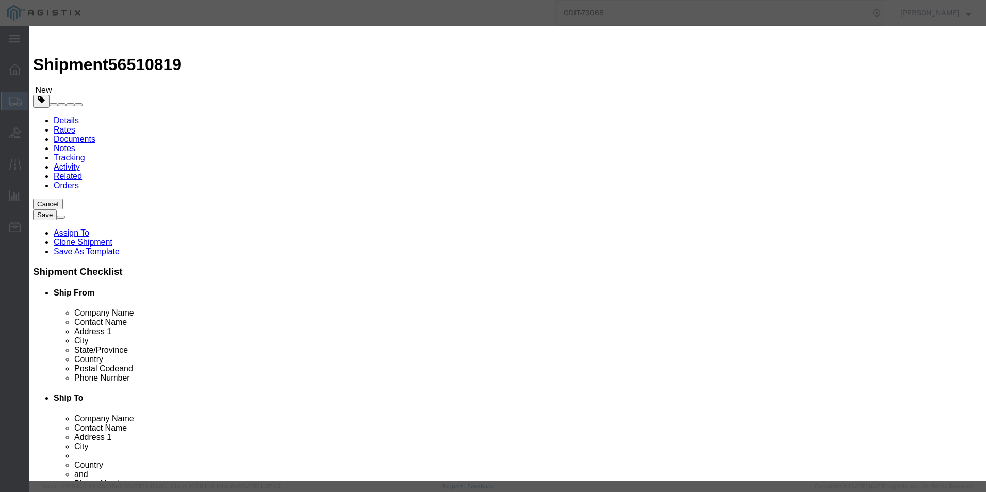
paste input "$832.90"
type input "$832.90"
click div "Commodity library Product Name Pieces 1 Select Bag Barrels 100Board Feet Bottle…"
click input "text"
paste input ""Cisco Video Phone 8875, No-Radio, TAA, Carbon Black""
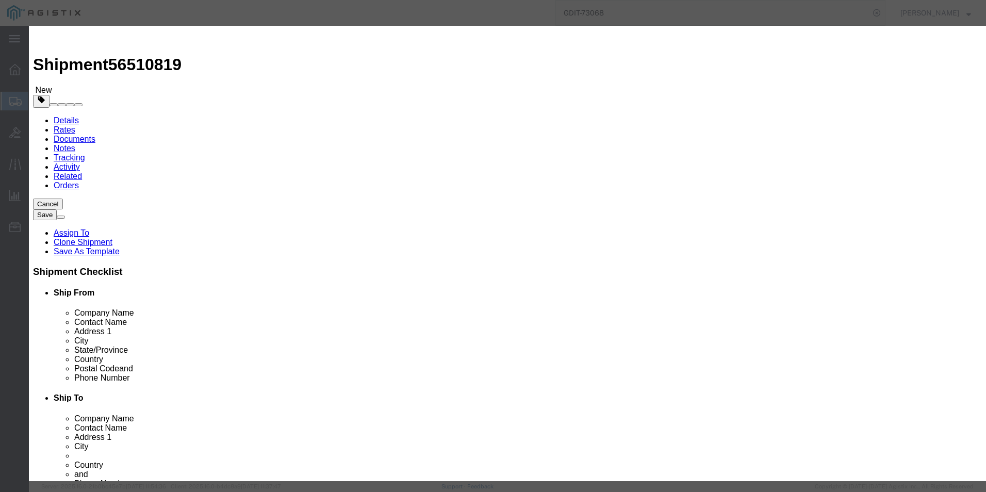
scroll to position [0, 94]
type input ""Cisco Video Phone 8875, No-Radio, TAA, Carbon Black""
click textarea
paste textarea ""Cisco Video Phone 8875, No-Radio, TAA, Carbon Black""
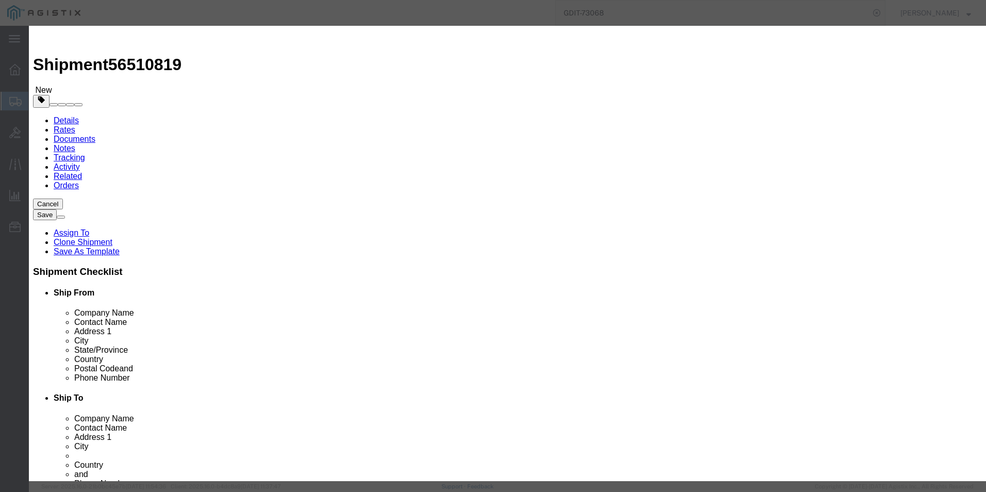
scroll to position [8, 0]
type textarea ""Cisco Video Phone 8875, No-Radio, TAA, Carbon Black""
click input "$832.90"
type input "$"
type input "832.90"
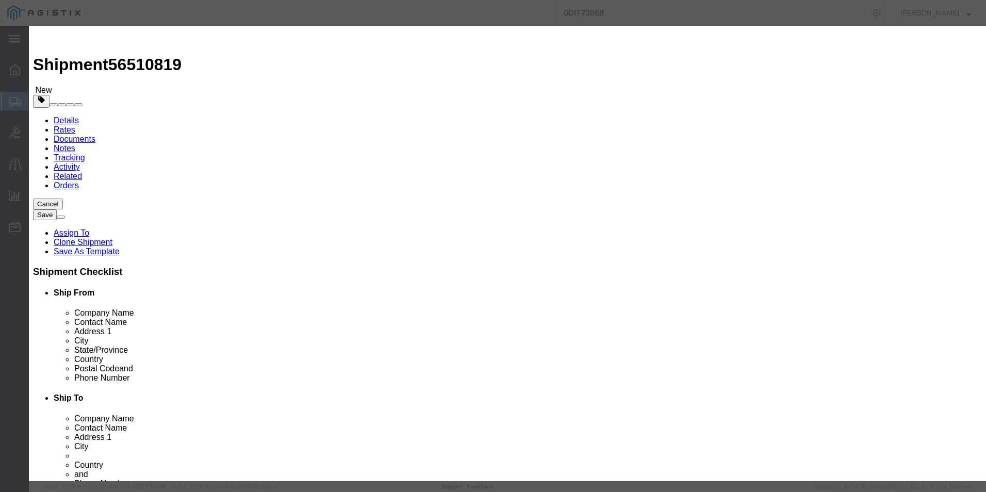
click select "Select [GEOGRAPHIC_DATA] [GEOGRAPHIC_DATA] [GEOGRAPHIC_DATA] [GEOGRAPHIC_DATA] …"
select select "US"
click select "Select [GEOGRAPHIC_DATA] [GEOGRAPHIC_DATA] [GEOGRAPHIC_DATA] [GEOGRAPHIC_DATA] …"
click textarea
type textarea "a"
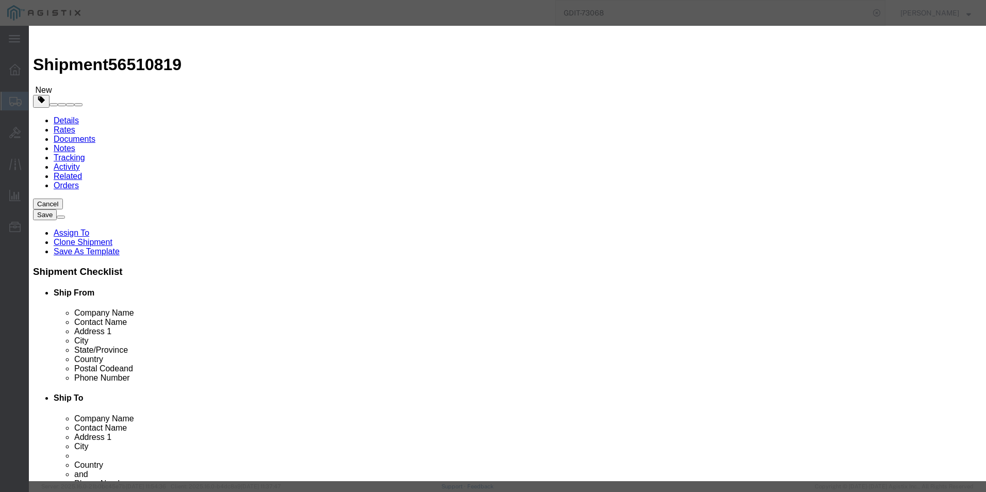
type textarea "Asset Tag: 146448"
click input "text"
paste input "FJZ29241S39"
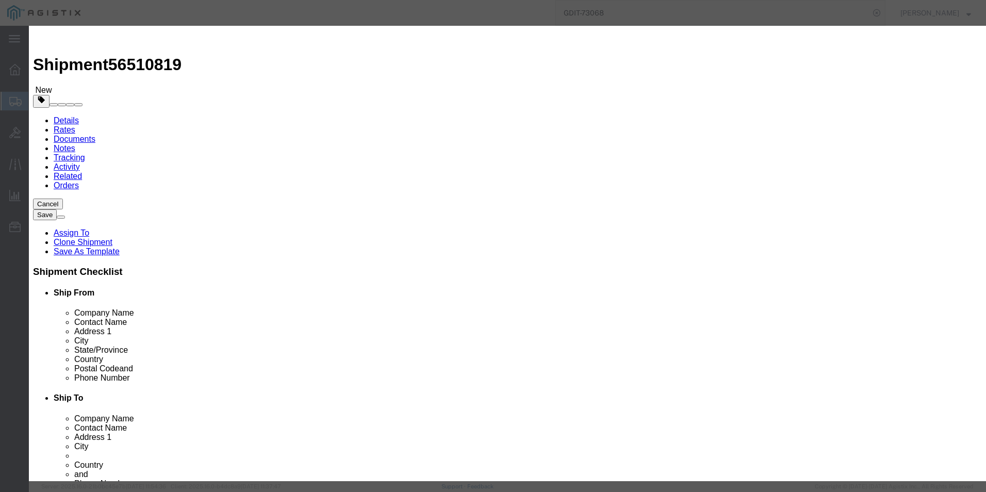
type input "FJZ29241S39"
click button "Save & Close"
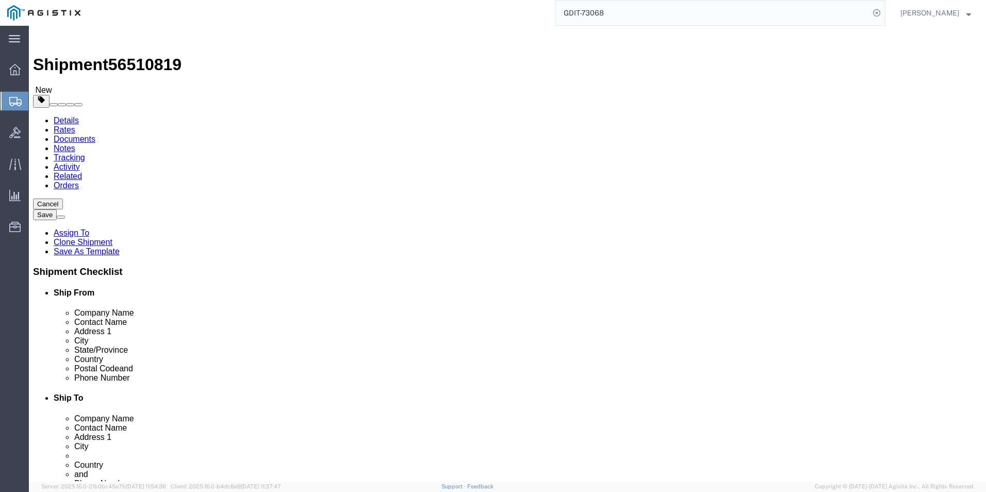
click link "Clone this content"
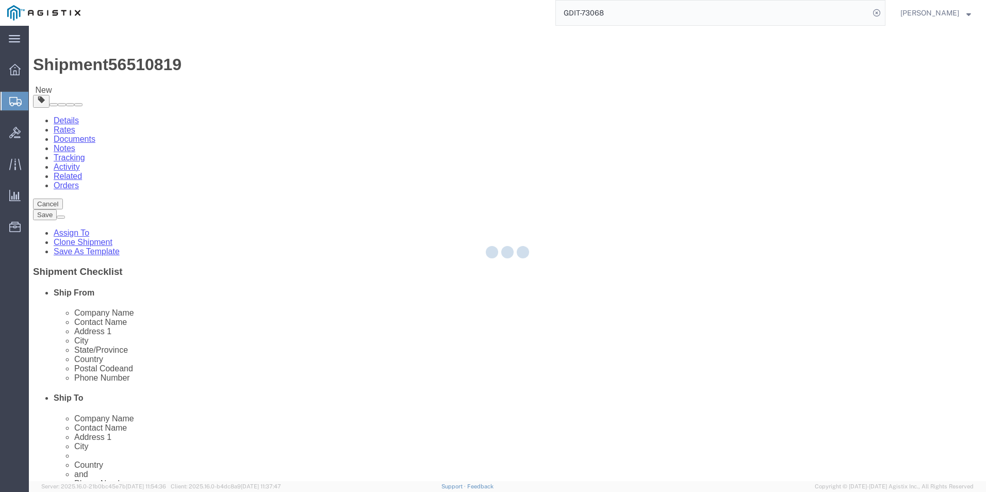
select select "PSNS"
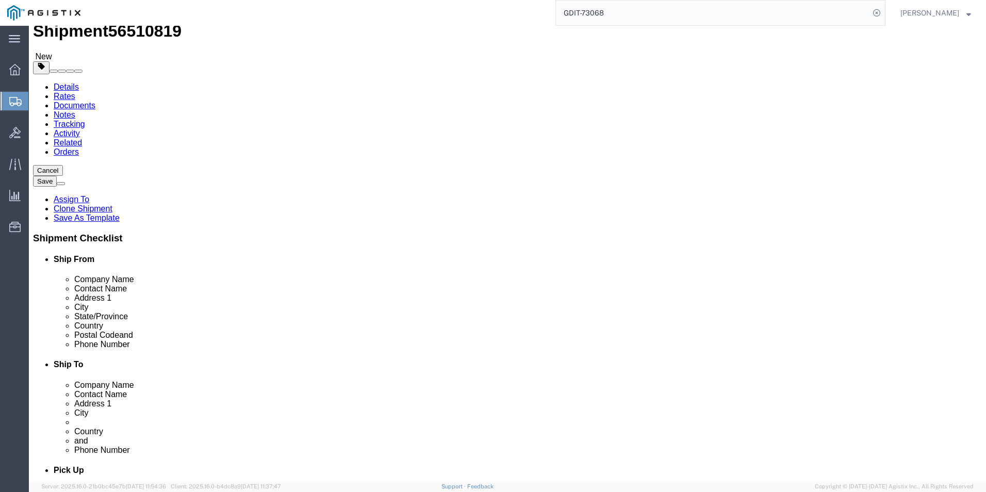
scroll to position [52, 0]
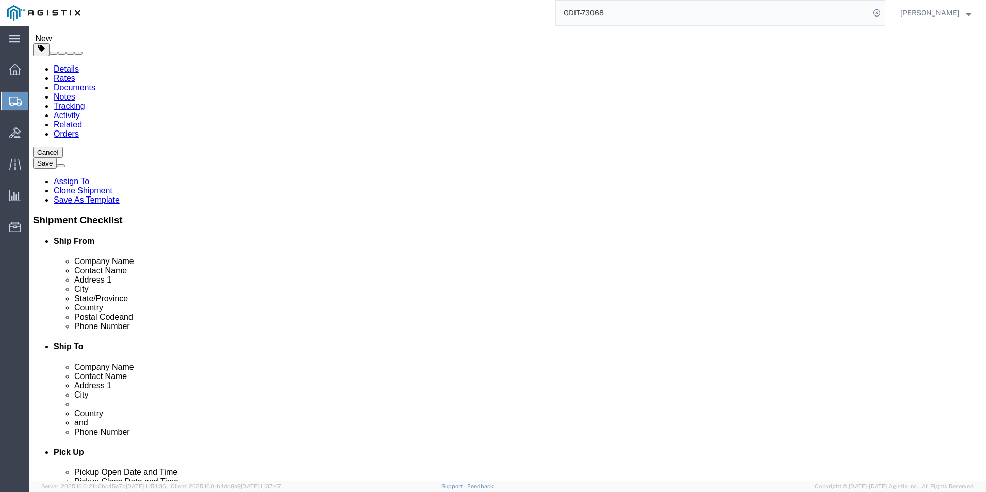
click link "Add Content"
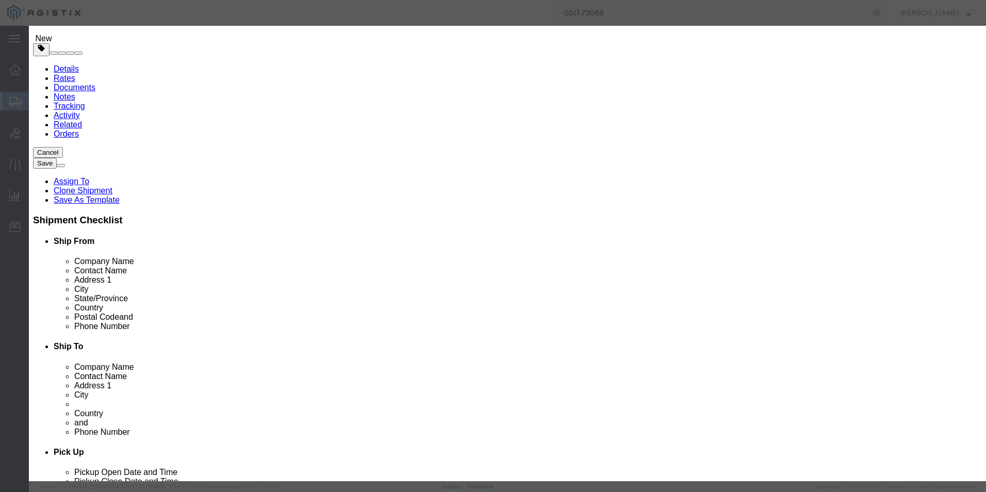
click input "text"
paste input ""Phone power transformer for the 8800 phone series""
type input ""Phone power transformer for the 8800 phone series""
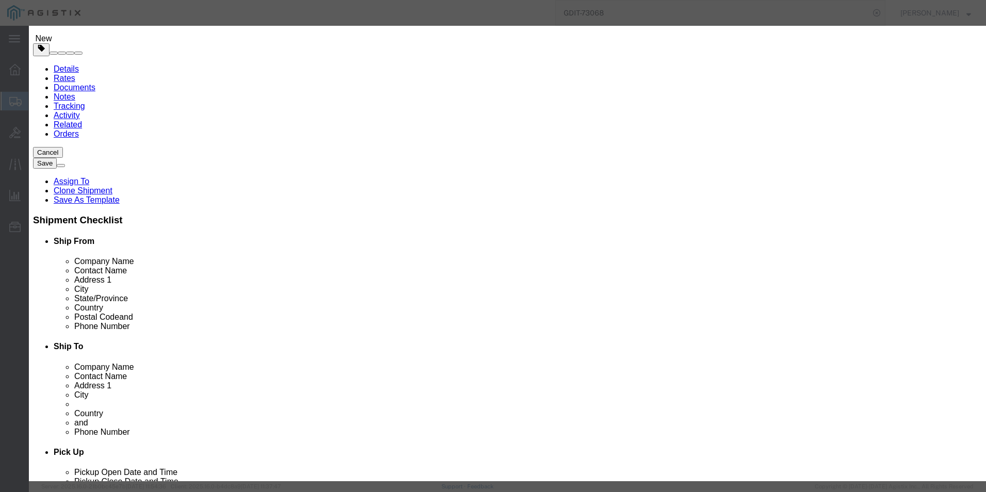
click div
click textarea
paste textarea ""Phone power transformer for the 8800 phone series""
type textarea ""Phone power transformer for the 8800 phone series""
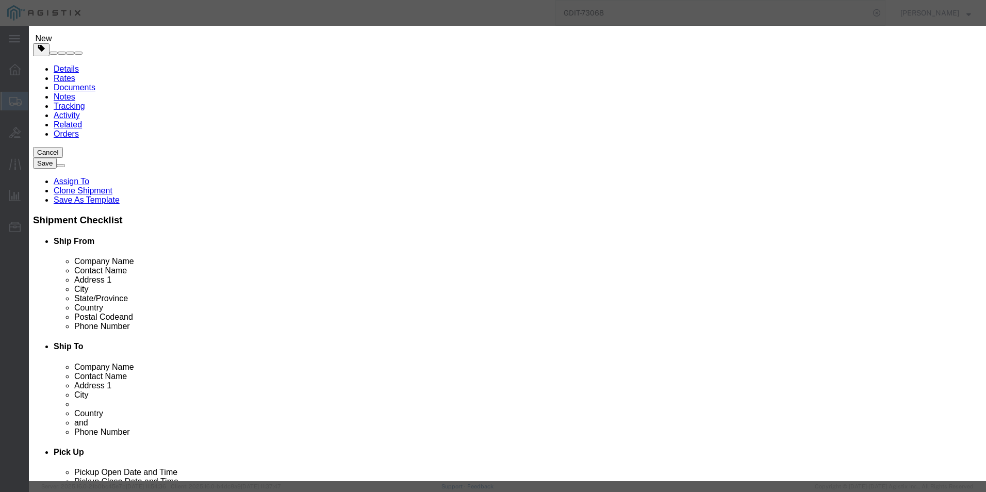
click input "0"
type input "2"
click input "text"
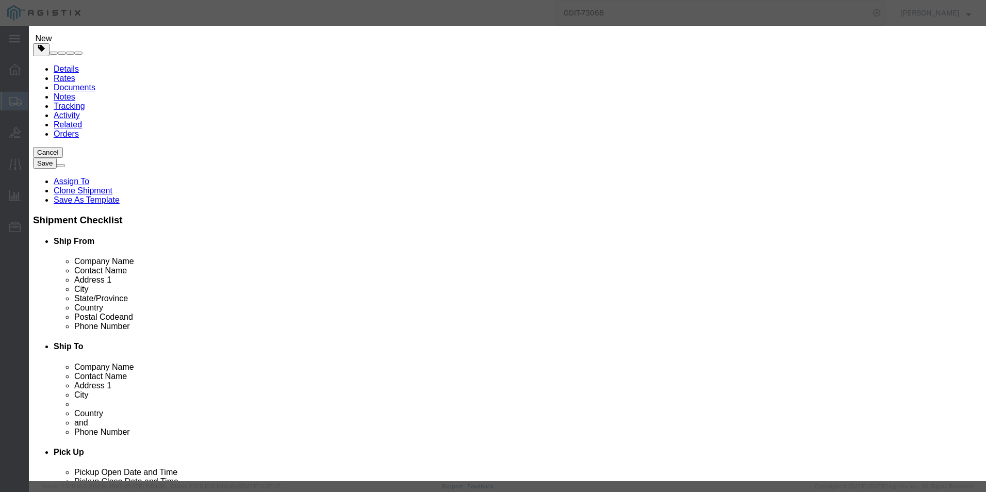
type input "103.50"
click select "Select 50 55 60 65 70 85 92.5 100 125 175 250 300 400"
select select "92.5"
click select "Select 50 55 60 65 70 85 92.5 100 125 175 250 300 400"
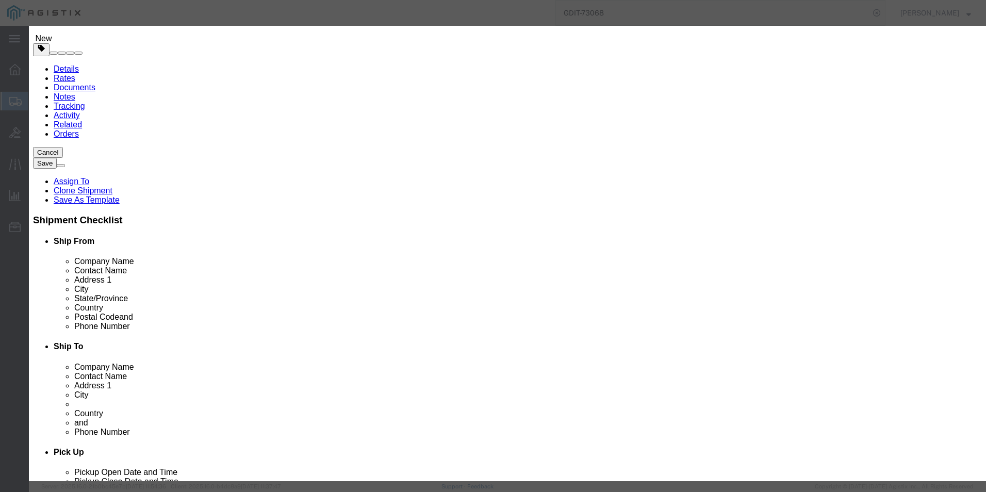
click select "Select [GEOGRAPHIC_DATA] [GEOGRAPHIC_DATA] [GEOGRAPHIC_DATA] [GEOGRAPHIC_DATA] …"
select select "US"
click select "Select [GEOGRAPHIC_DATA] [GEOGRAPHIC_DATA] [GEOGRAPHIC_DATA] [GEOGRAPHIC_DATA] …"
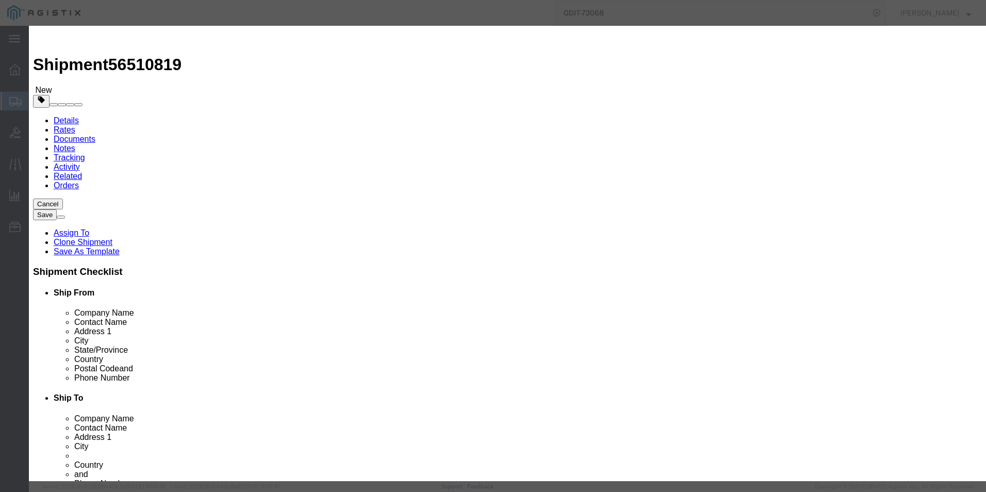
scroll to position [155, 0]
click select "Select ATF BIS DEA EPA FDA FTR ITAR OFAC Other (OPA)"
select select "BIS"
click select "Select ATF BIS DEA EPA FDA FTR ITAR OFAC Other (OPA)"
click select "Select AGR-Agricultural APP-Computers APR-Additional Permissive Exports AVS-Air…"
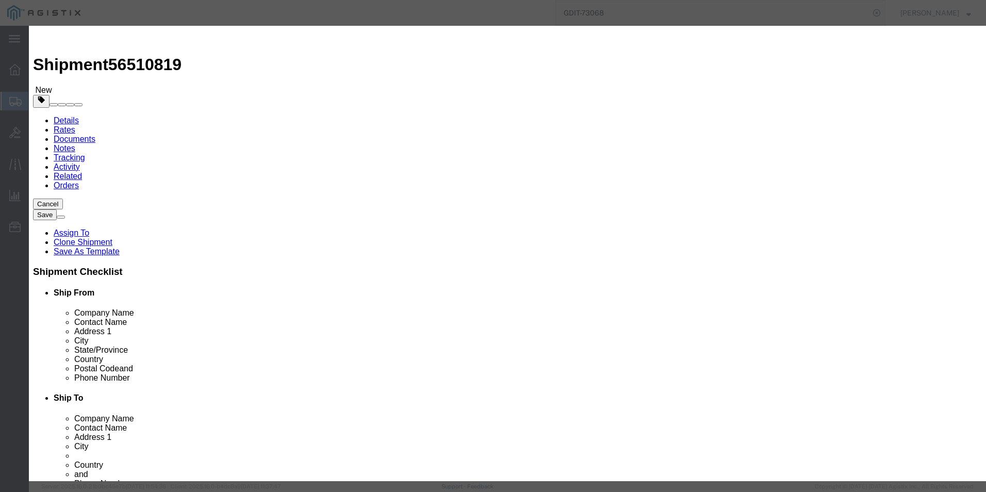
select select "NLR"
click select "Select AGR-Agricultural APP-Computers APR-Additional Permissive Exports AVS-Air…"
click button "Save & Close"
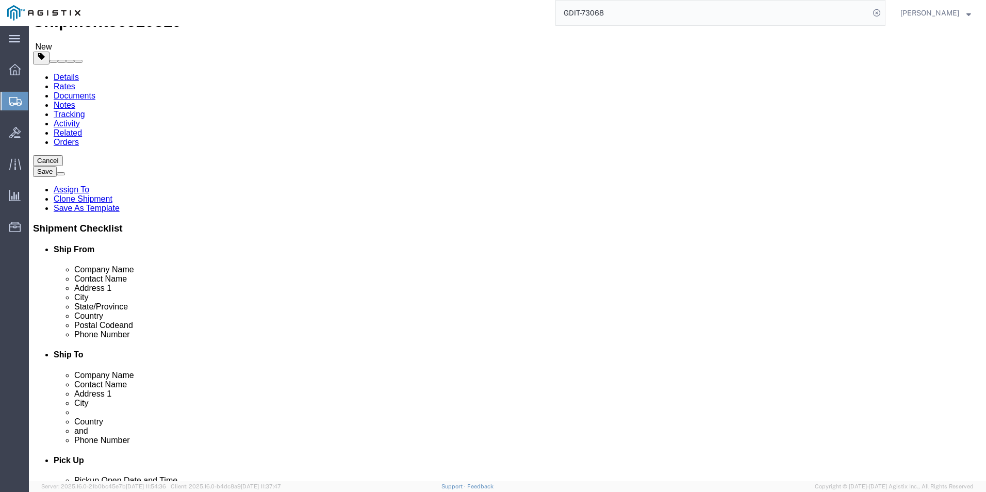
scroll to position [155, 0]
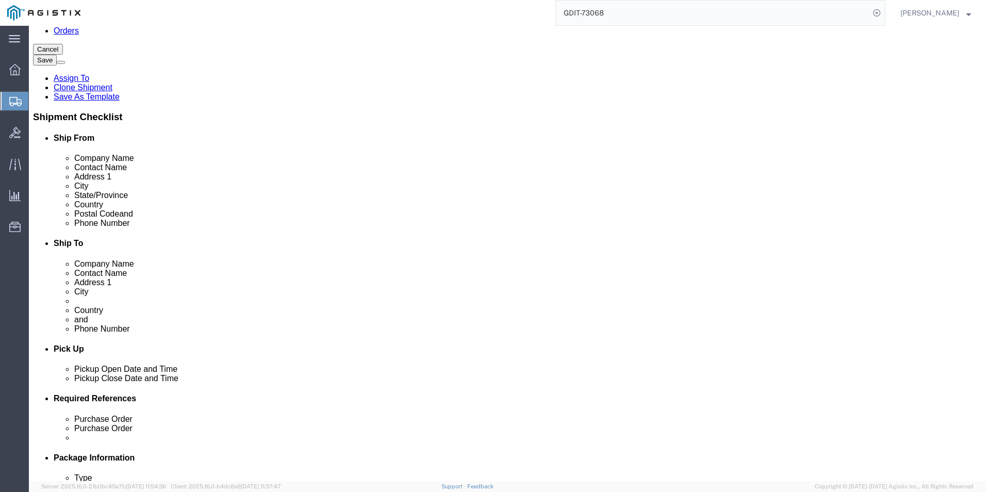
click link "Add Content"
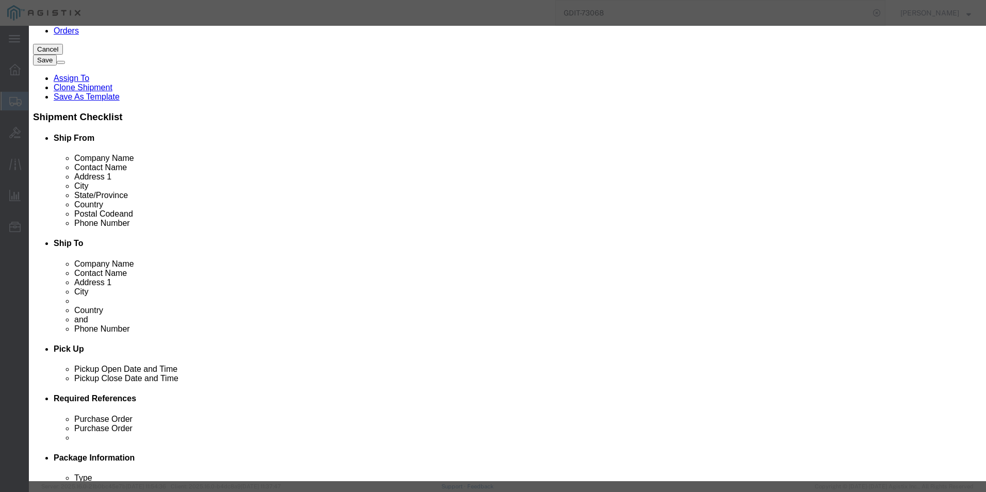
click input "text"
paste input "CP-PWR-CORD-NA="
type input "CP-PWR-CORD-NA="
click select "Select 50 55 60 65 70 85 92.5 100 125 175 250 300 400"
select select "92.5"
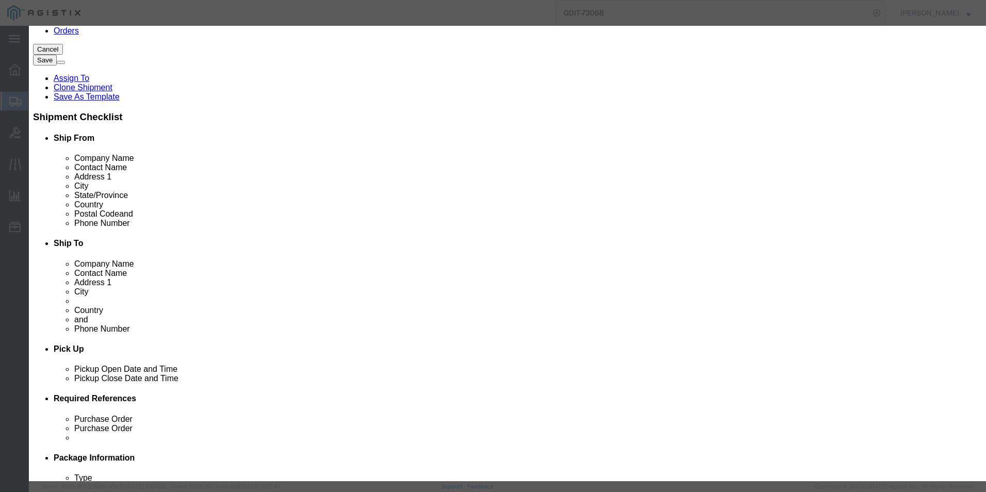
click select "Select 50 55 60 65 70 85 92.5 100 125 175 250 300 400"
click input "0"
type input "2"
click input "text"
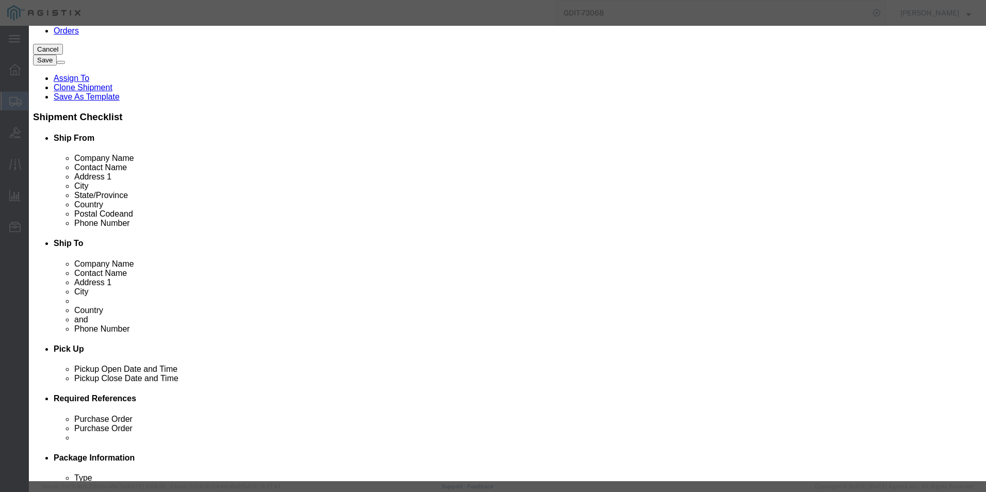
type input "13.72"
click input "text"
paste input ""Power Cord, [GEOGRAPHIC_DATA]""
type input ""Power Cord, [GEOGRAPHIC_DATA]""
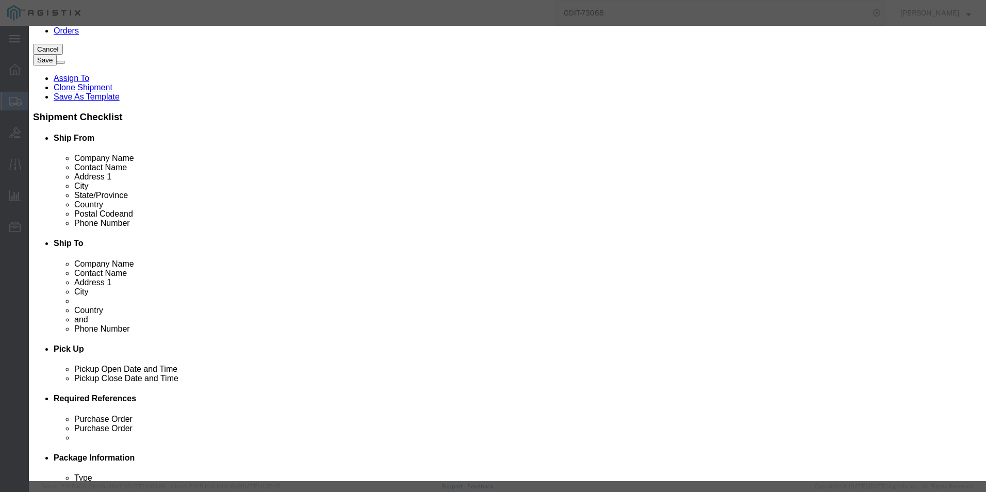
click textarea
paste textarea ""Power Cord, [GEOGRAPHIC_DATA]""
type textarea ""Power Cord, [GEOGRAPHIC_DATA]""
click select "Select [GEOGRAPHIC_DATA] [GEOGRAPHIC_DATA] [GEOGRAPHIC_DATA] [GEOGRAPHIC_DATA] …"
select select "US"
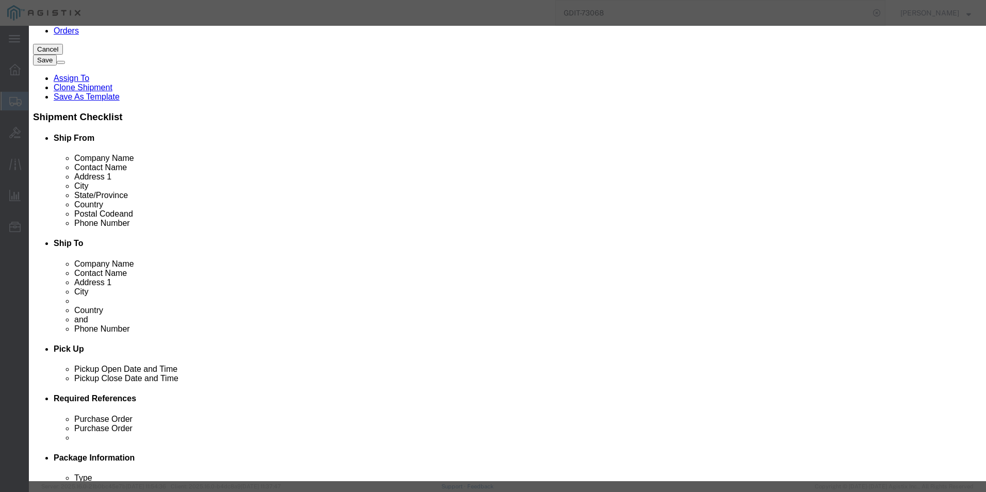
click select "Select [GEOGRAPHIC_DATA] [GEOGRAPHIC_DATA] [GEOGRAPHIC_DATA] [GEOGRAPHIC_DATA] …"
click select "Select ATF BIS DEA EPA FDA FTR ITAR OFAC Other (OPA)"
select select "BIS"
click select "Select ATF BIS DEA EPA FDA FTR ITAR OFAC Other (OPA)"
click select "Select AGR-Agricultural APP-Computers APR-Additional Permissive Exports AVS-Air…"
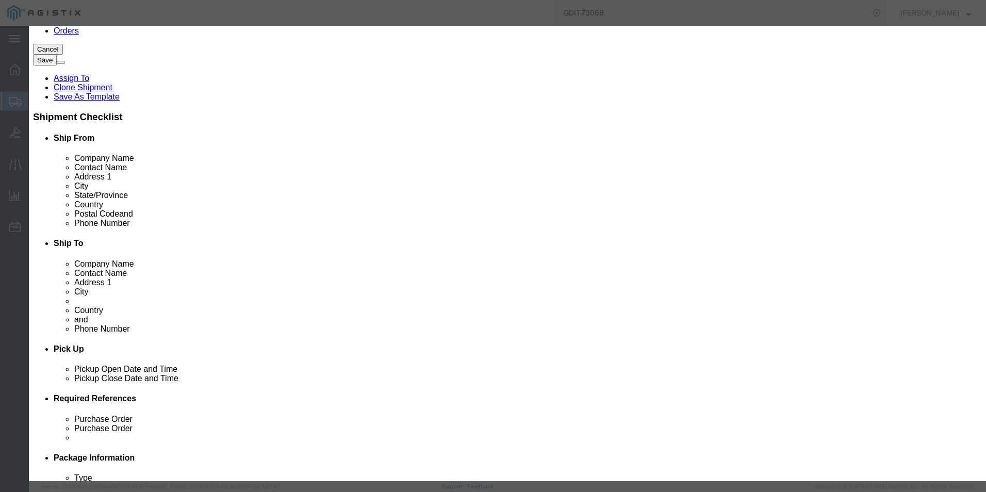
select select "NLR"
click select "Select AGR-Agricultural APP-Computers APR-Additional Permissive Exports AVS-Air…"
click button "Save & Close"
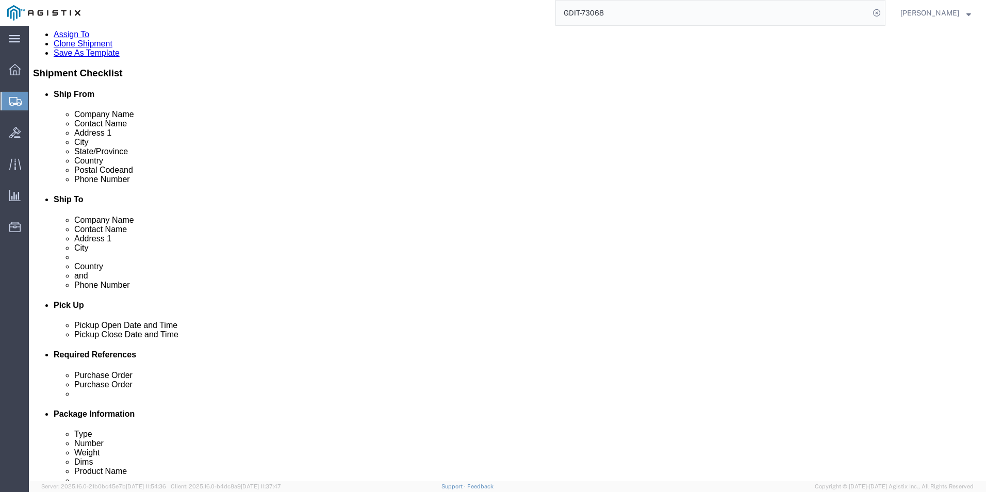
scroll to position [230, 0]
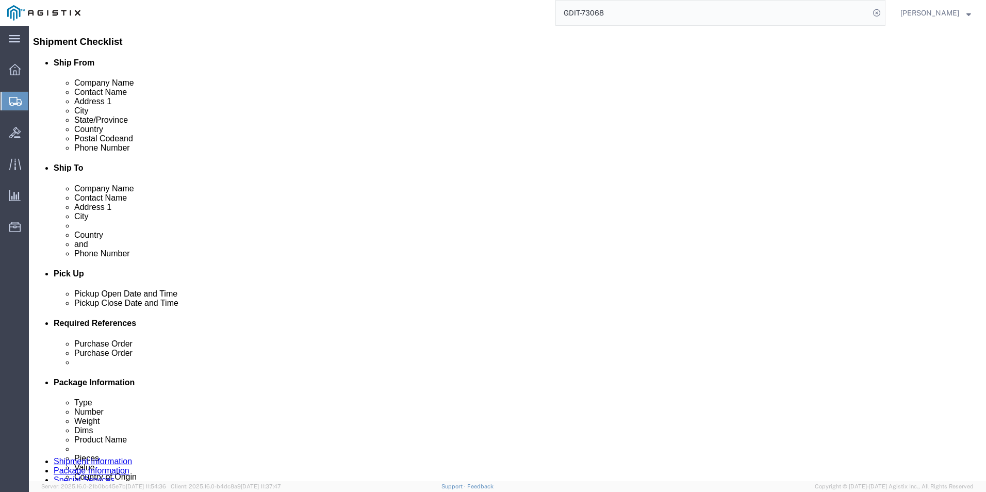
click link "Add Content"
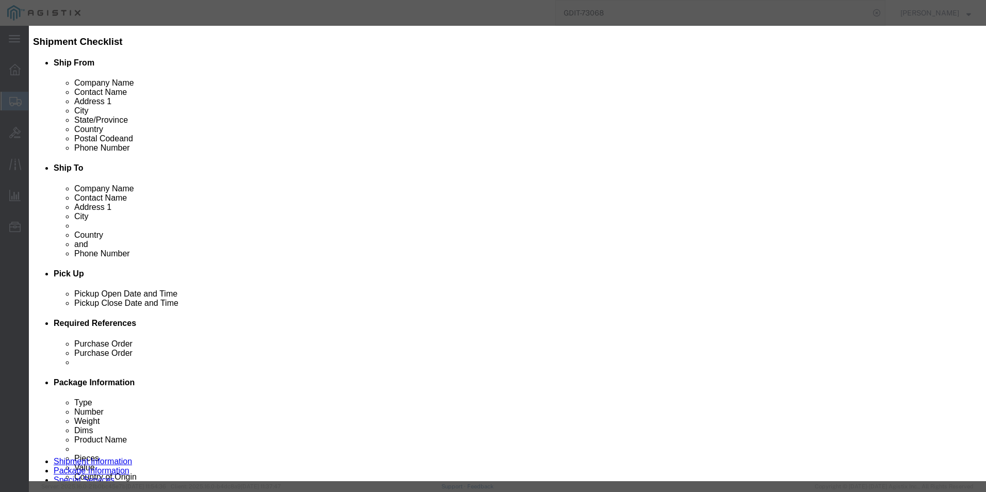
click input "text"
paste input "210-BNNH"
type input "210-BNNH"
click select "Select 50 55 60 65 70 85 92.5 100 125 175 250 300 400"
select select "92.5"
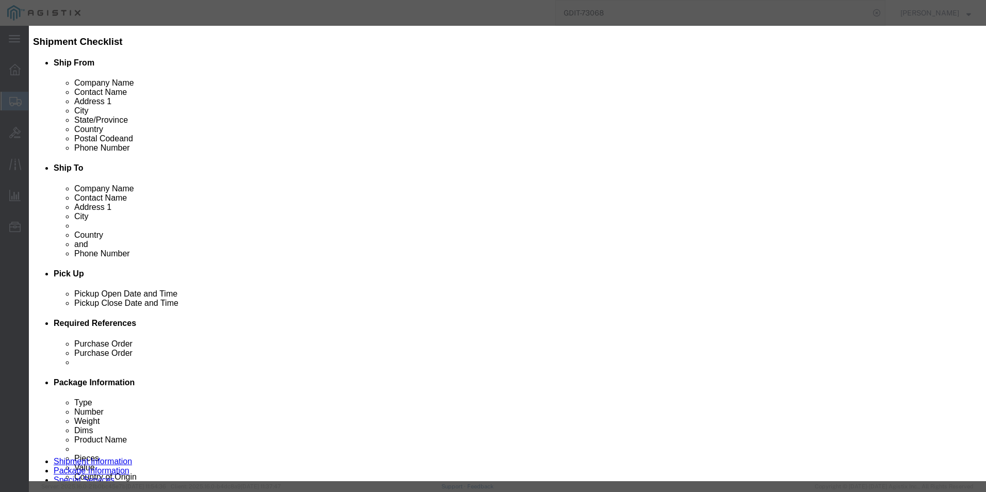
click select "Select 50 55 60 65 70 85 92.5 100 125 175 250 300 400"
click input "0"
type input "1"
click input "text"
type input "2,154.95"
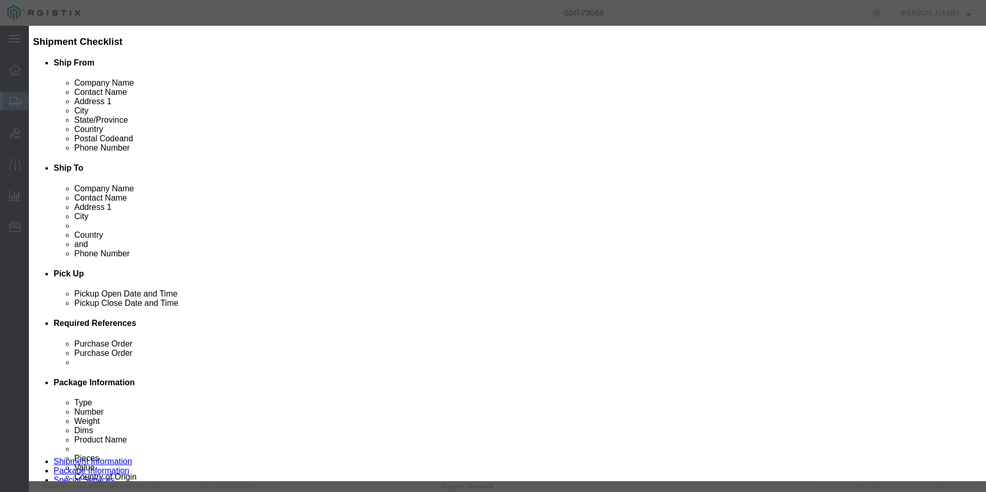
click input "text"
paste input "Dell Pro Rugged 14 Laptop"
type input "Dell Pro Rugged 14 Laptop"
click textarea
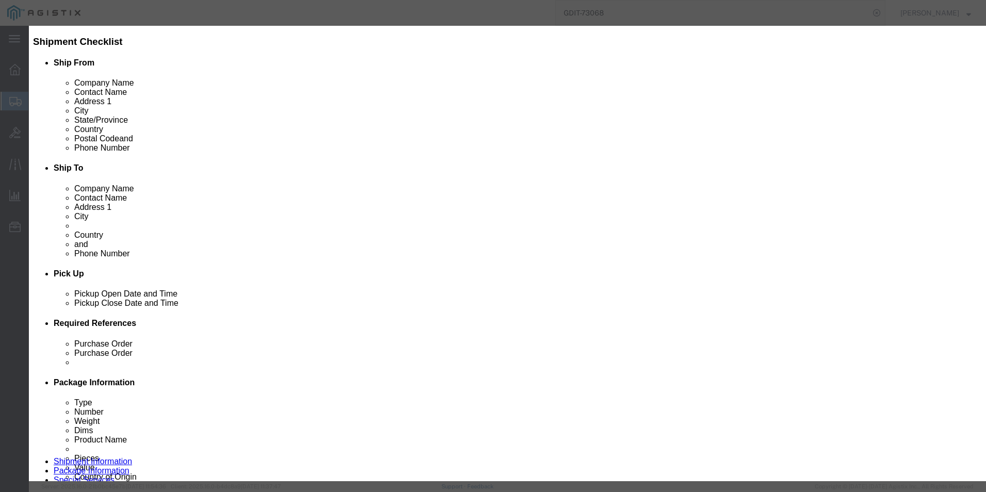
paste textarea "Dell Pro Rugged 14 Laptop"
type textarea "Dell Pro Rugged 14 Laptop"
click select "Select [GEOGRAPHIC_DATA] [GEOGRAPHIC_DATA] [GEOGRAPHIC_DATA] [GEOGRAPHIC_DATA] …"
select select "US"
click select "Select [GEOGRAPHIC_DATA] [GEOGRAPHIC_DATA] [GEOGRAPHIC_DATA] [GEOGRAPHIC_DATA] …"
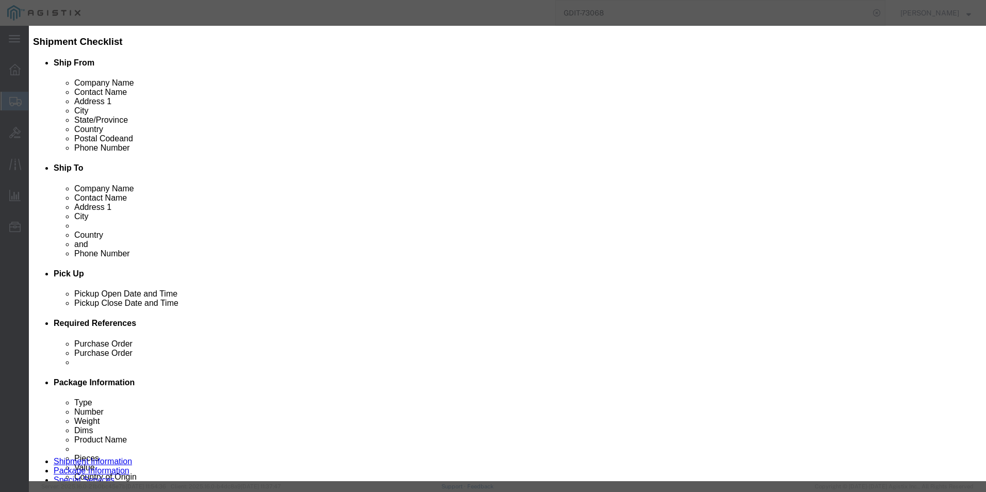
click textarea
click textarea "Asset Tag:"
paste textarea "136889"
type textarea "Asset Tag: 136889"
click input "text"
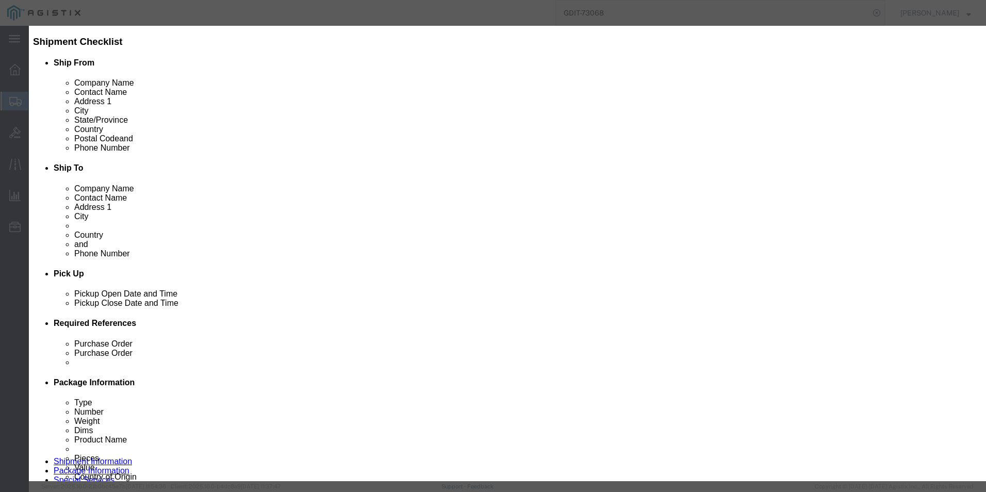
click input "text"
paste input "274ZC54"
type input "274ZC54"
click select "Select ATF BIS DEA EPA FDA FTR ITAR OFAC Other (OPA)"
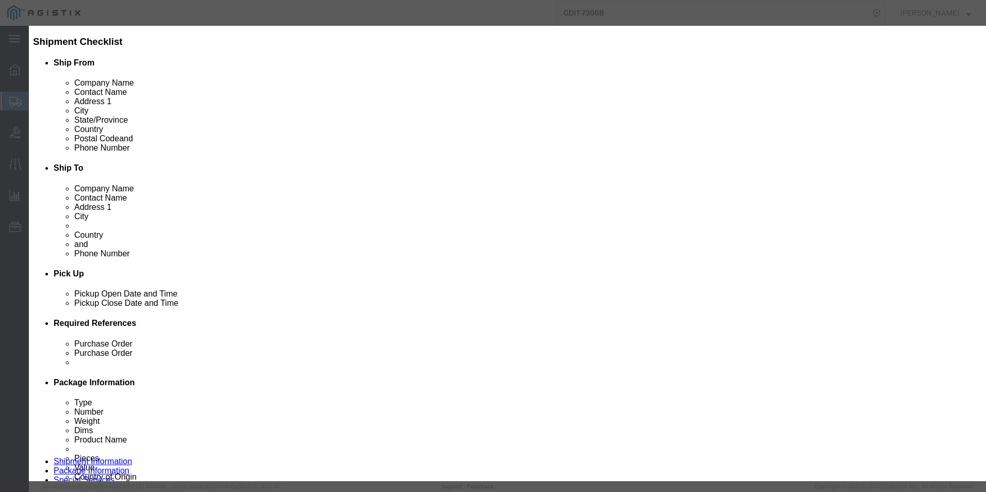
select select "BIS"
click select "Select ATF BIS DEA EPA FDA FTR ITAR OFAC Other (OPA)"
click select "Select AGR-Agricultural APP-Computers APR-Additional Permissive Exports AVS-Air…"
select select "NLR"
click select "Select AGR-Agricultural APP-Computers APR-Additional Permissive Exports AVS-Air…"
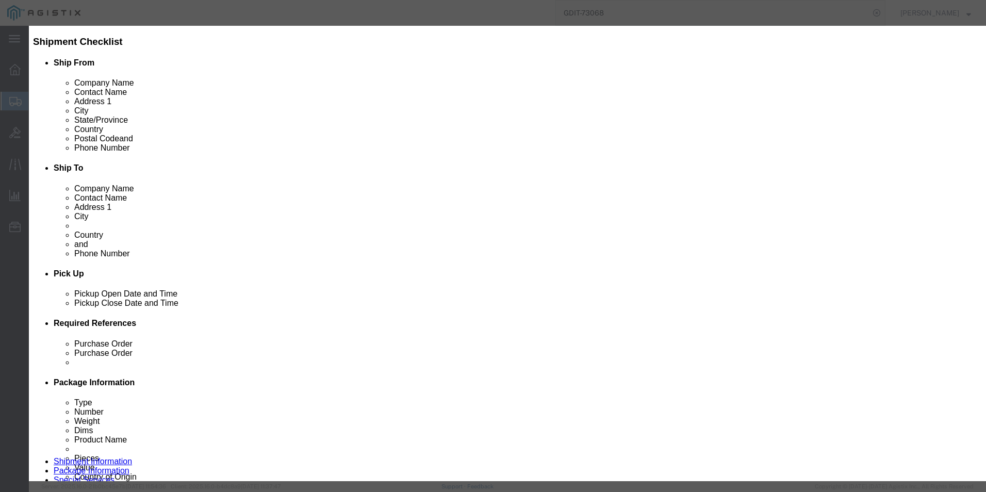
click button "Save & Close"
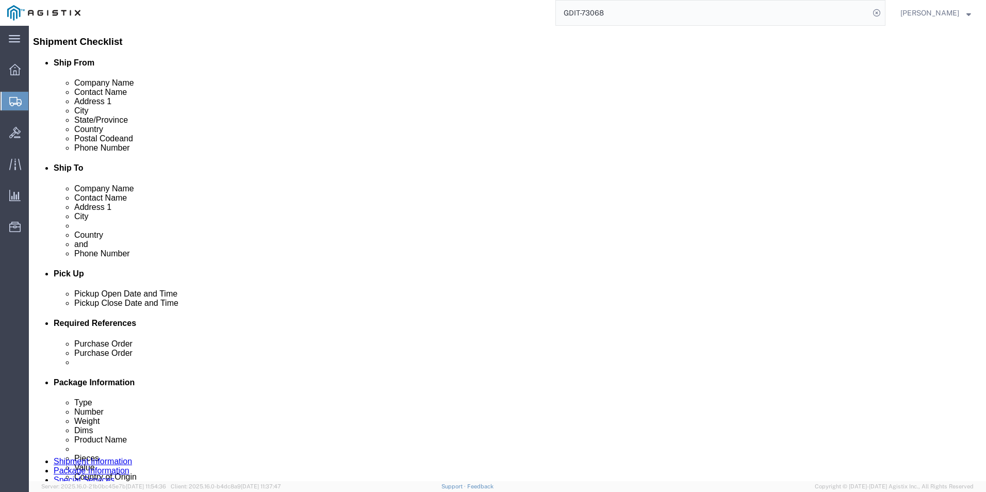
click link "Clone this content"
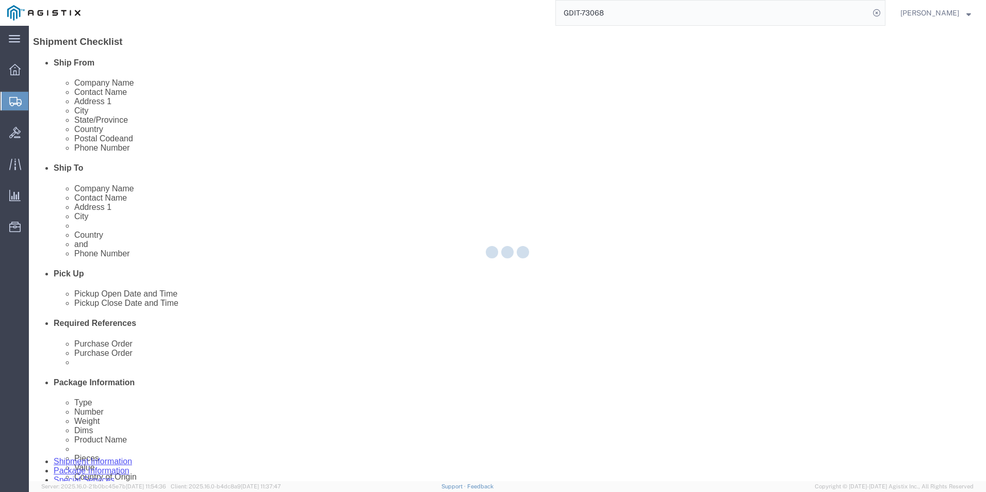
select select "PSNS"
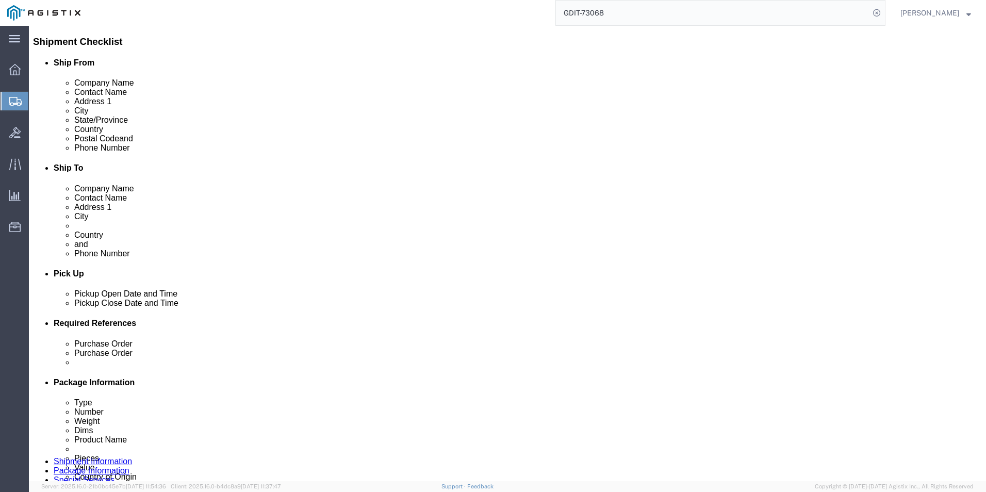
scroll to position [282, 0]
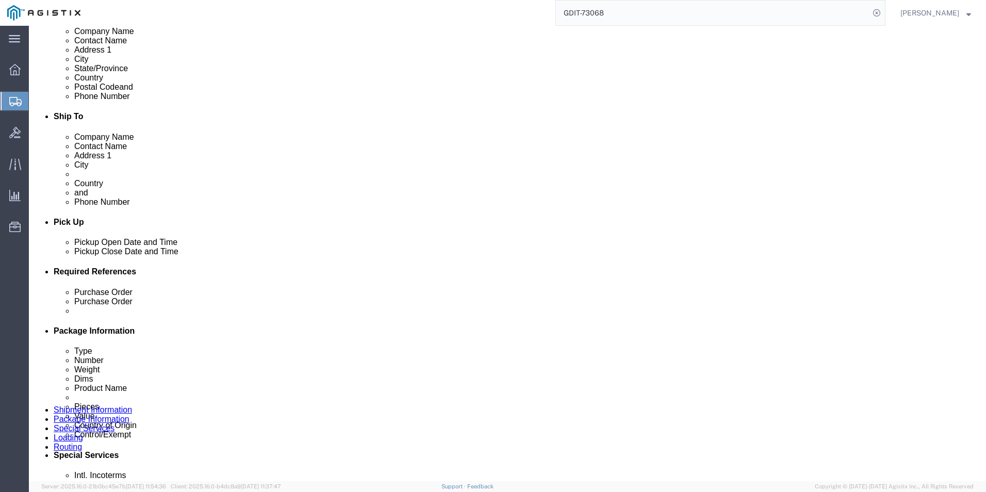
click dd "1.00 Each"
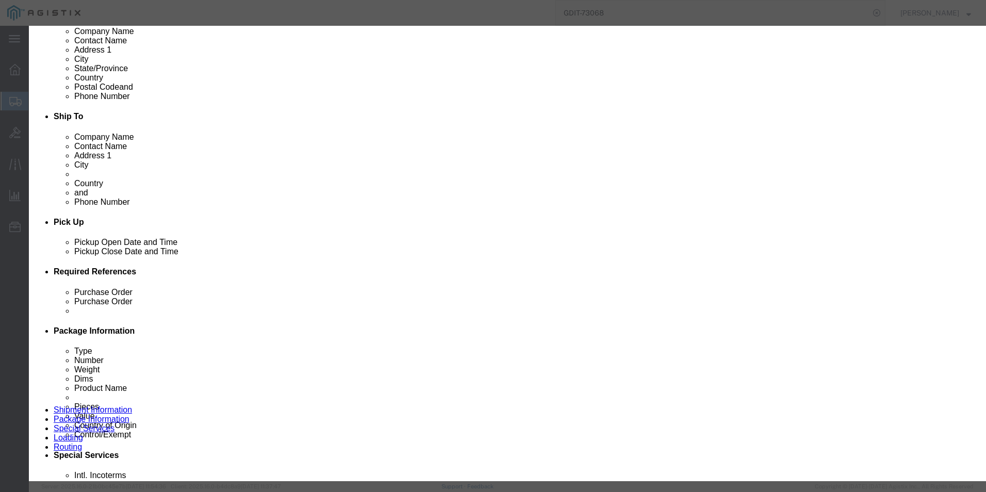
click textarea "Asset Tag: 136889"
type textarea "Asset Tag: 136880"
click input "274ZC54"
type input "2"
click input "text"
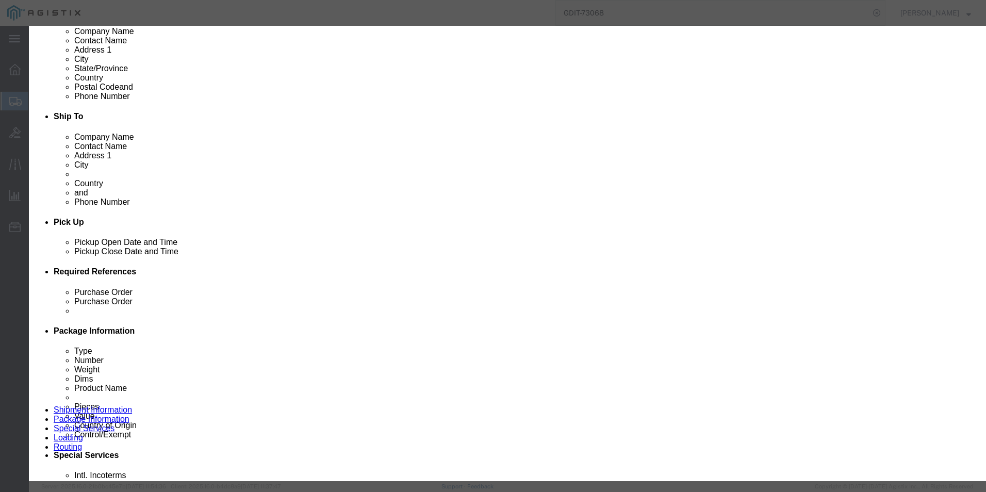
paste input "8MG1D54"
type input "8MG1D54"
click button "Save & Close"
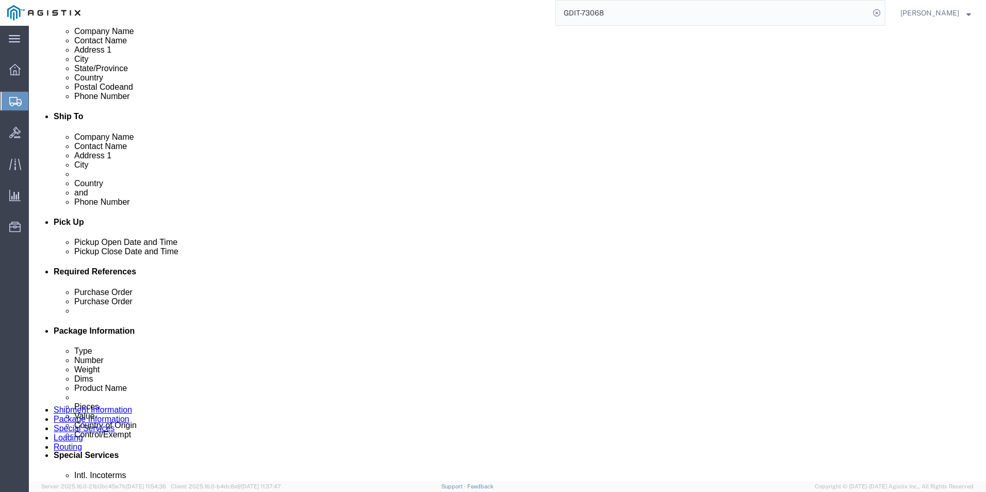
click link "Clone this content"
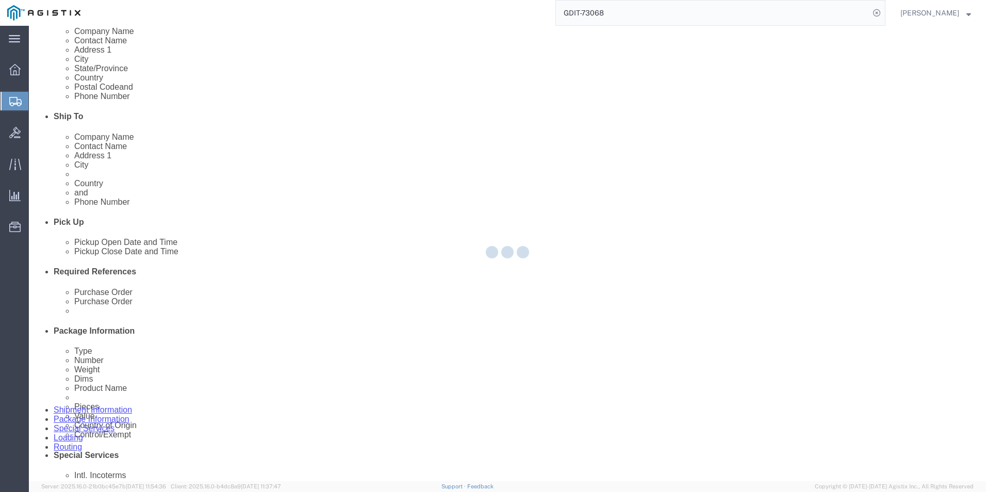
select select "PSNS"
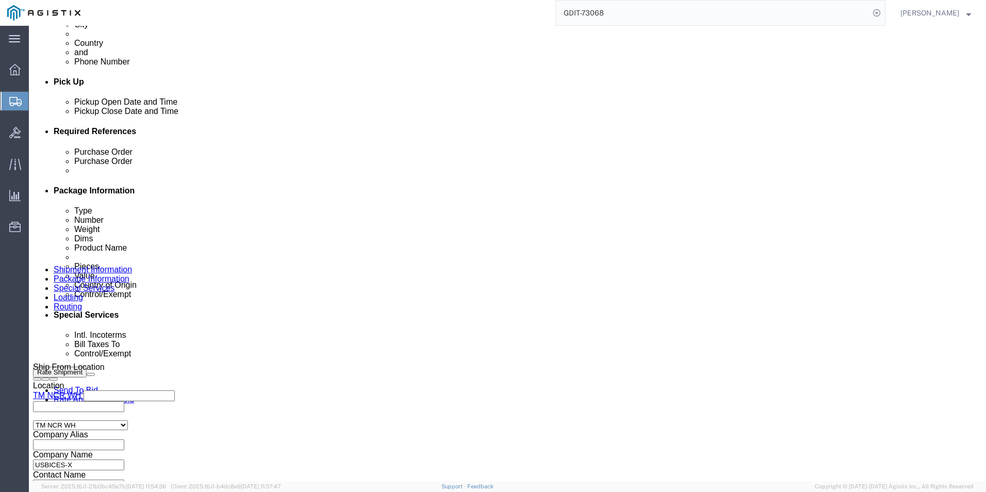
scroll to position [453, 0]
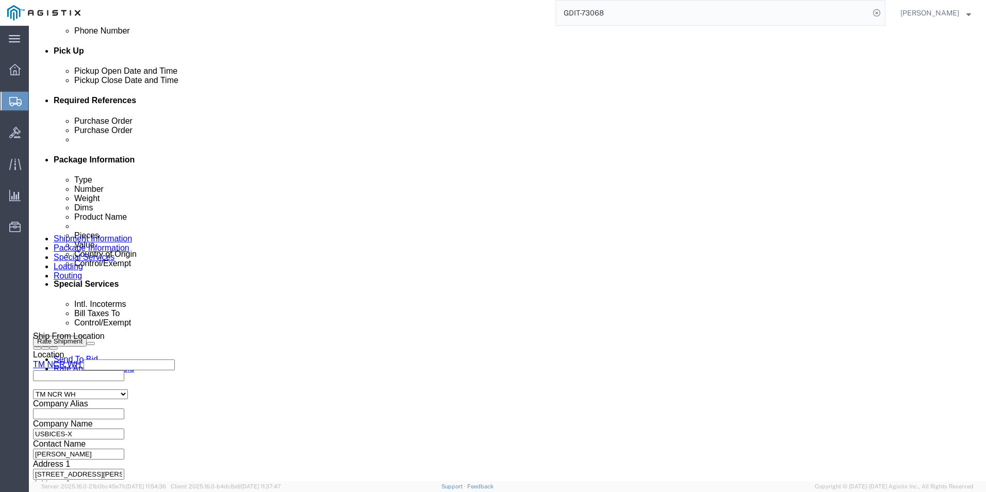
click dd "2154.95 USD"
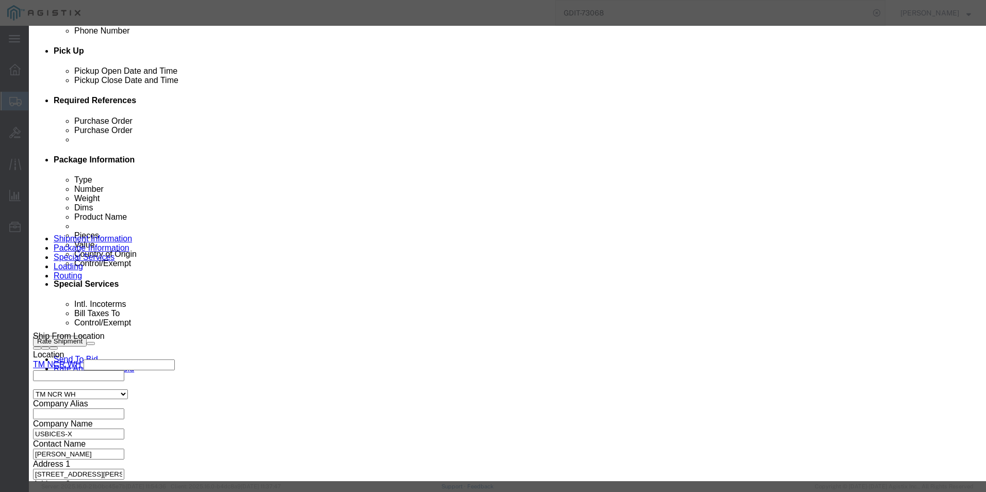
click textarea "Asset Tag: 136880"
type textarea "Asset Tag: 136869"
click input "8MG1D54"
type input "8"
click input "text"
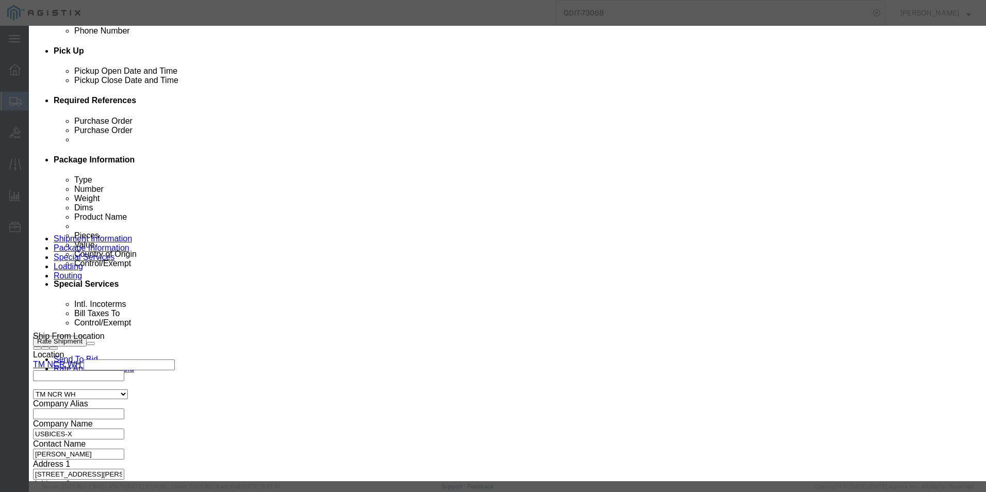
paste input "3MG1D54"
type input "3MG1D54"
click button "Save & Close"
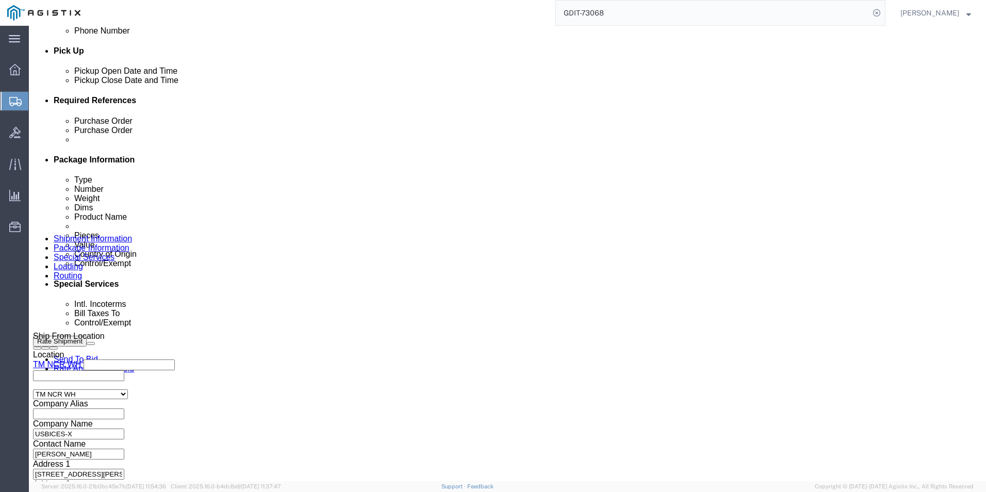
click link "Clone this content"
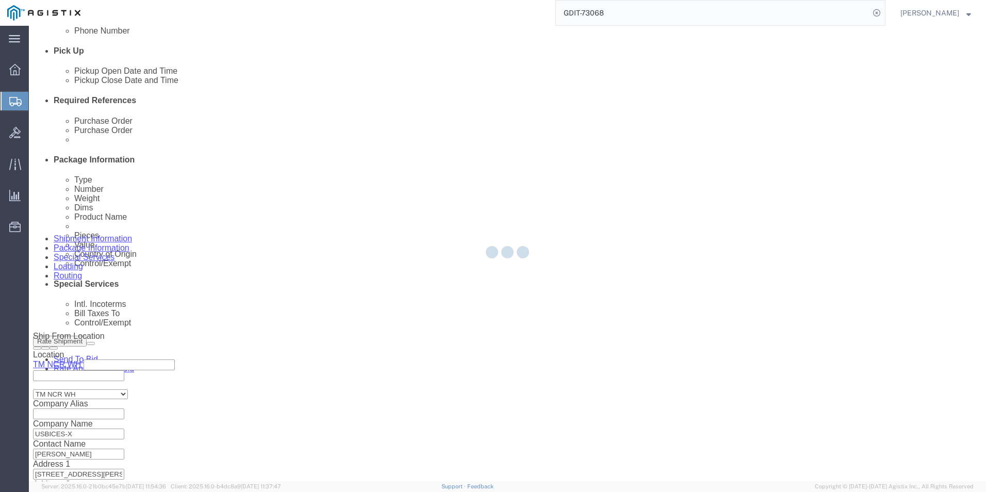
select select "PSNS"
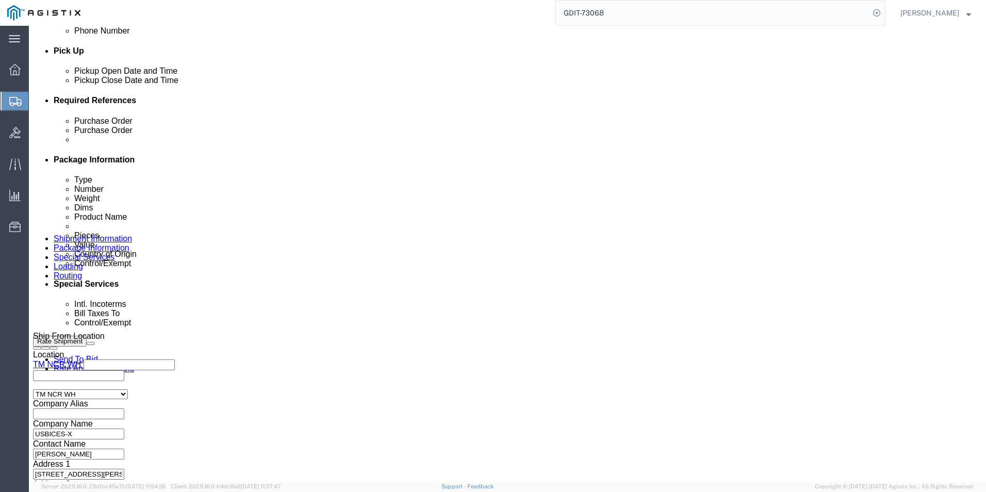
click dd "2154.95 USD"
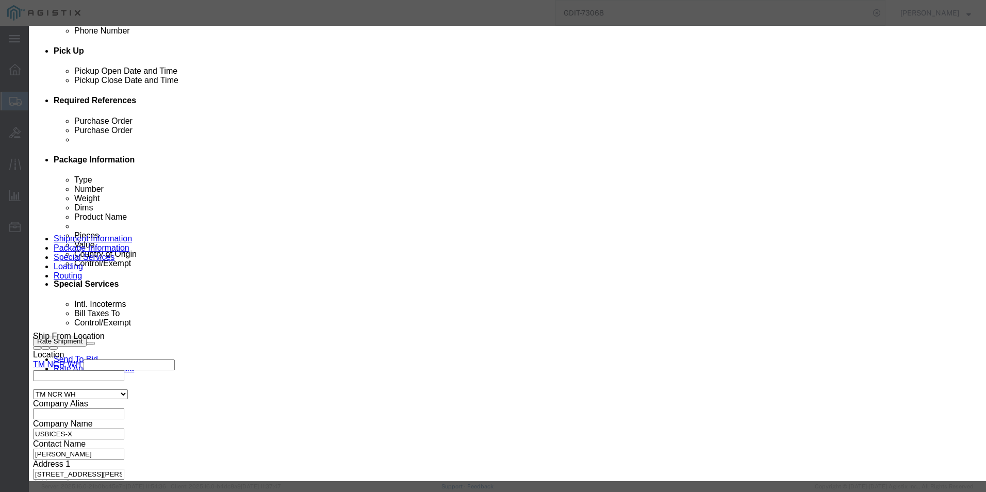
click button "button"
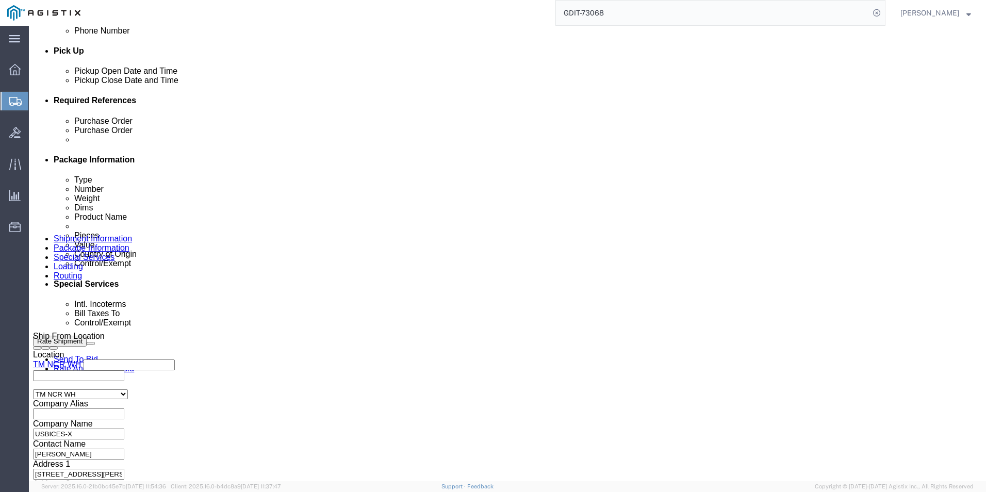
click dd "2154.95 USD"
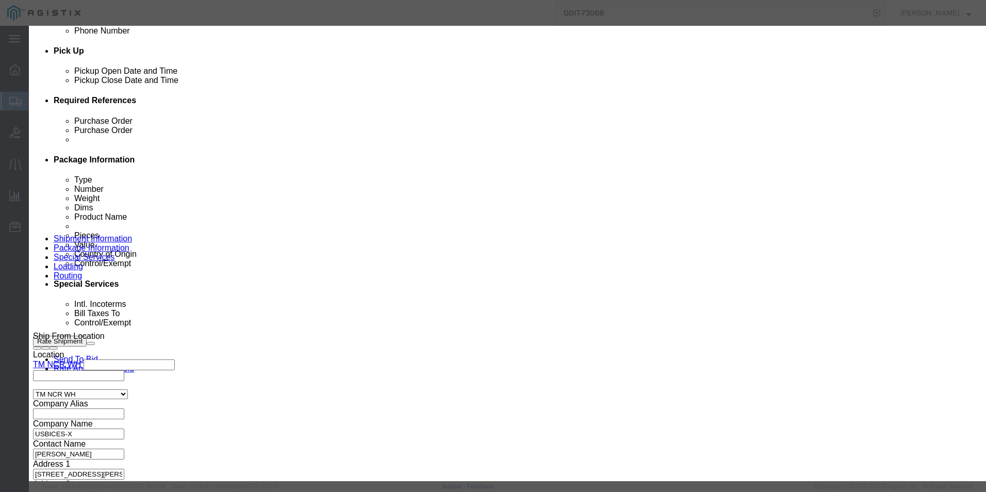
click icon "button"
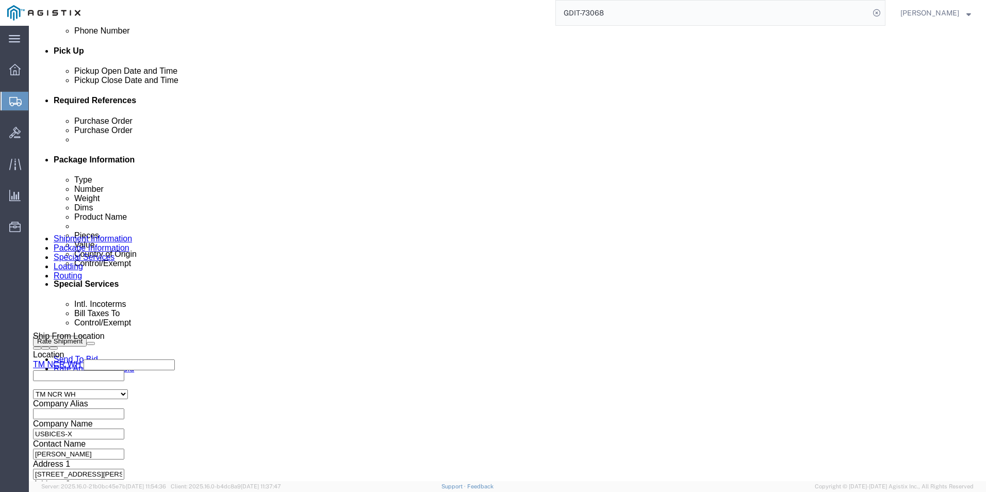
click dd "2154.95 USD"
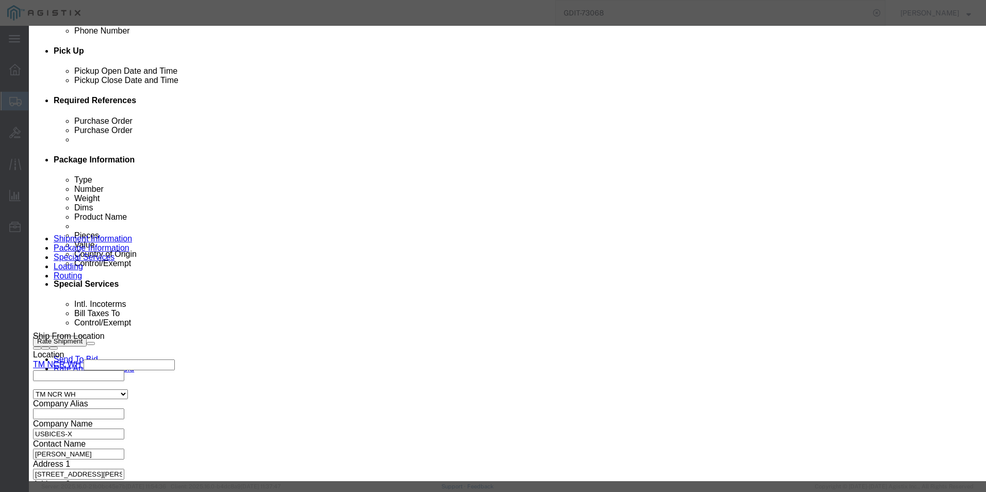
click textarea "Asset Tag: 136869"
type textarea "Asset Tag: 136870"
click input "3MG1D54"
type input "3"
click input "text"
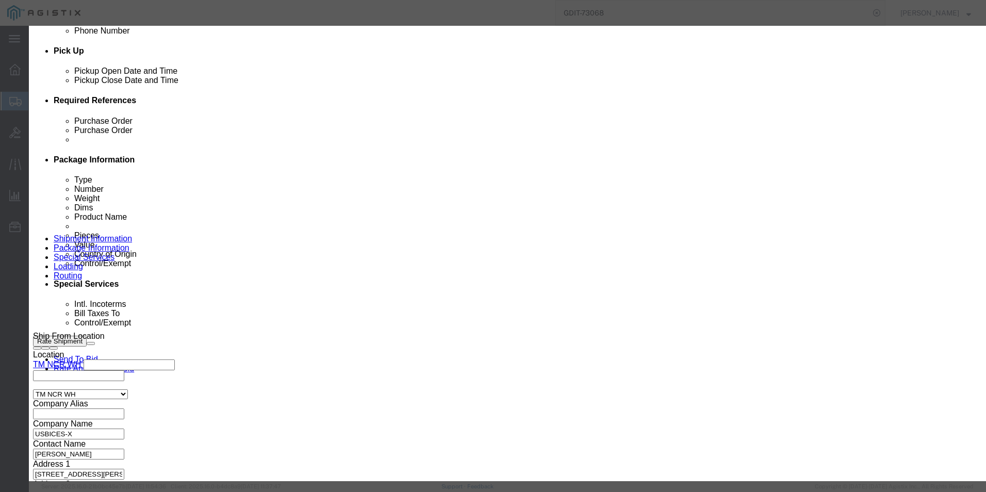
paste input "7MG1D54"
type input "7MG1D54"
click button "Save & Close"
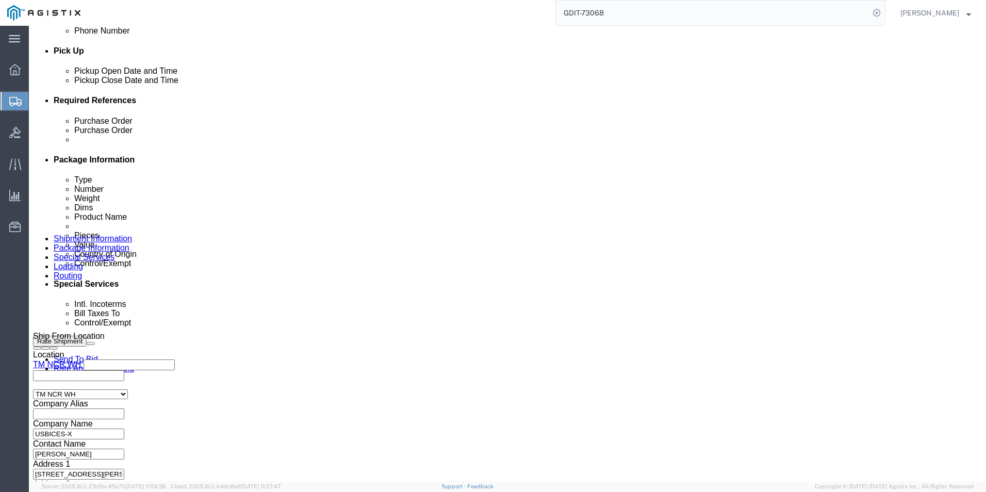
click link "Clone this content"
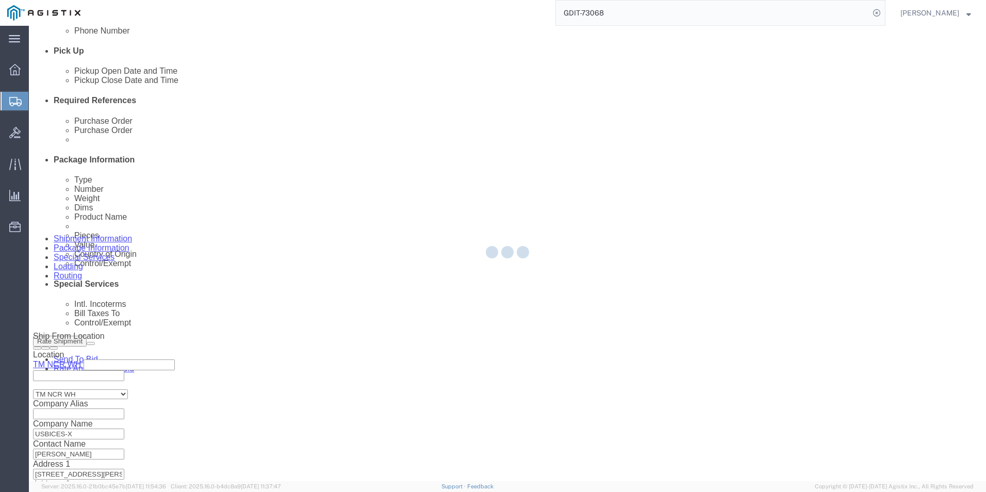
select select "PSNS"
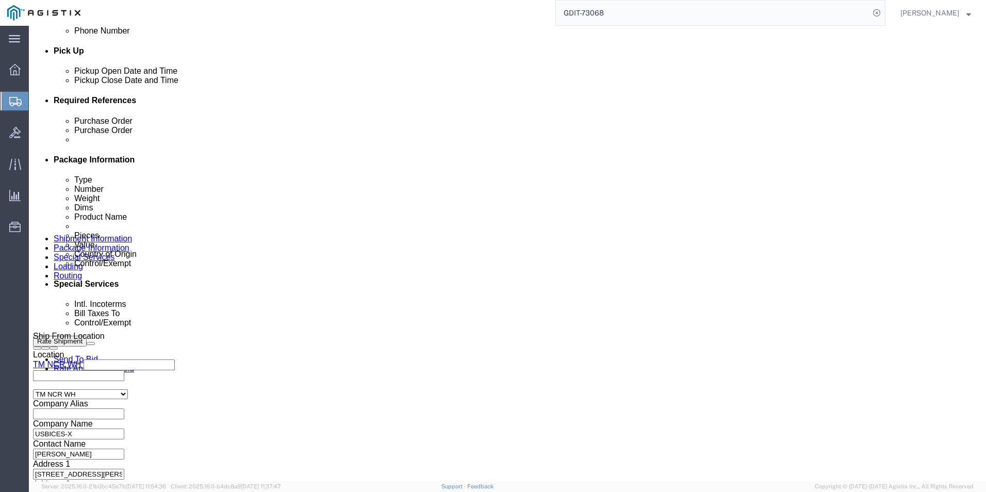
scroll to position [556, 0]
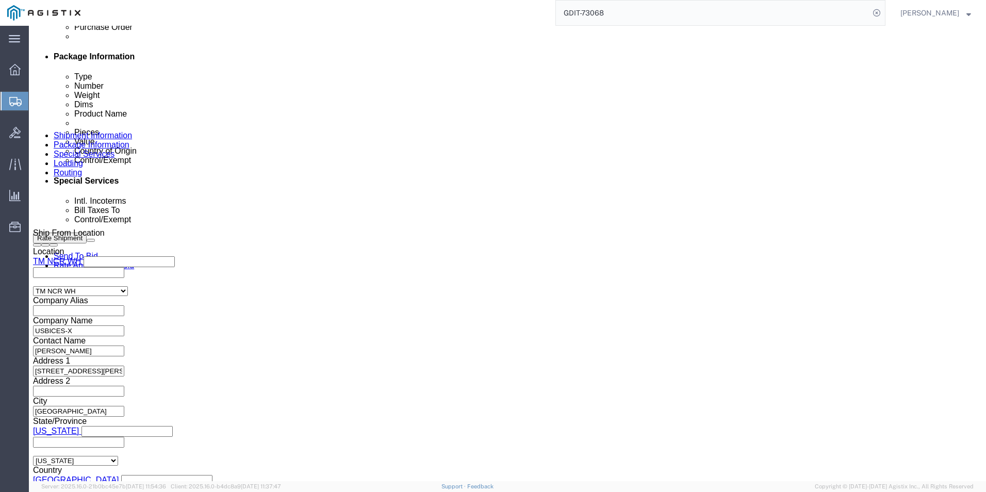
click dd "1.00 Each"
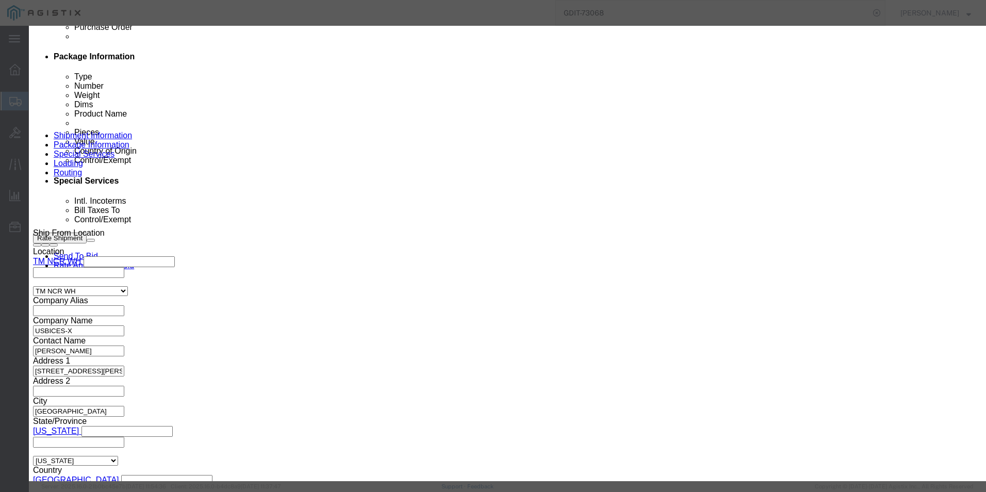
click textarea "Asset Tag: 136870"
type textarea "Asset Tag: 136860"
click input "7MG1D54"
type input "7"
click input "text"
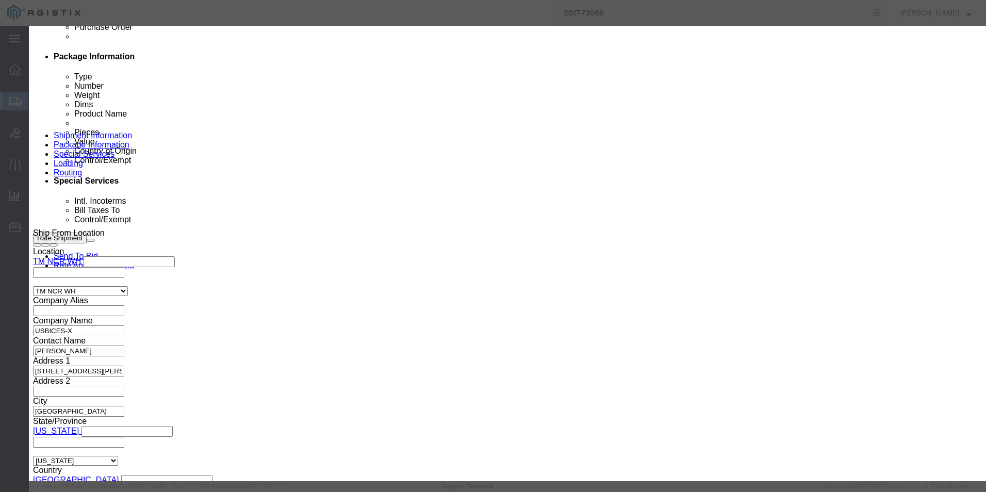
paste input "5MG1D54"
type input "5MG1D54"
click button "Save & Close"
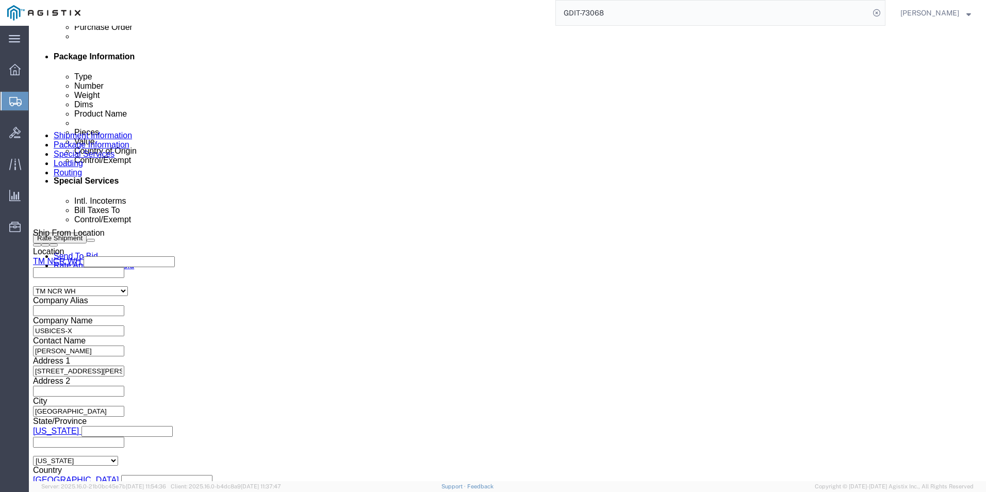
click link "Clone this content"
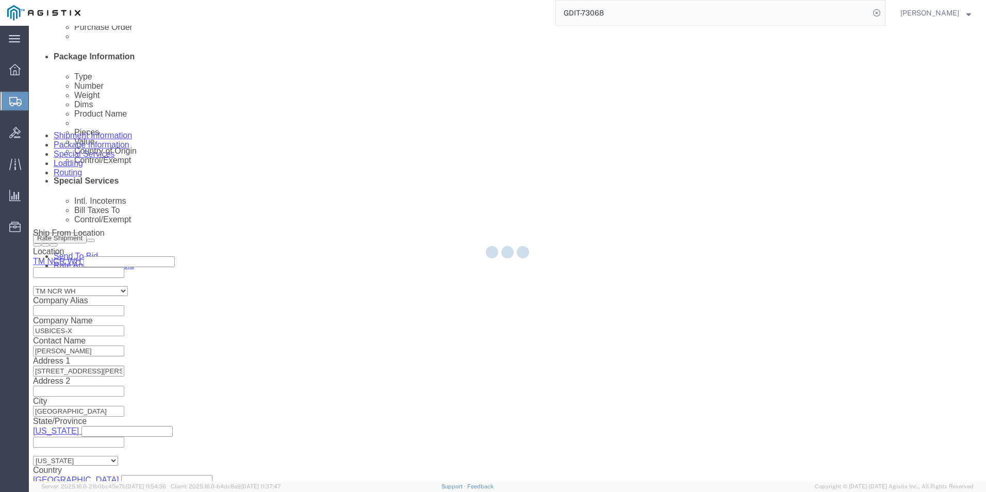
select select "PSNS"
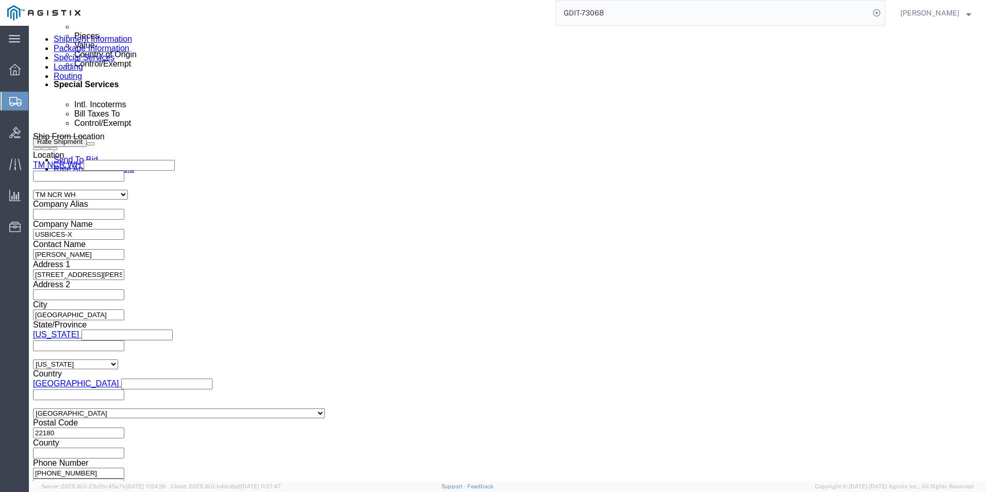
scroll to position [659, 0]
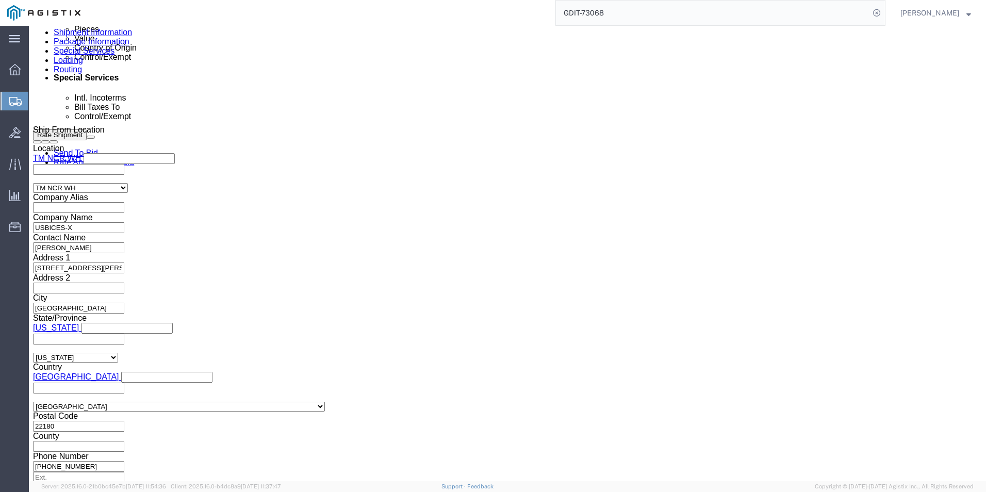
click dd "2154.95 USD"
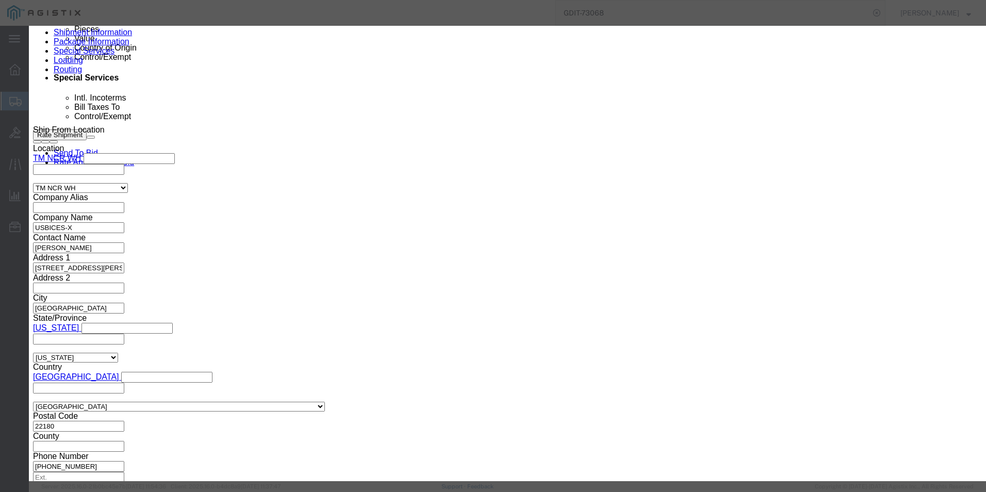
click textarea "Asset Tag: 136860"
type textarea "Asset Tag: 136881"
click input "5MG1D54"
type input "5"
click input "text"
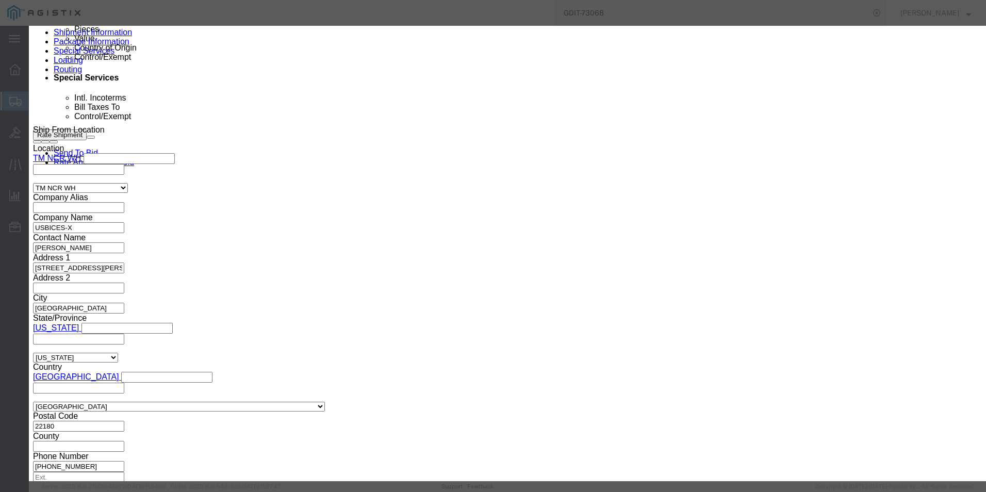
paste input "BMG1D54"
type input "BMG1D54"
click button "Save & Close"
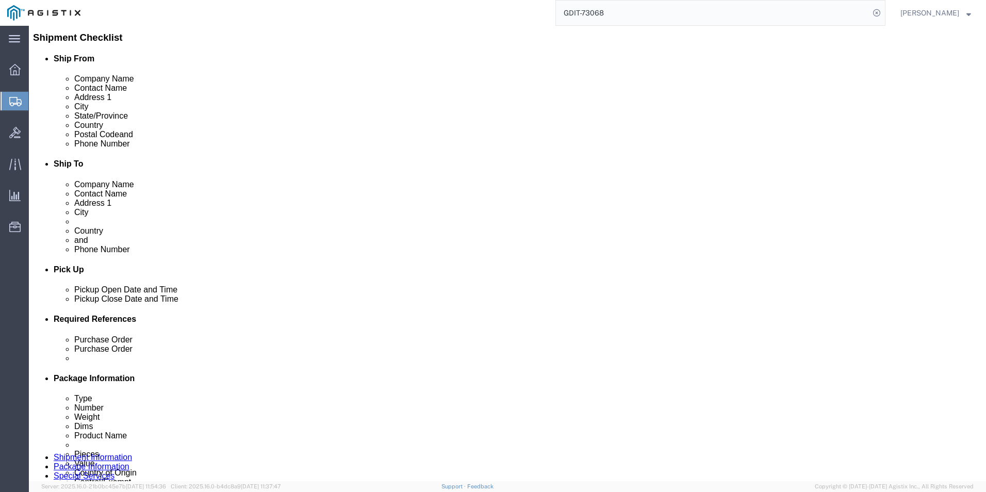
scroll to position [92, 0]
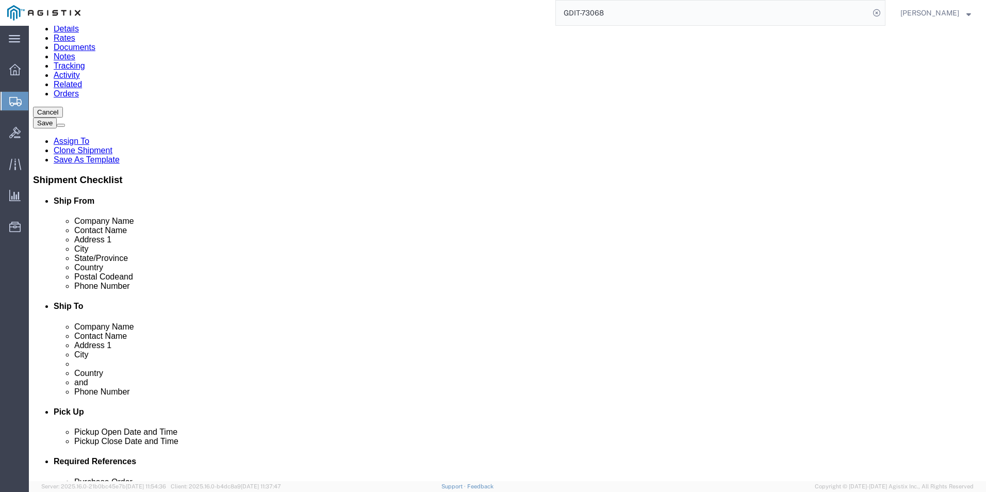
click dd "832.90 USD"
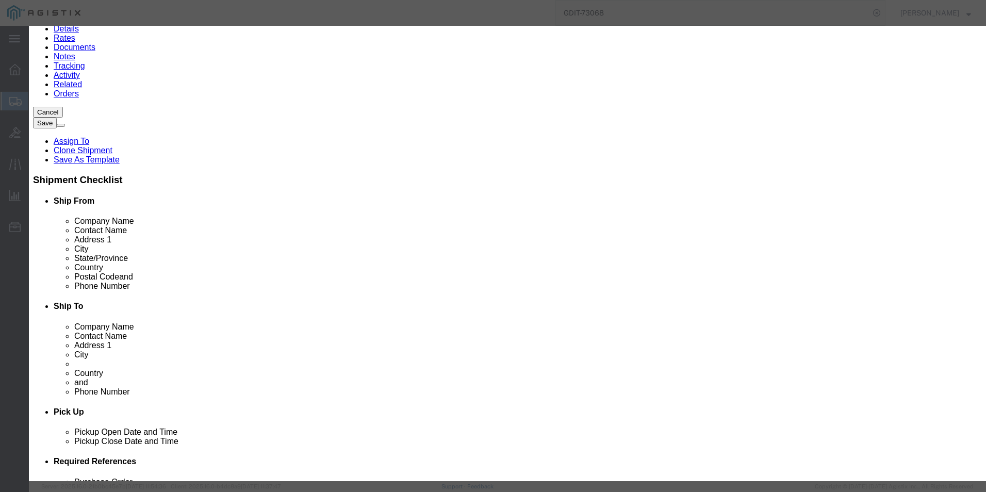
type input "8517180010"
click input "text"
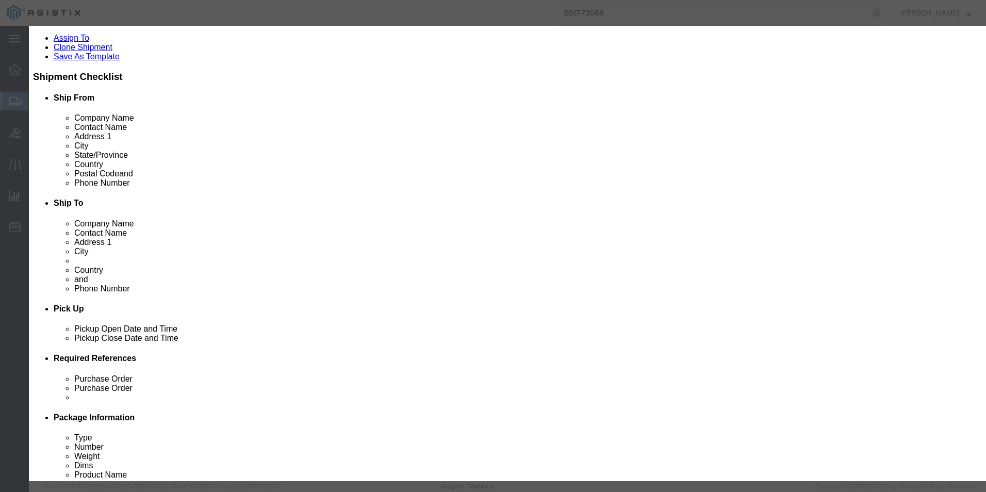
scroll to position [103, 0]
type input "5A992"
click select "Select ATF BIS DEA EPA FDA FTR ITAR OFAC Other (OPA)"
select select "BIS"
click select "Select ATF BIS DEA EPA FDA FTR ITAR OFAC Other (OPA)"
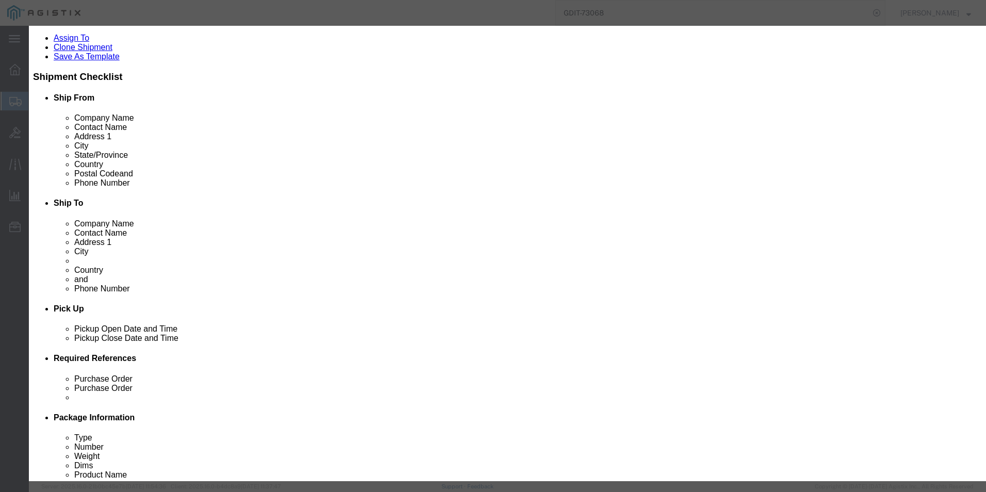
click select "Select AGR-Agricultural APP-Computers APR-Additional Permissive Exports AVS-Air…"
select select "NLR"
click select "Select AGR-Agricultural APP-Computers APR-Additional Permissive Exports AVS-Air…"
click button "Save & Close"
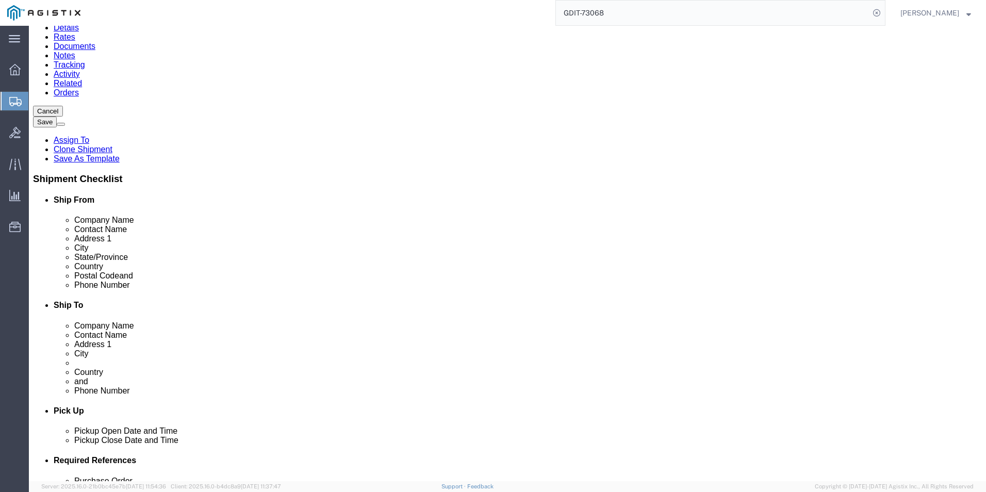
scroll to position [92, 0]
click dd "832.90 USD"
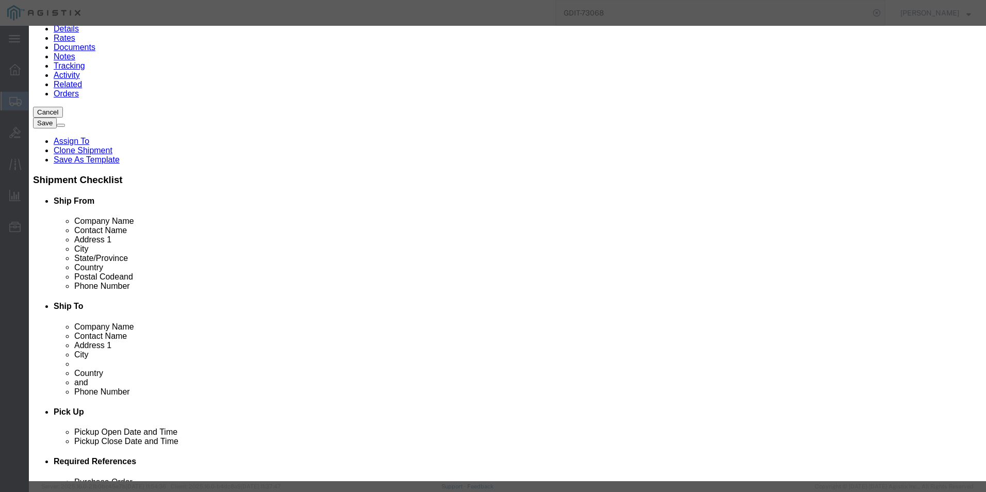
type input "8517180010"
click input "text"
type input "5A992"
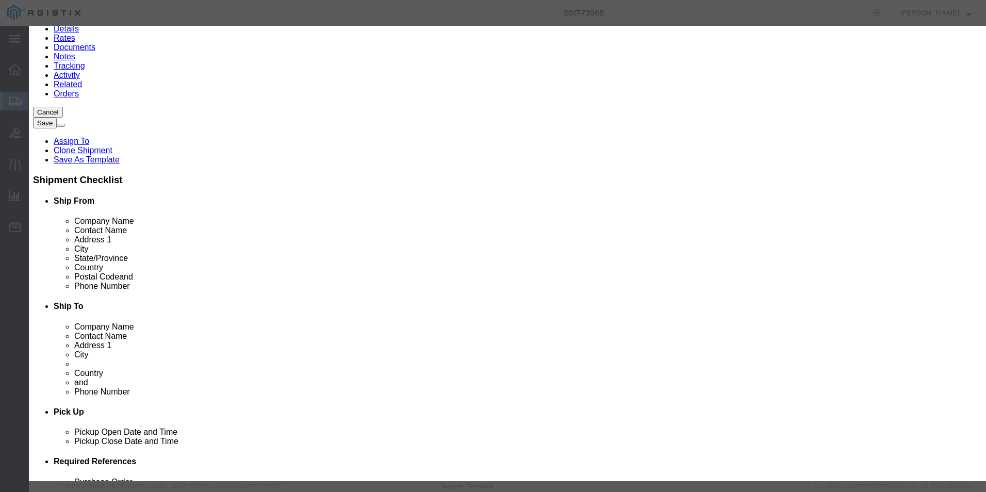
click select "Select ATF BIS DEA EPA FDA FTR ITAR OFAC Other (OPA)"
select select "BIS"
click select "Select ATF BIS DEA EPA FDA FTR ITAR OFAC Other (OPA)"
click select "Select AGR-Agricultural APP-Computers APR-Additional Permissive Exports AVS-Air…"
select select "NLR"
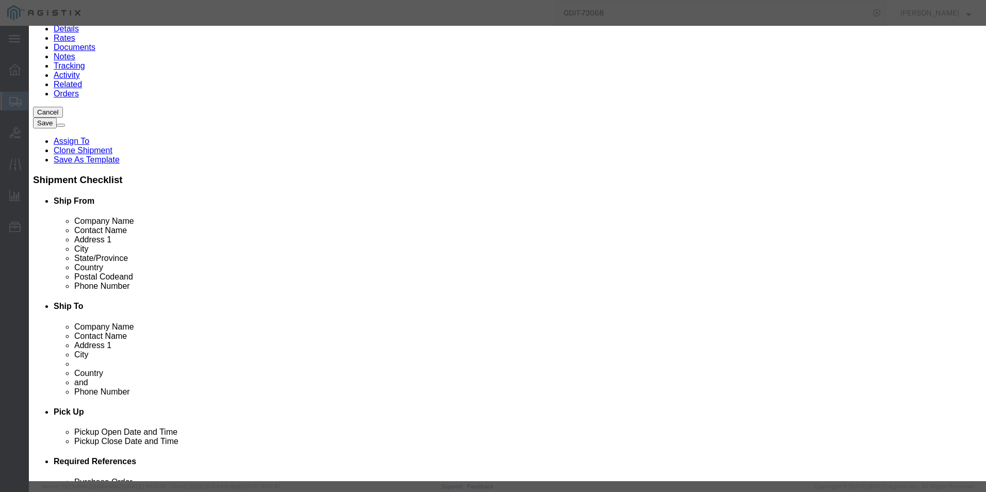
click select "Select AGR-Agricultural APP-Computers APR-Additional Permissive Exports AVS-Air…"
click button "Save & Close"
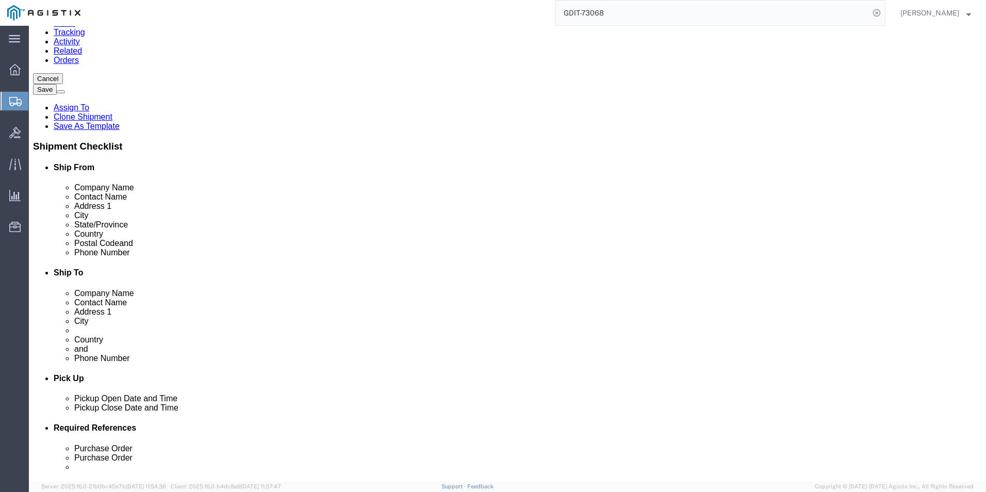
scroll to position [143, 0]
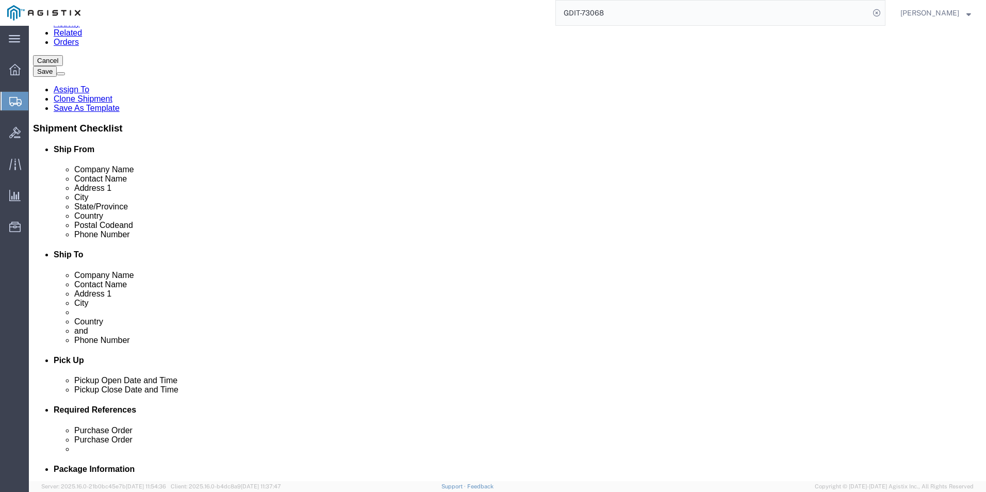
click div "Pieces: 2.00 Each Total value: 103.50 USD"
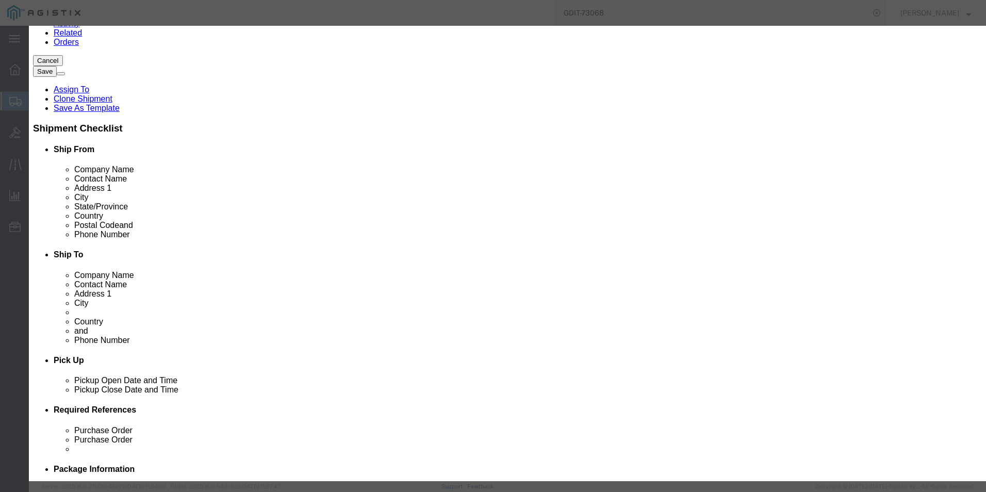
click button "button"
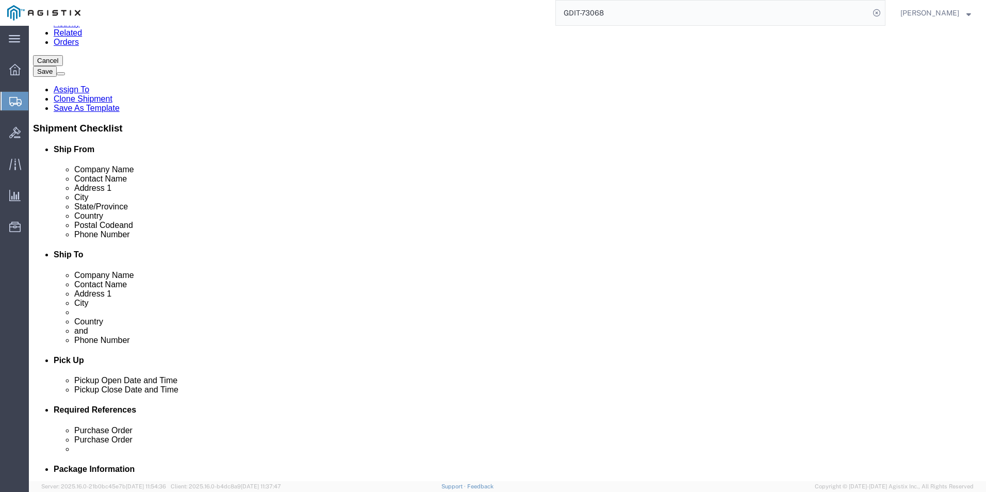
click dd "13.72 USD"
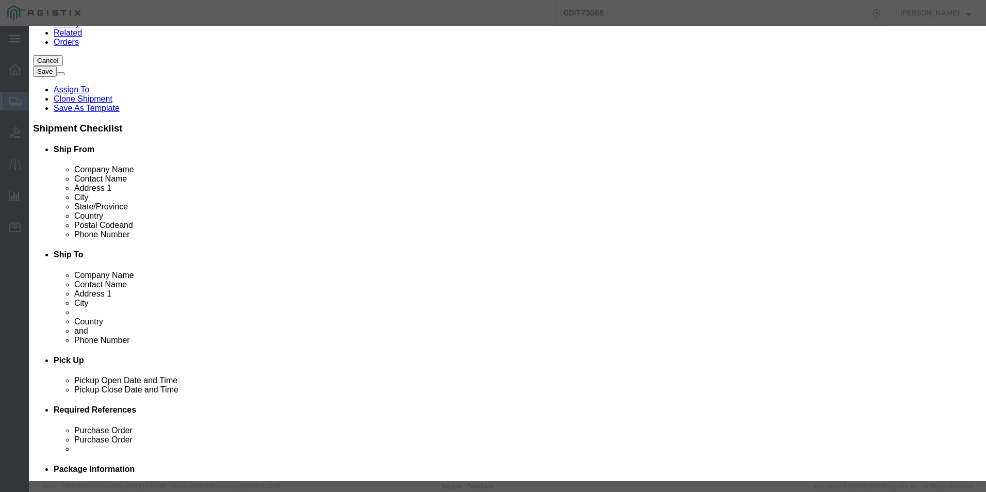
drag, startPoint x: 380, startPoint y: 204, endPoint x: 275, endPoint y: 201, distance: 104.7
click div "Model CP-PWR-CORD-NA="
type input "8544429090"
click input "text"
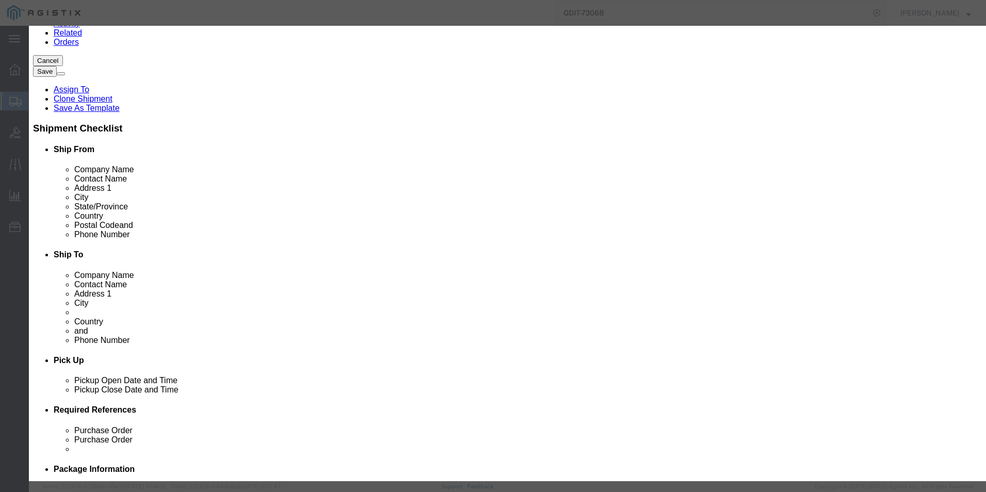
click input "text"
type input "5A991"
click select "Select ATF BIS DEA EPA FDA FTR ITAR OFAC Other (OPA)"
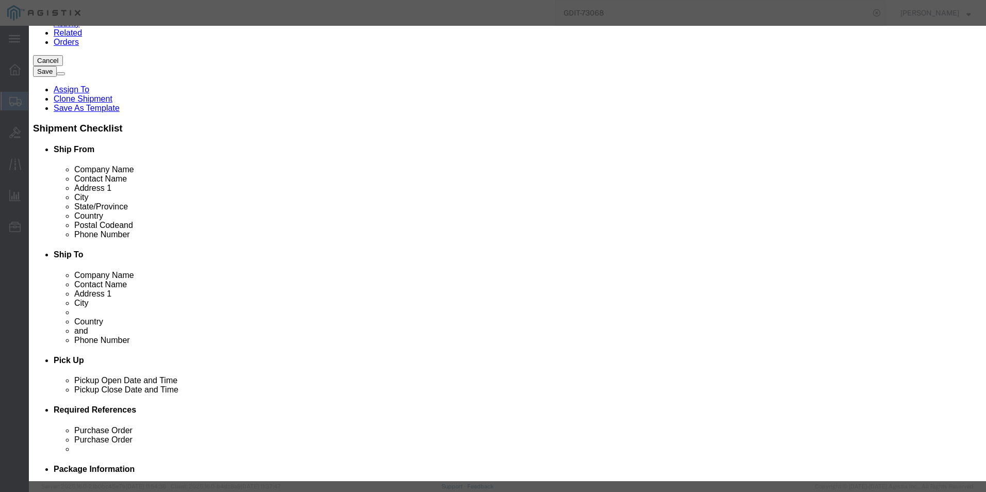
scroll to position [156, 0]
click button "Save & Close"
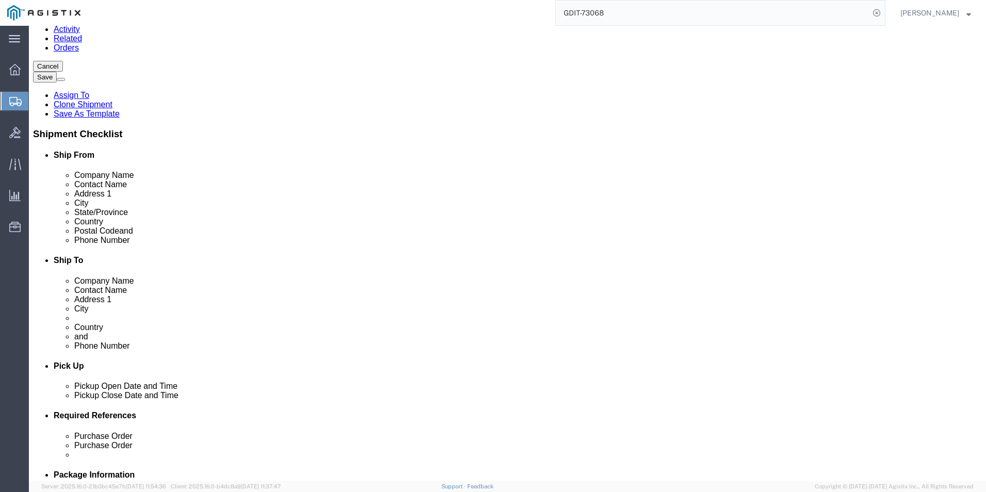
scroll to position [52, 0]
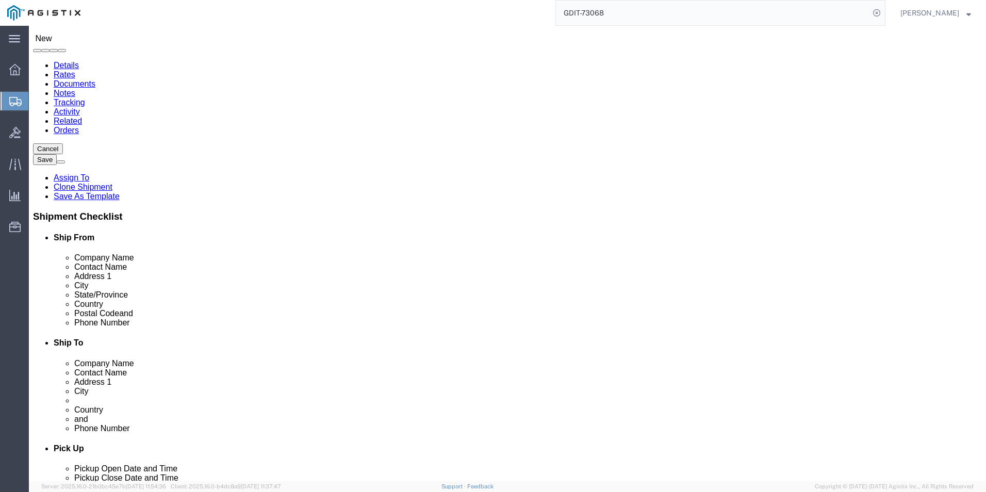
select select "69651"
select select "34239"
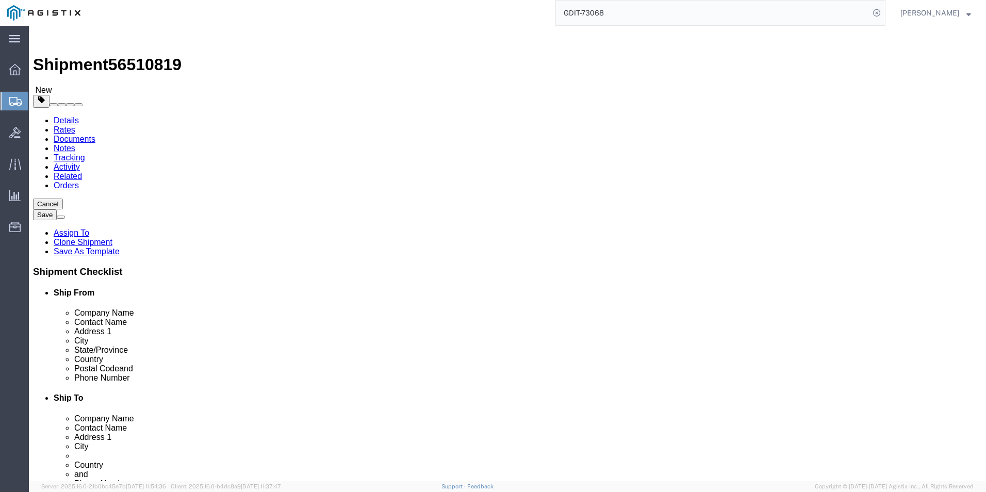
click link "Package Information"
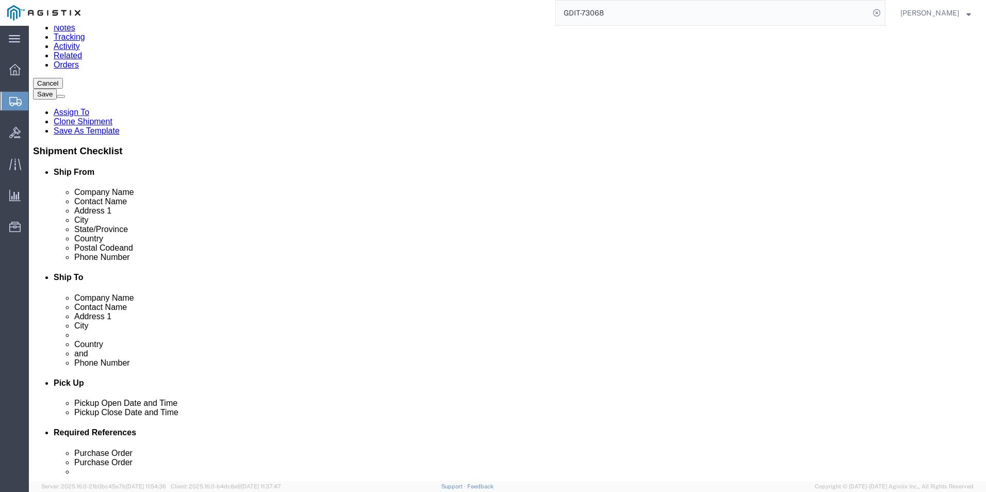
scroll to position [155, 0]
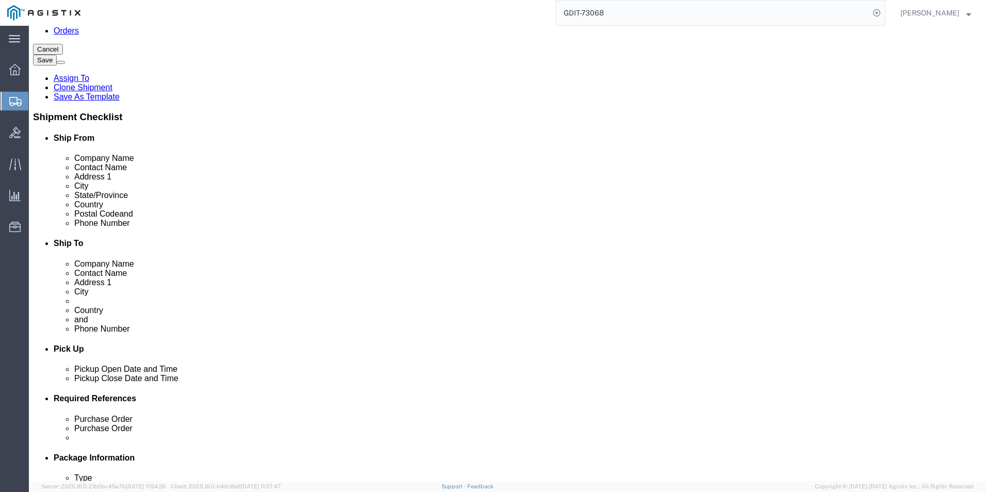
click dd "103.50 USD"
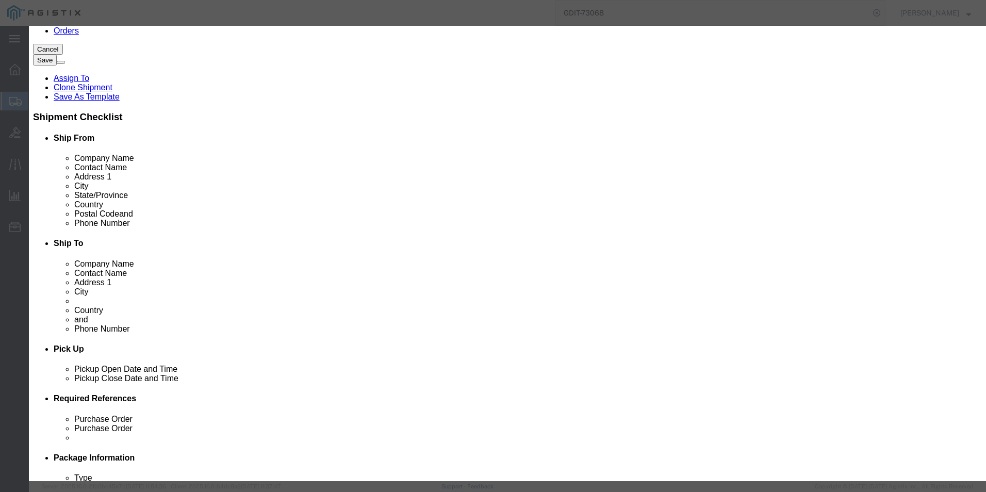
click input "text"
paste input "CP-PWR-CUBE-4="
type input "CP-PWR-CUBE-4="
click label "Shipping Temperature"
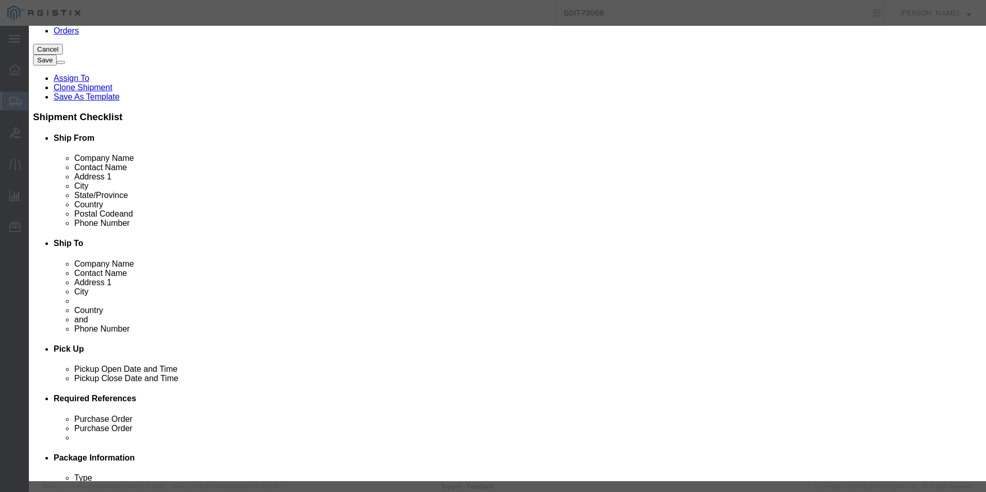
drag, startPoint x: 380, startPoint y: 207, endPoint x: 251, endPoint y: 212, distance: 129.0
click div "Model CP-PWR-CUBE-4= CP-PWR-CUBE-4="
paste input "8504408500"
type input "8504408500"
select select "NO"
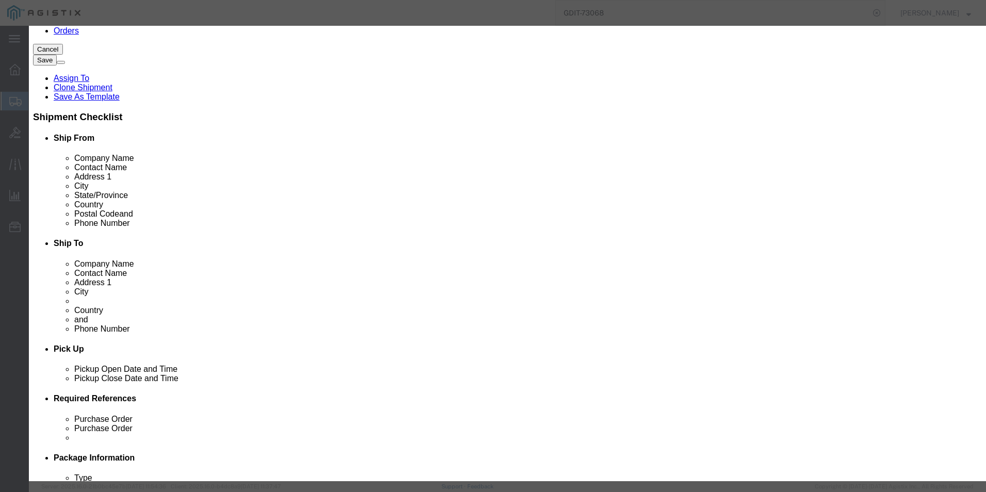
type input "8504408500"
click input "text"
type input "5A991"
click button "Save & Close"
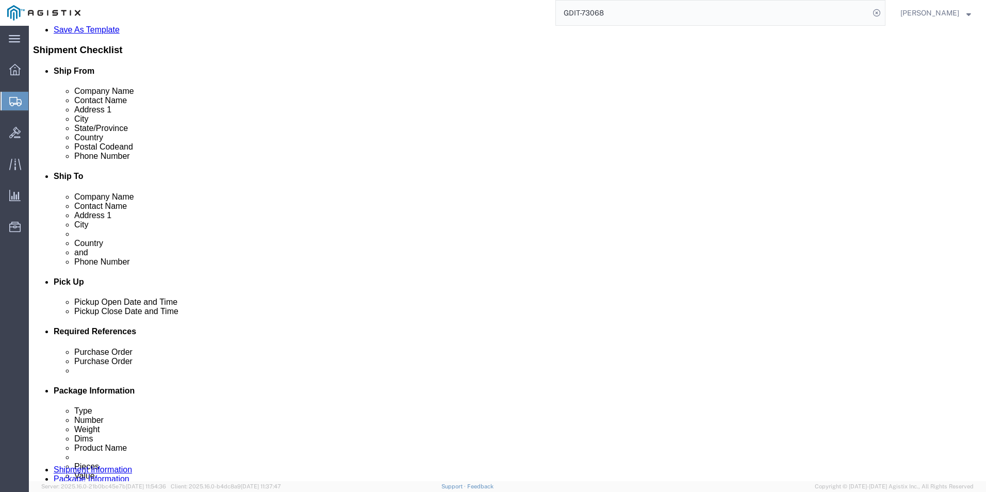
scroll to position [309, 0]
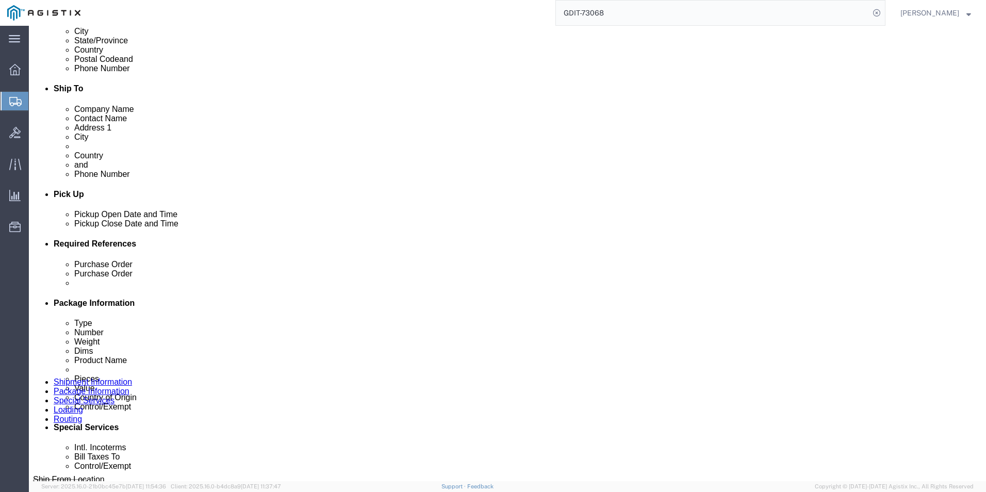
click dd "2154.95 USD"
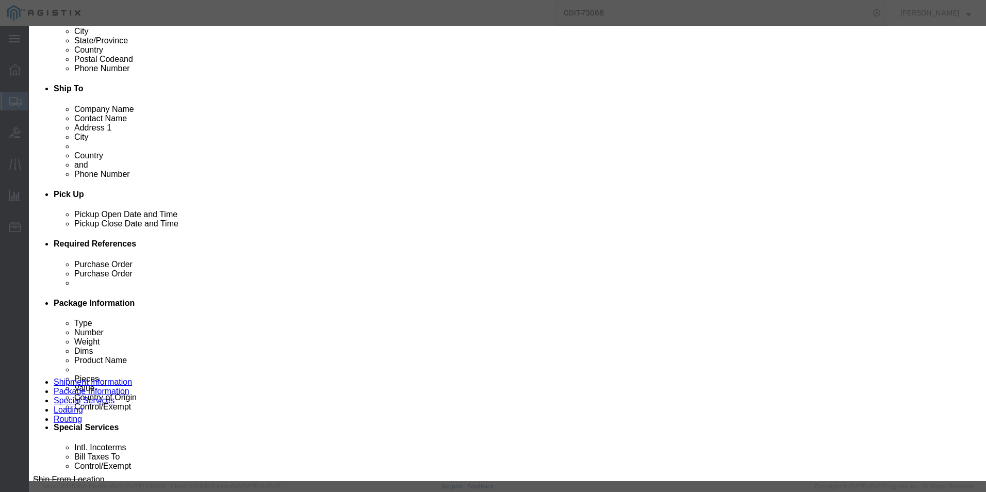
click input "text"
paste input "8471.30.0100"
type input "8471.30.0100"
click input "text"
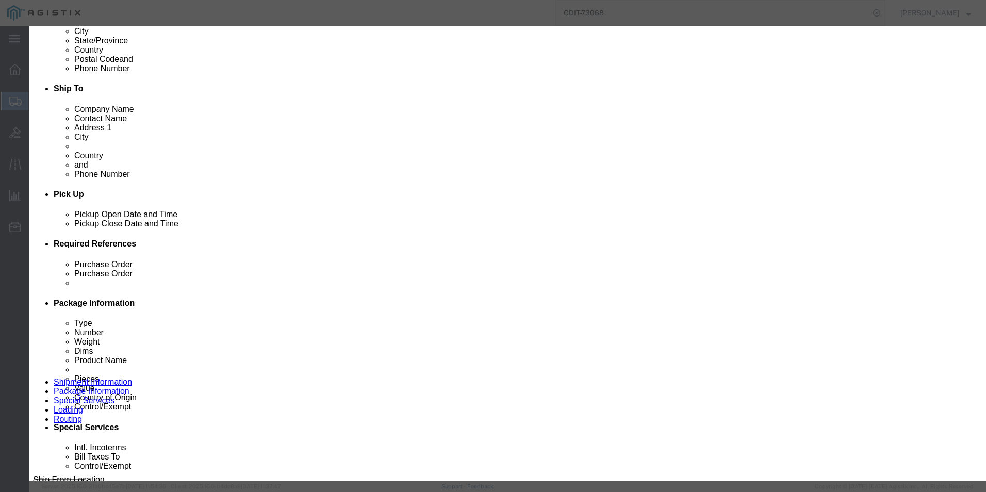
scroll to position [52, 0]
type input "5A992"
click button "Save & Close"
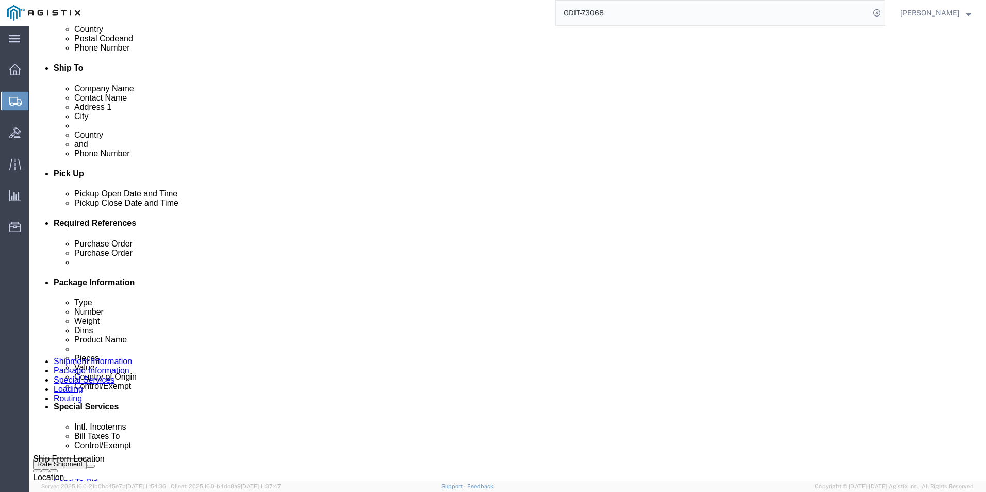
scroll to position [361, 0]
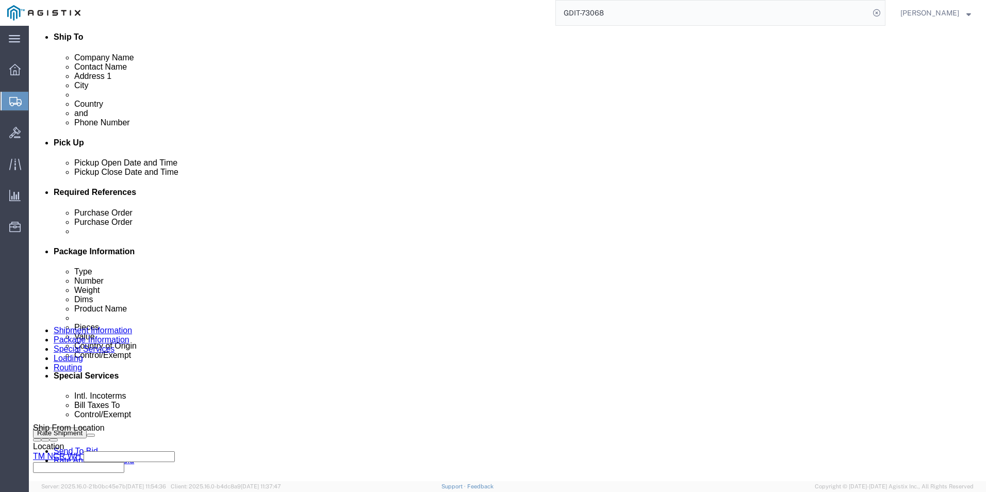
click dd "2154.95 USD"
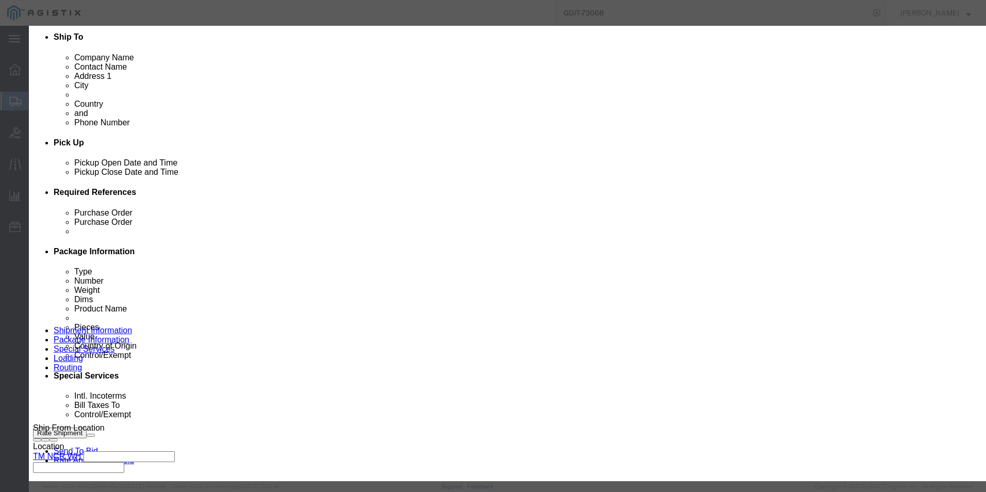
drag, startPoint x: 322, startPoint y: 364, endPoint x: 496, endPoint y: 321, distance: 178.5
click div "Product Name Dell Pro Rugged 14 Laptop Pieces 1.00 Select Bag Barrels 100Board …"
paste input "8471.30.0100"
click input "text"
paste input "8471.30.0100"
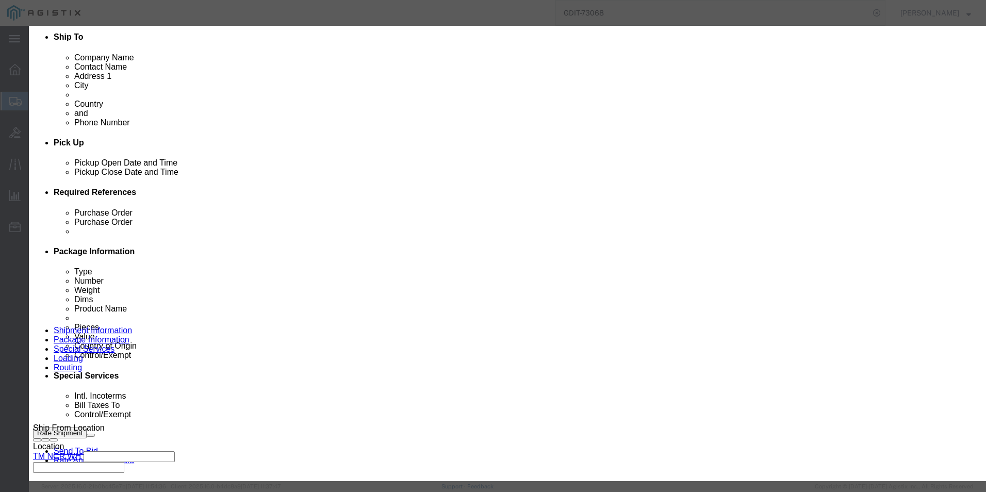
type input "8471.30.0100"
click input "text"
type input "5A992"
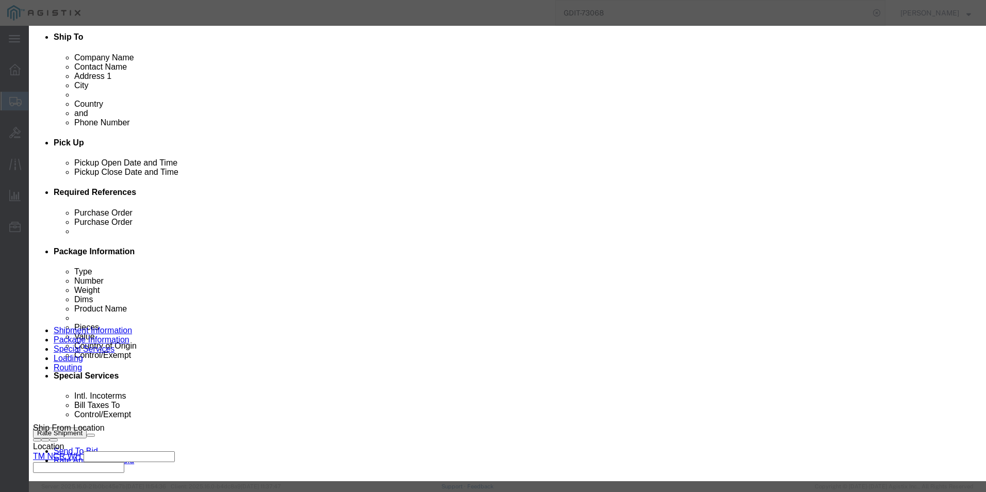
click button "Save & Close"
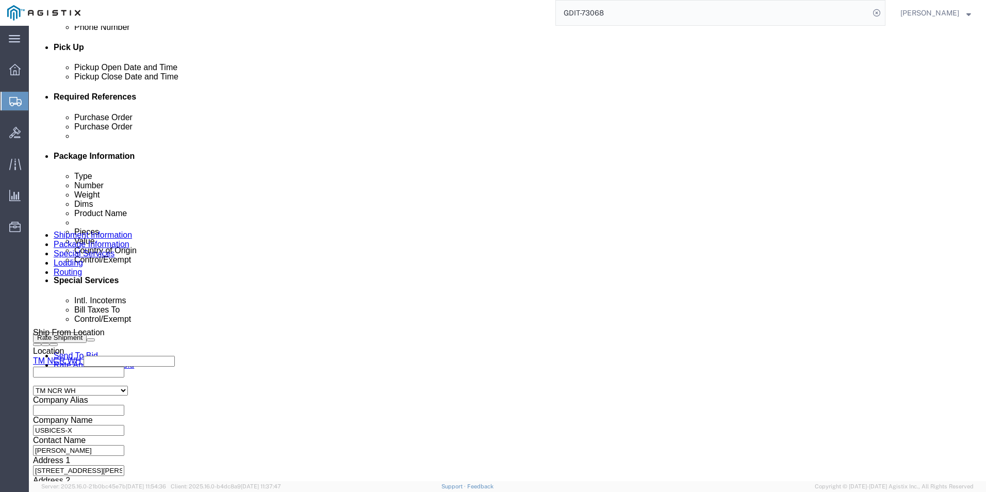
scroll to position [464, 0]
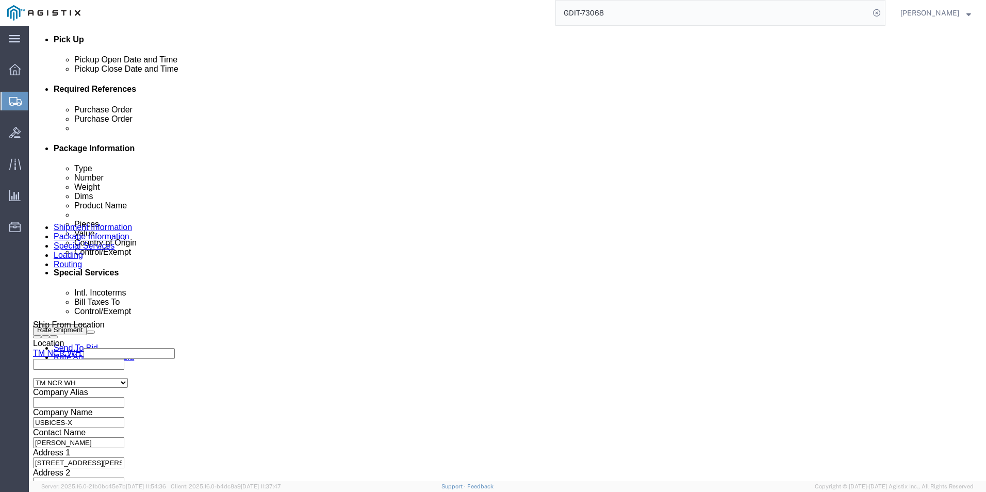
click dd "2154.95 USD"
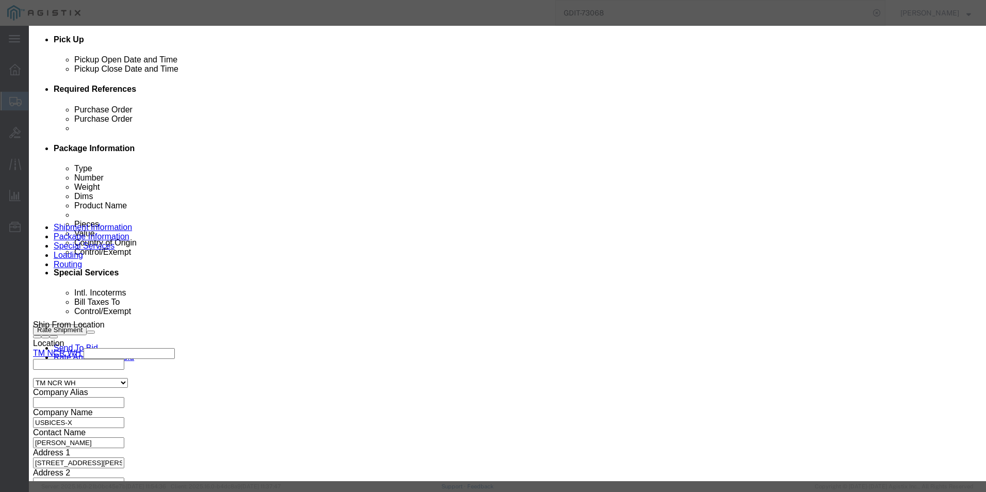
click input "text"
paste input "8471.30.0100"
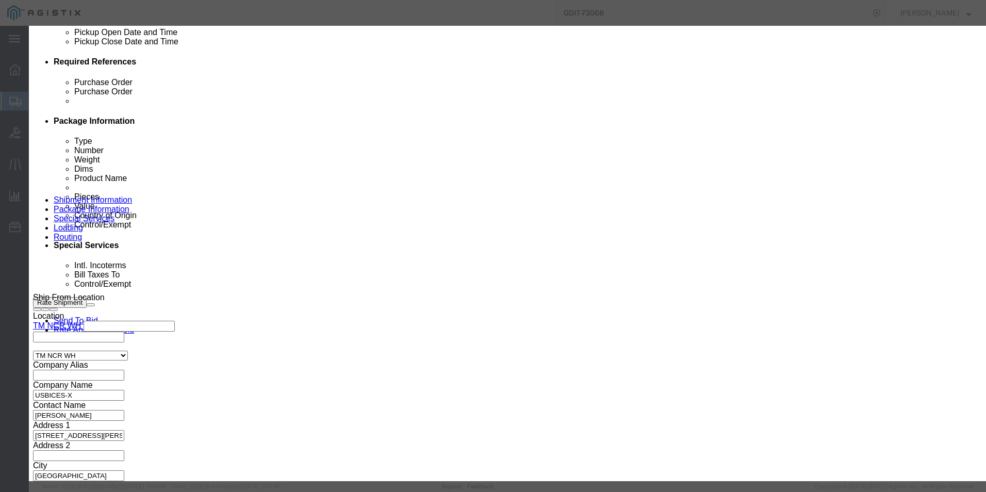
scroll to position [516, 0]
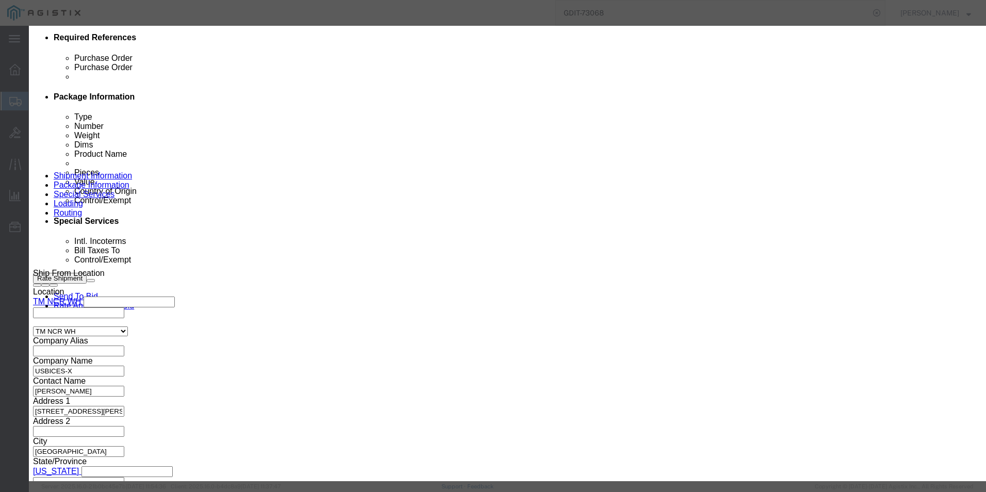
type input "8471.30.0100"
click input "text"
type input "5A992"
click button "Save & Close"
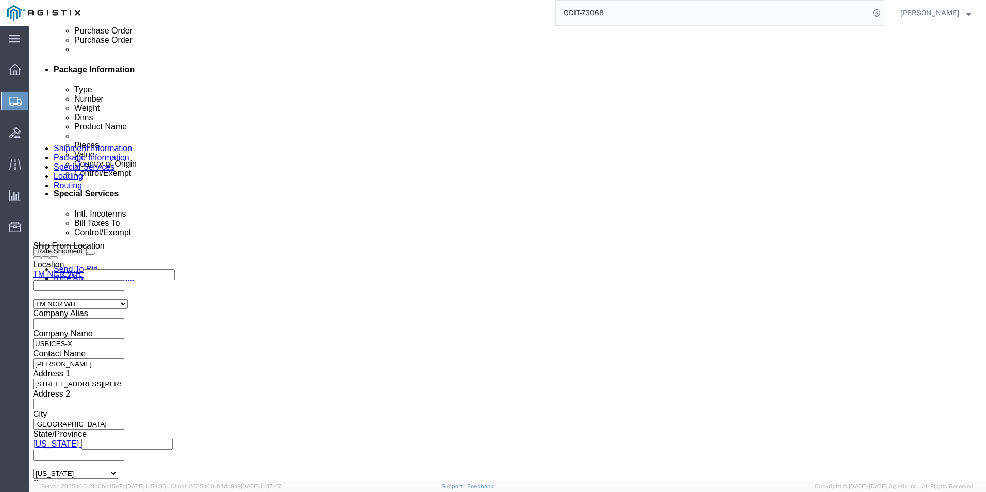
scroll to position [567, 0]
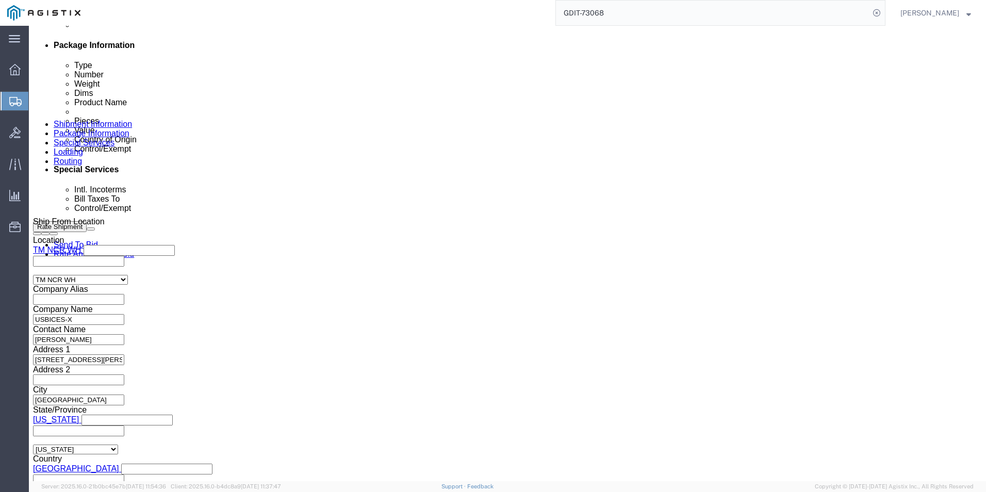
click dd "1.00 Each"
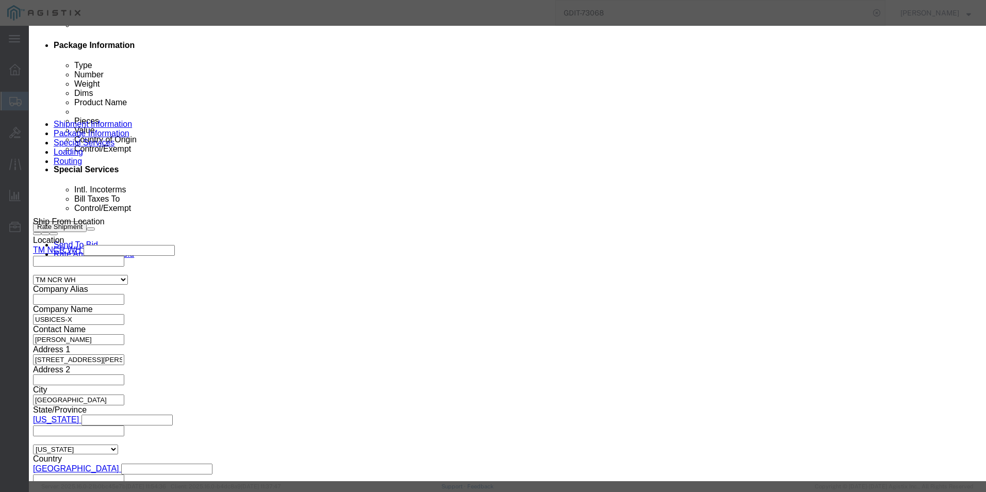
type input "8471.30.0100"
click input "text"
type input "5A992"
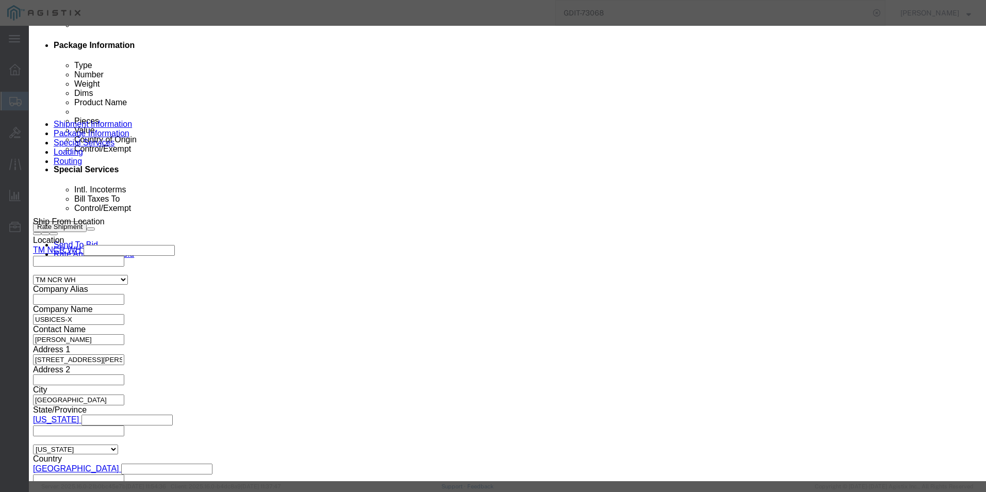
click button "Save & Close"
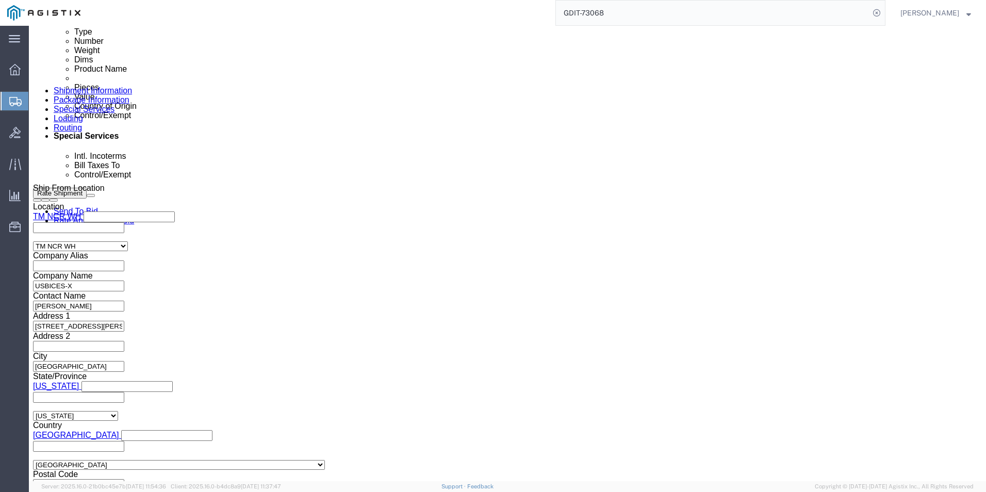
scroll to position [619, 0]
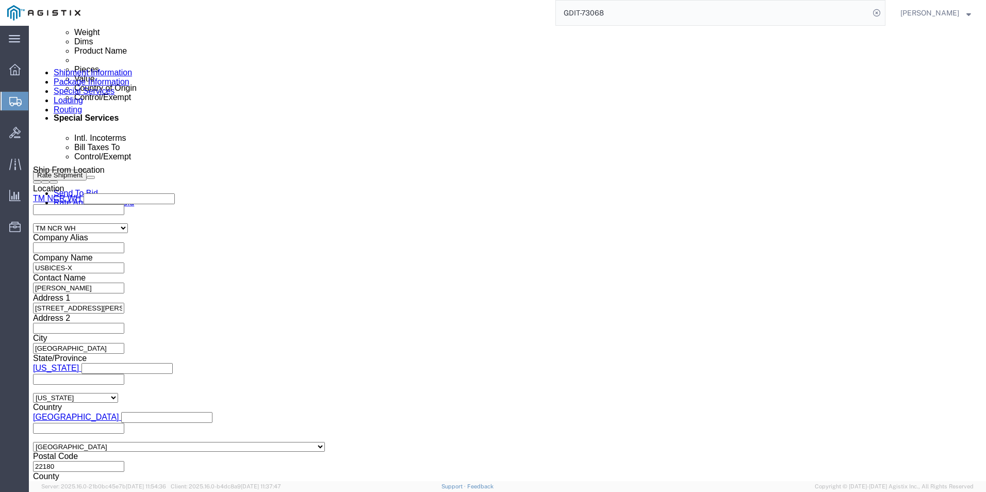
click dd "1.00 Each"
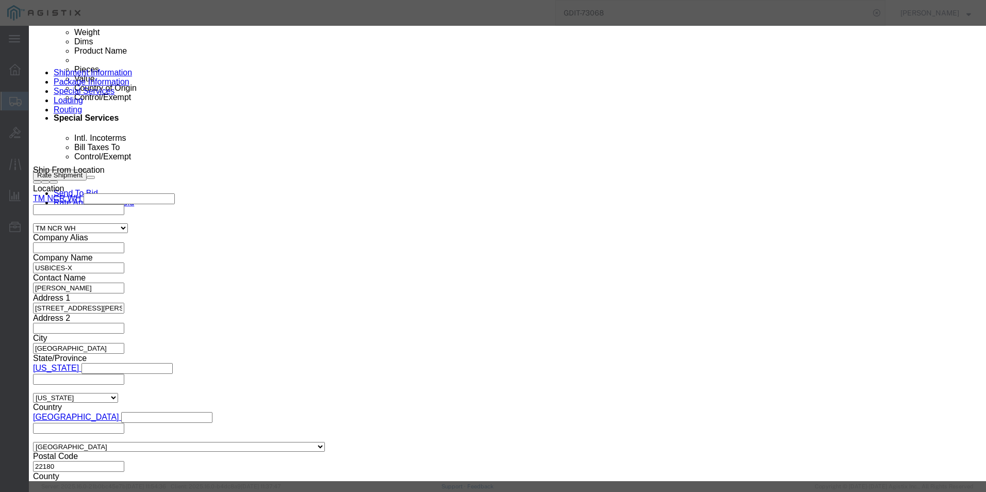
click input "text"
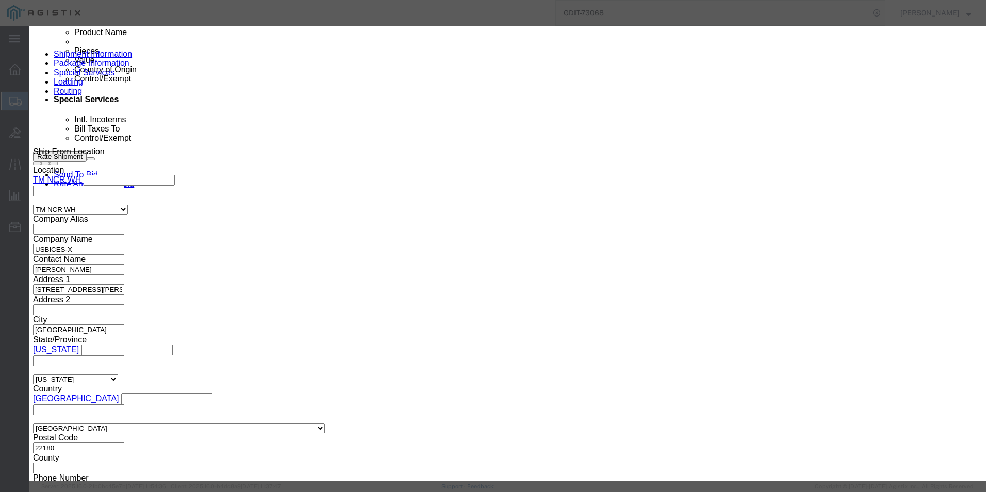
scroll to position [648, 0]
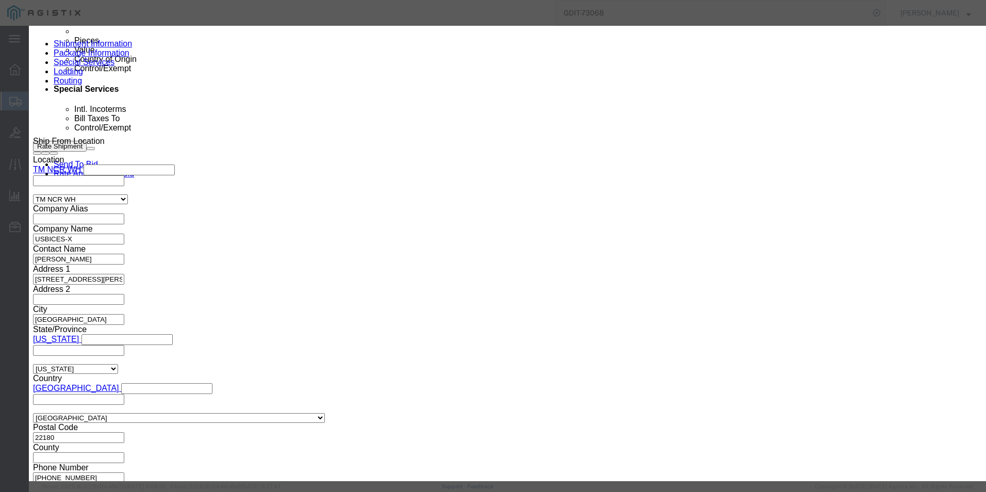
paste input "8471.30.0100"
type input "8471.30.0100"
click input "text"
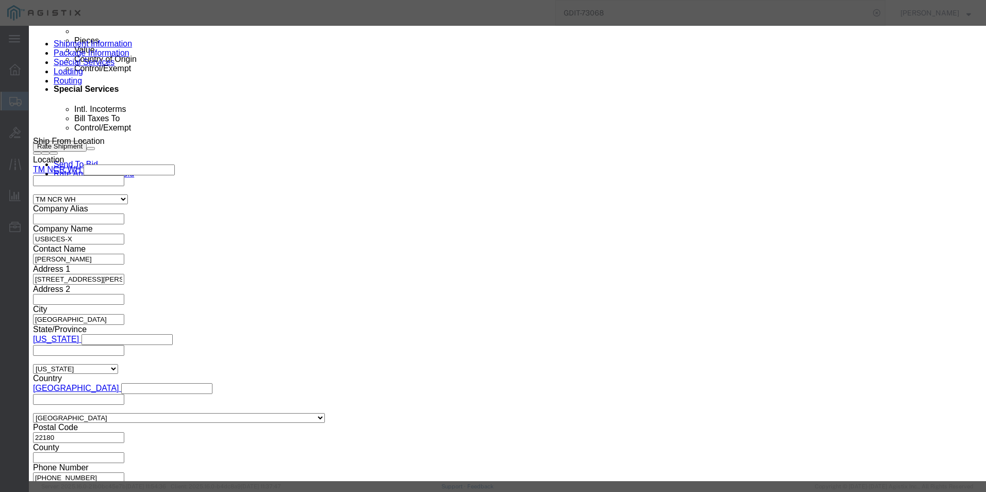
type input "5A992"
click button "Save & Close"
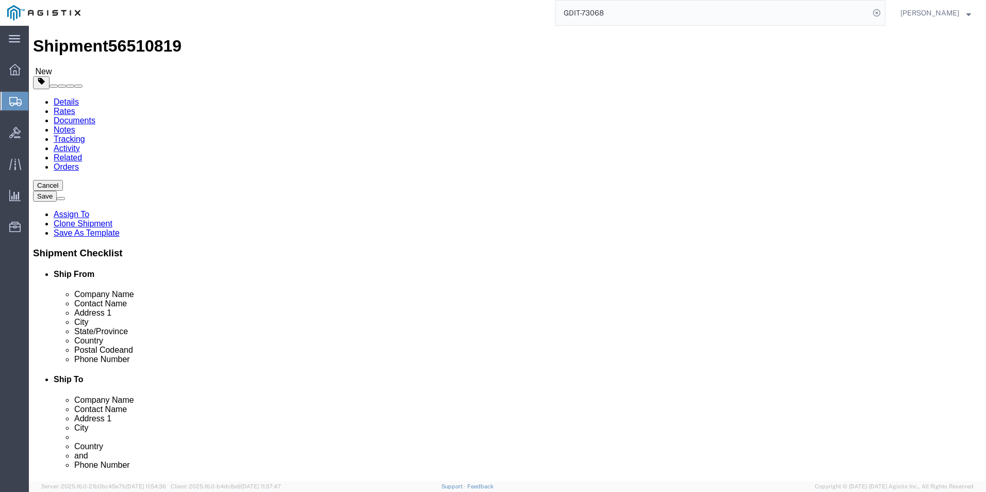
scroll to position [0, 0]
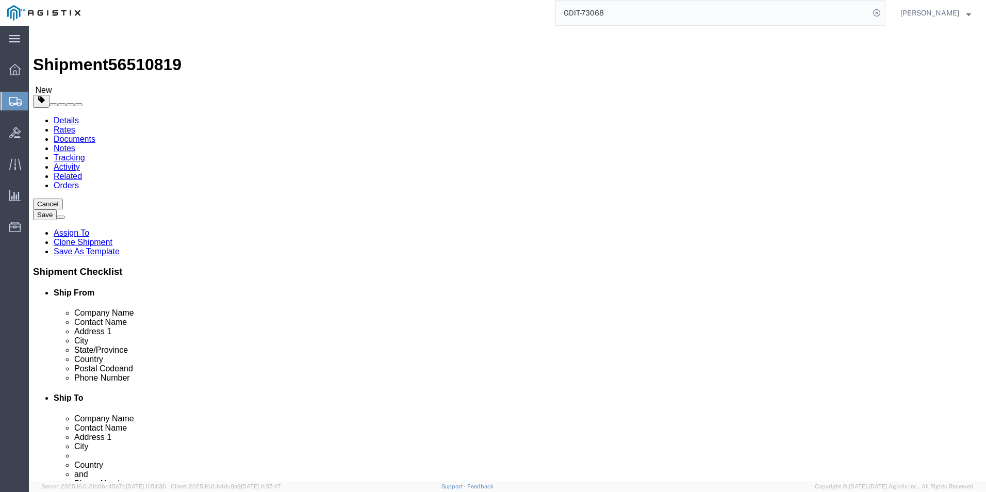
click button "Save"
drag, startPoint x: 83, startPoint y: 11, endPoint x: 140, endPoint y: 11, distance: 57.2
click h1 "Shipment 56510819"
drag, startPoint x: 140, startPoint y: 11, endPoint x: 109, endPoint y: 10, distance: 31.5
copy h1 "56510819"
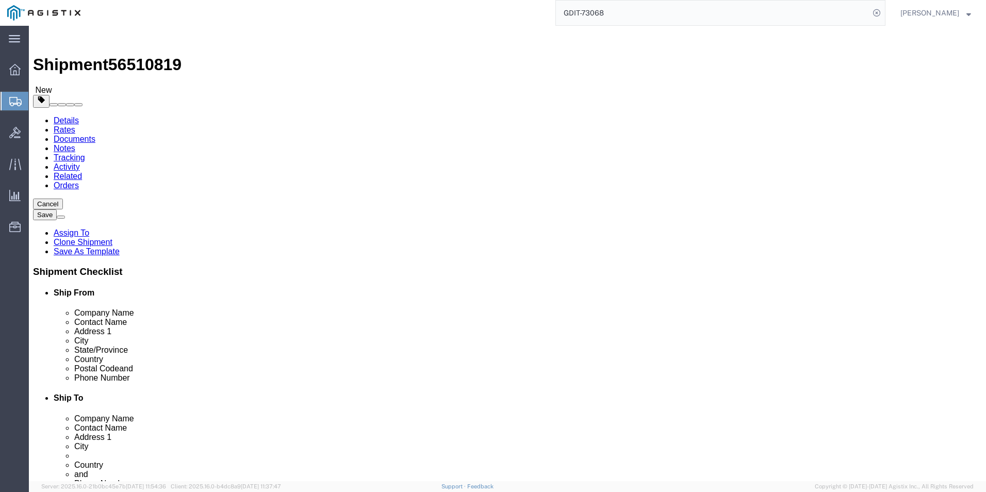
drag, startPoint x: 108, startPoint y: 13, endPoint x: 385, endPoint y: 20, distance: 277.5
click div "Shipment 56510819 New"
click span "56510819"
drag, startPoint x: 104, startPoint y: 13, endPoint x: 89, endPoint y: 13, distance: 15.5
click span "56510819"
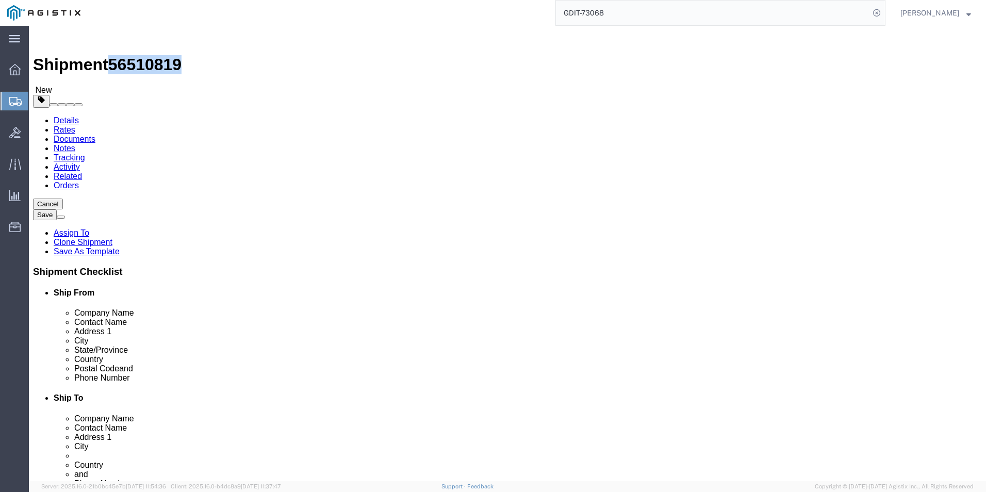
drag, startPoint x: 86, startPoint y: 12, endPoint x: 142, endPoint y: 8, distance: 56.3
click div "Shipment 56510819 New"
drag, startPoint x: 142, startPoint y: 8, endPoint x: 120, endPoint y: 10, distance: 22.8
copy span "56510819"
click button "Save"
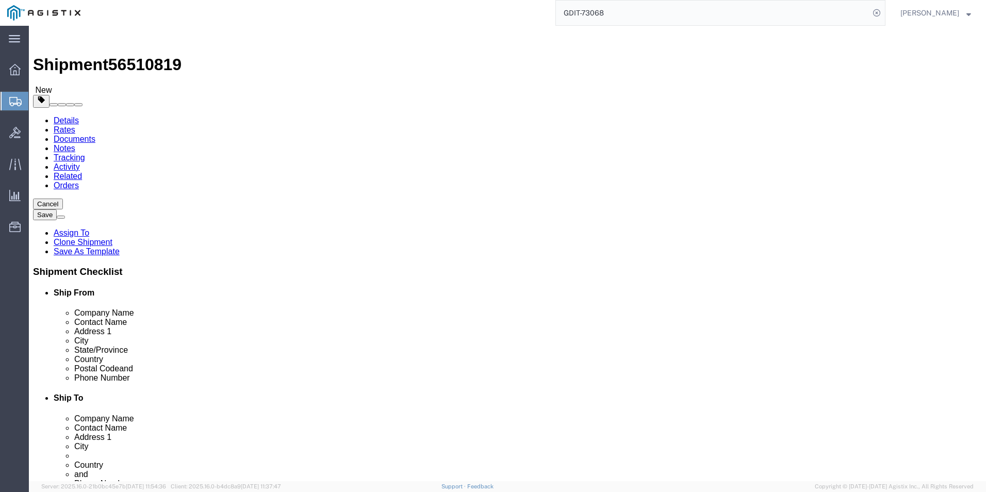
click at [635, 13] on input "GDIT-73068" at bounding box center [713, 13] width 314 height 25
type input "GDIT-73467"
click at [875, 12] on icon at bounding box center [877, 13] width 14 height 14
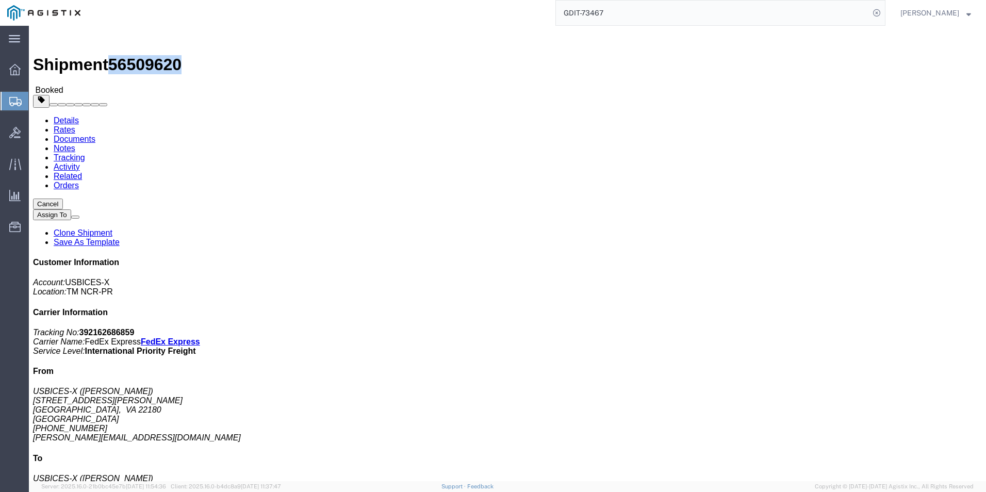
drag, startPoint x: 85, startPoint y: 13, endPoint x: 139, endPoint y: 13, distance: 54.7
click h1 "Shipment 56509620"
drag, startPoint x: 139, startPoint y: 13, endPoint x: 104, endPoint y: 13, distance: 35.1
copy span "56509620"
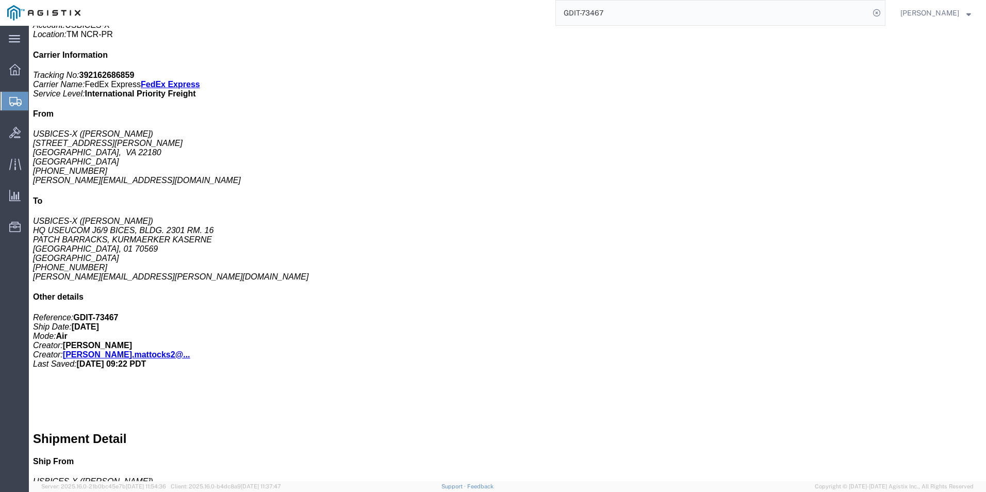
scroll to position [258, 0]
